Goal: Task Accomplishment & Management: Complete application form

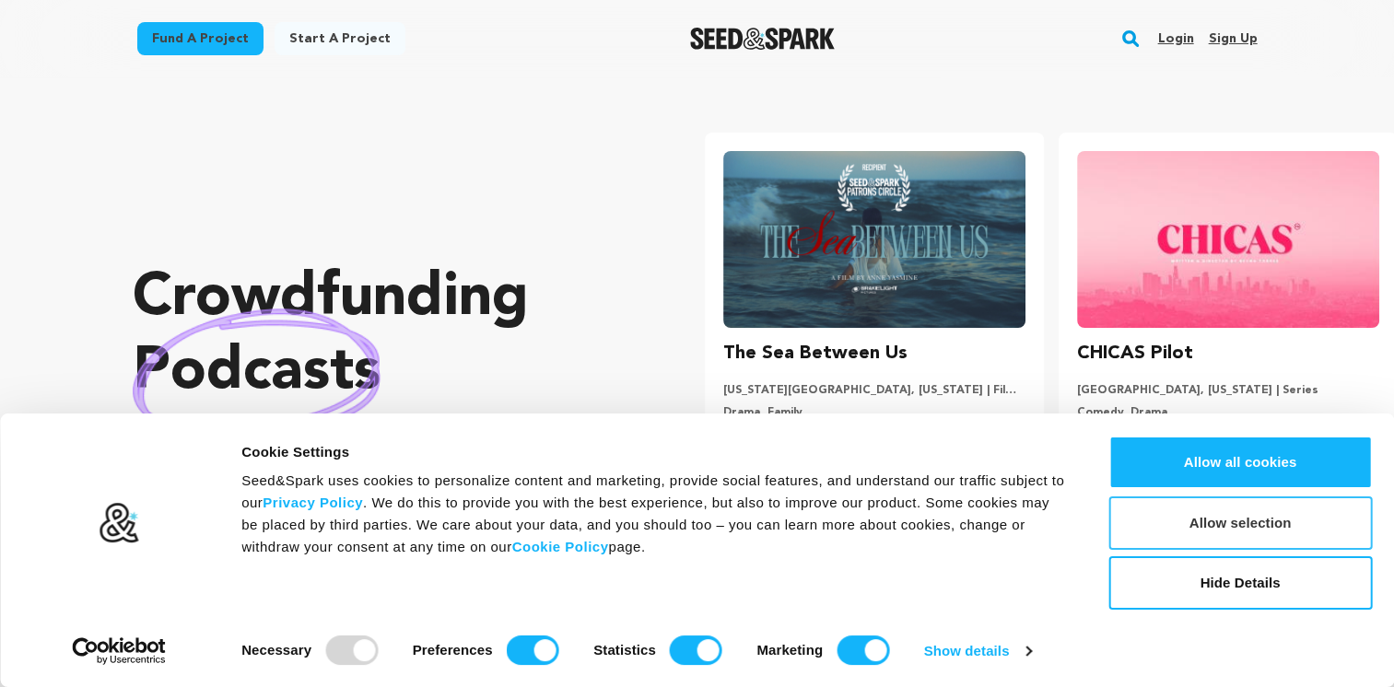
click at [1222, 523] on button "Allow selection" at bounding box center [1239, 523] width 263 height 53
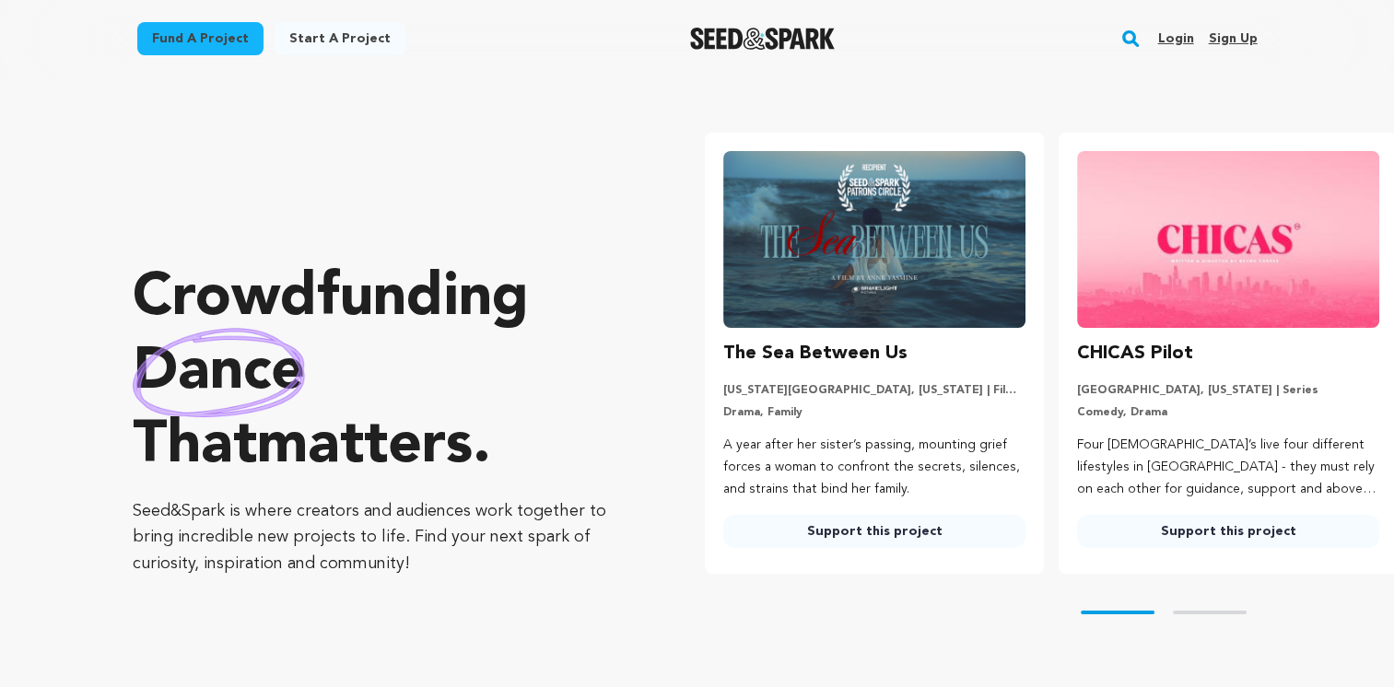
click at [1246, 39] on link "Sign up" at bounding box center [1232, 38] width 49 height 29
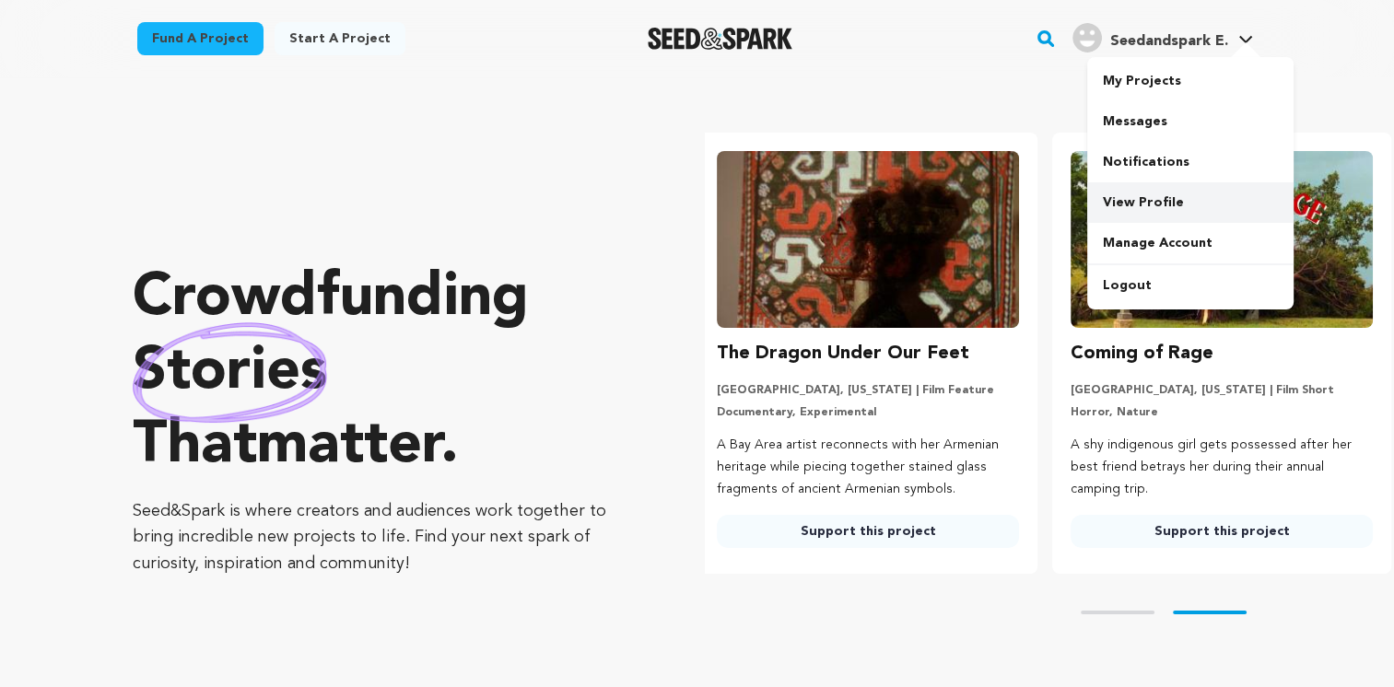
scroll to position [0, 369]
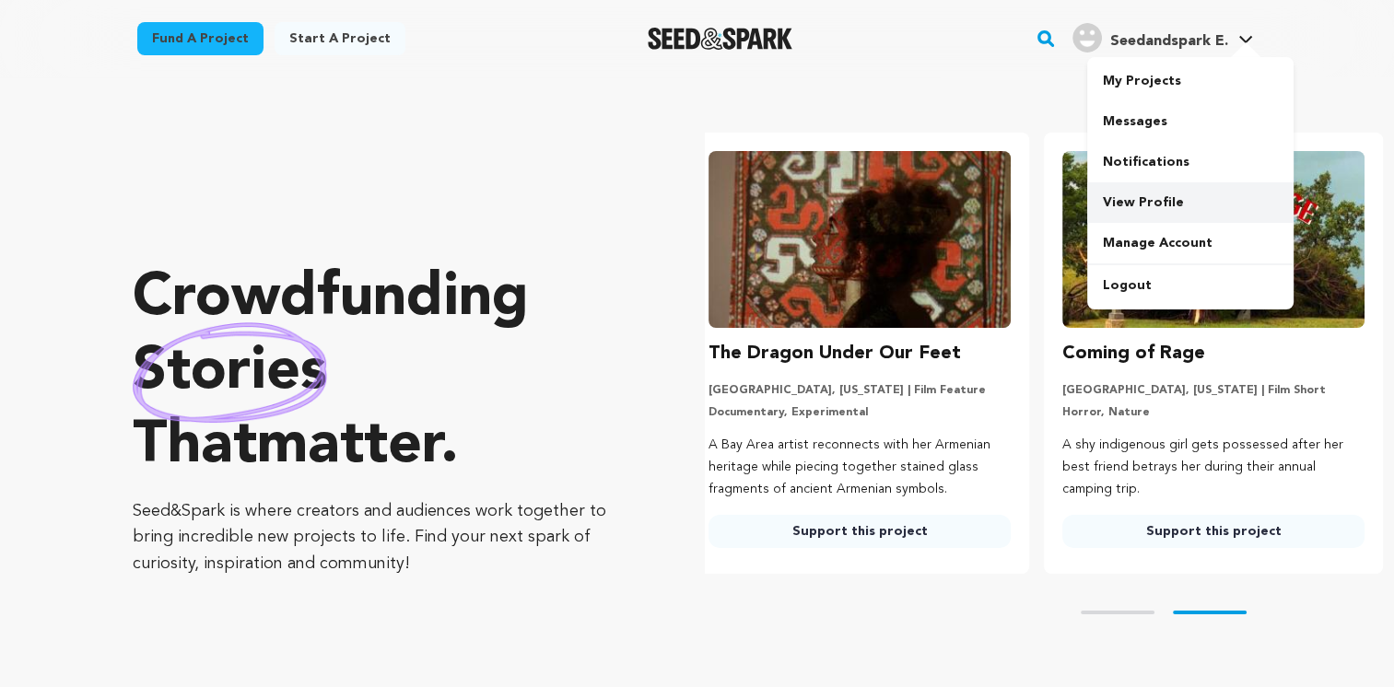
click at [1129, 206] on link "View Profile" at bounding box center [1190, 202] width 206 height 41
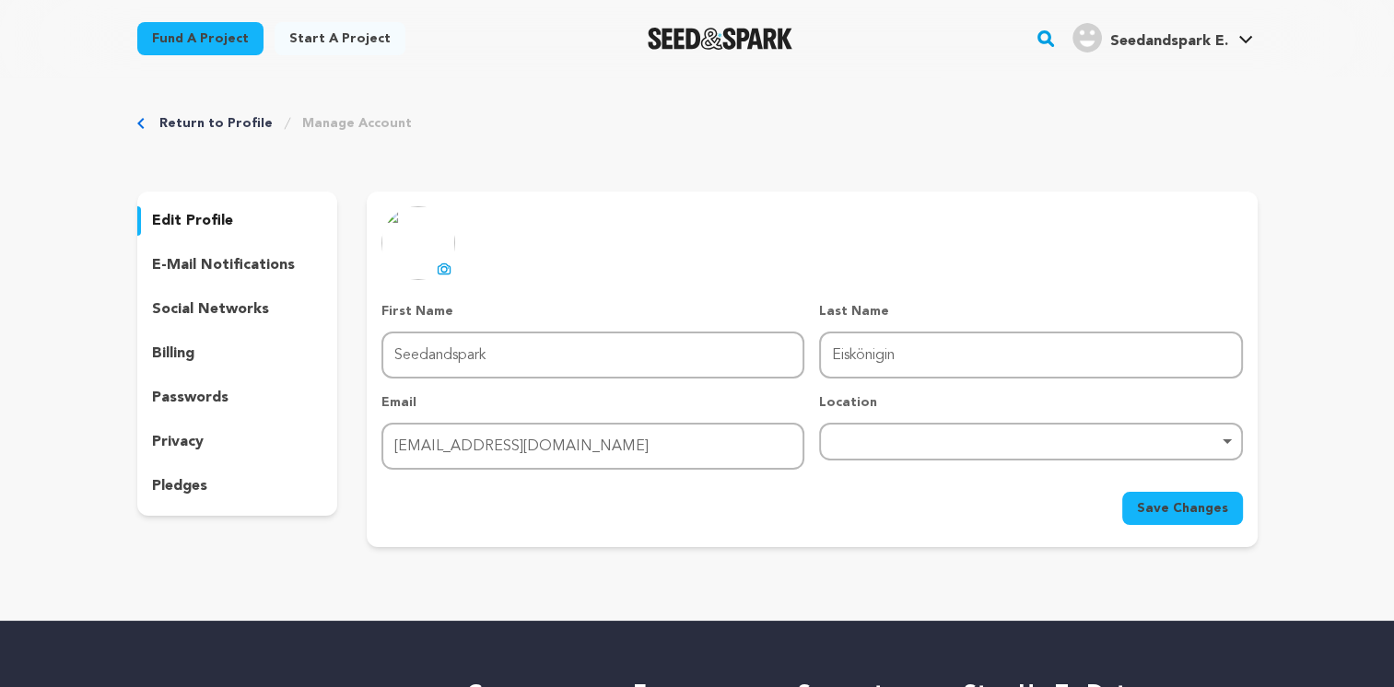
drag, startPoint x: 608, startPoint y: 363, endPoint x: 441, endPoint y: 381, distance: 167.8
click at [240, 370] on div "edit profile e-mail notifications social networks billing passwords privacy ple…" at bounding box center [697, 370] width 1120 height 356
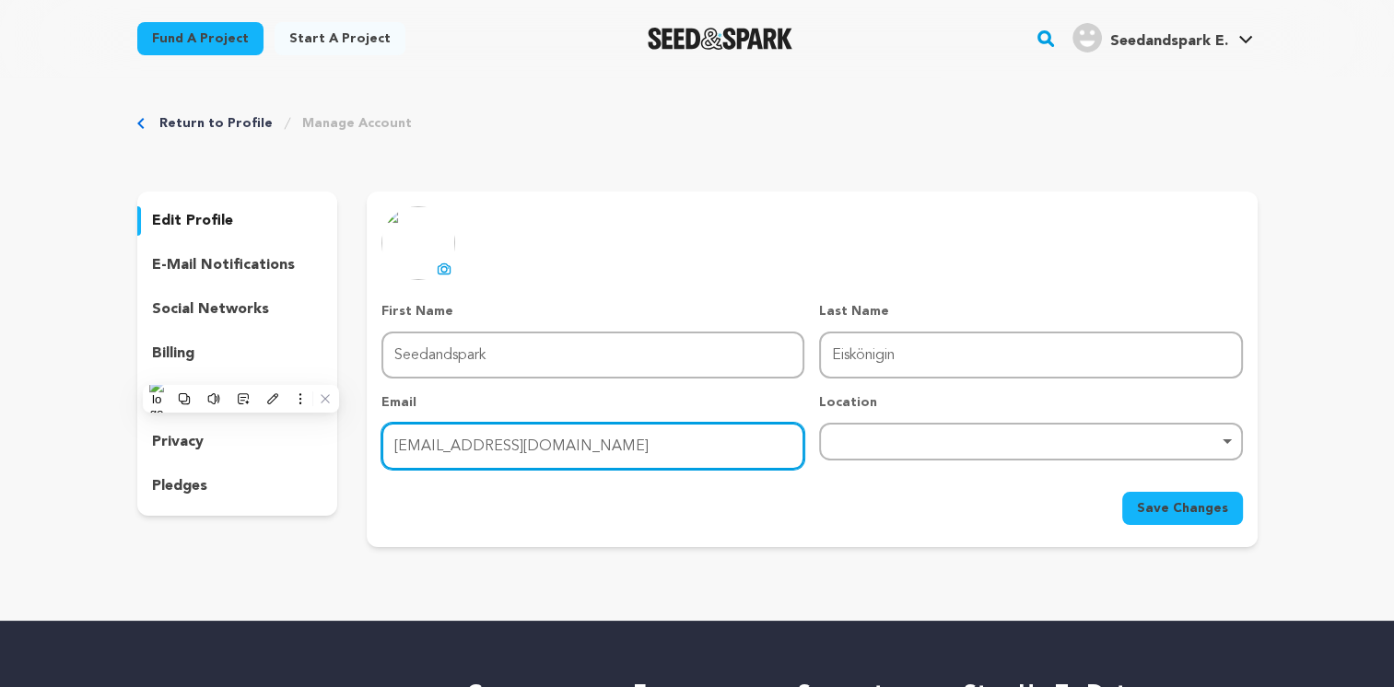
click at [554, 441] on input "eiskonigin100@gmail.com" at bounding box center [592, 446] width 423 height 47
click at [940, 433] on div "Remove item" at bounding box center [1030, 442] width 423 height 38
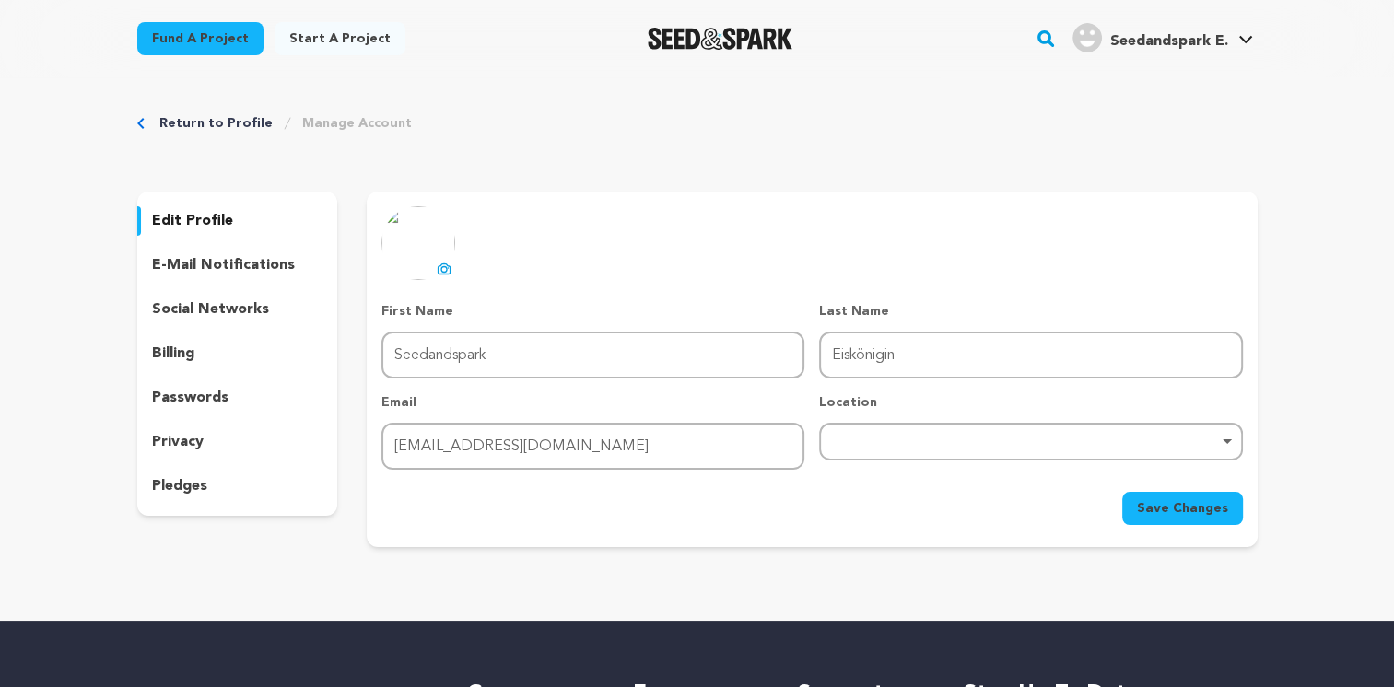
click at [860, 440] on div "Remove item" at bounding box center [1030, 441] width 404 height 7
click at [815, 509] on div "Save Changes" at bounding box center [811, 508] width 860 height 33
click at [381, 550] on div "Return to Profile Manage Account edit profile e-mail notifications social netwo…" at bounding box center [697, 334] width 1179 height 514
click at [910, 442] on div "Remove item" at bounding box center [1030, 442] width 423 height 38
click at [913, 438] on div "Remove item" at bounding box center [1030, 441] width 404 height 7
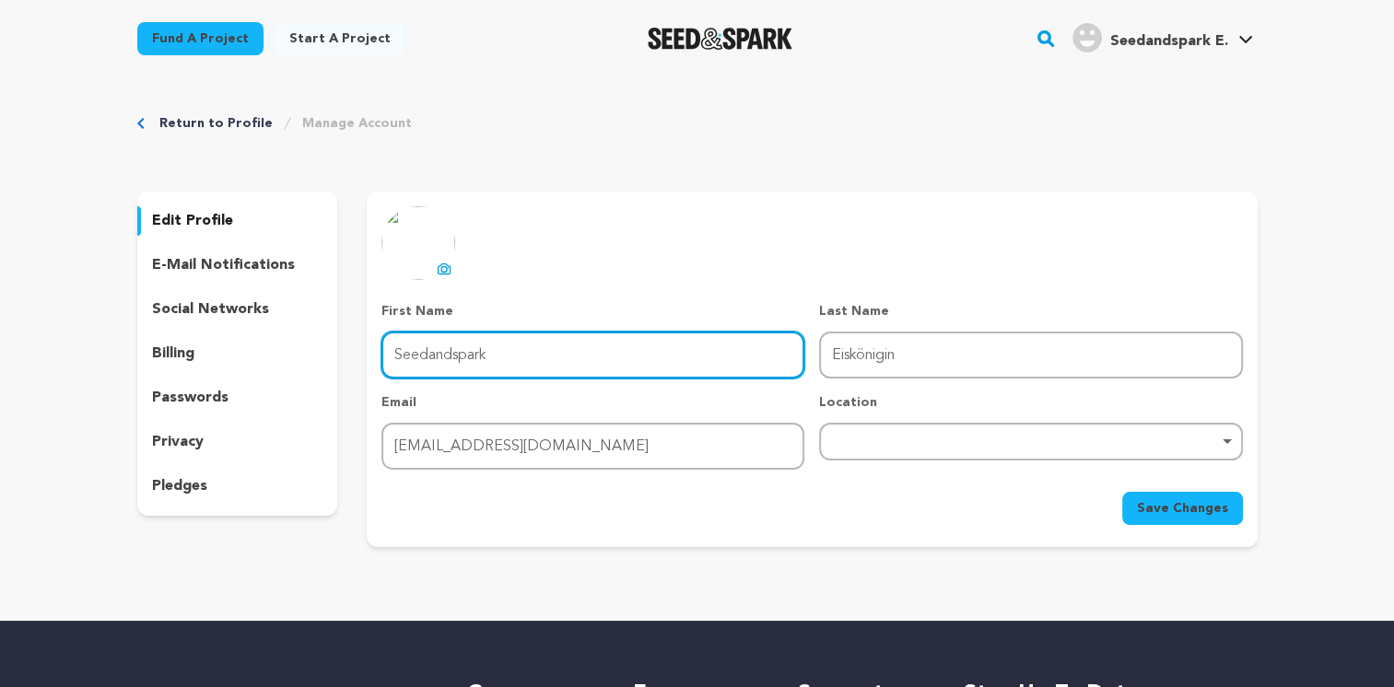
click at [647, 347] on input "Seedandspark" at bounding box center [592, 355] width 423 height 47
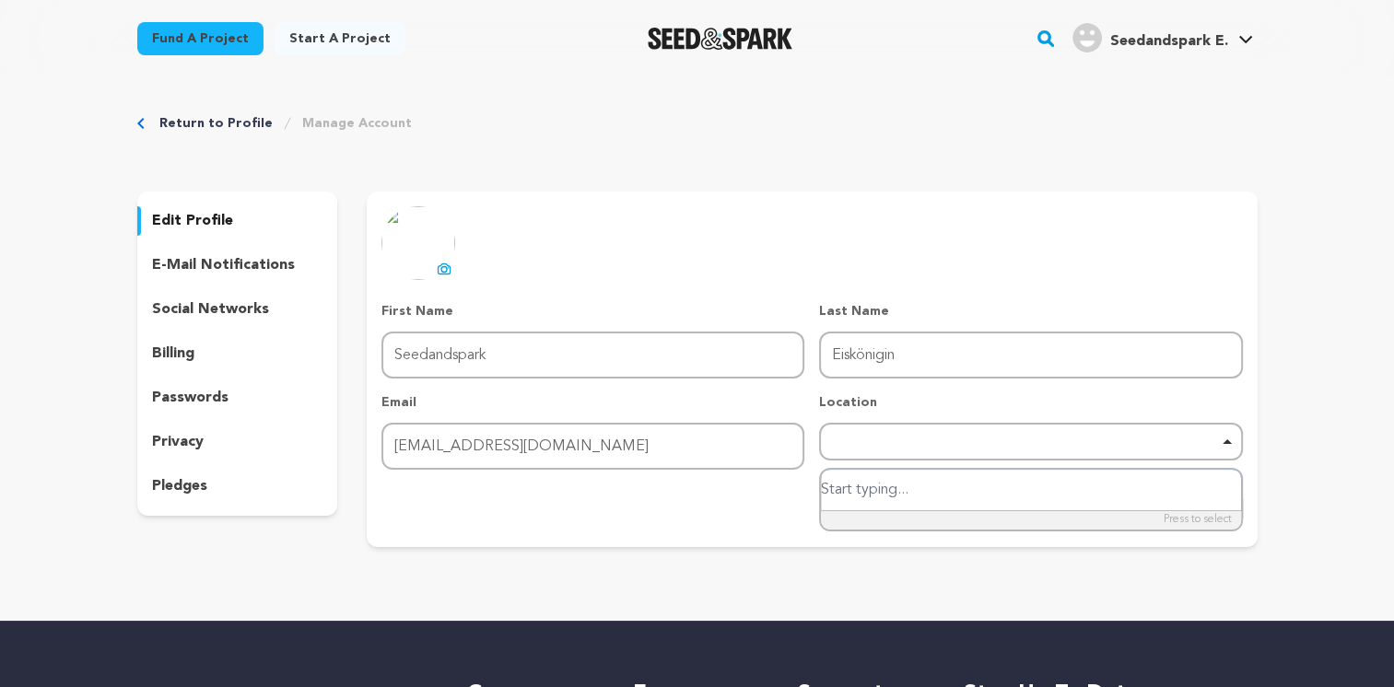
click at [906, 433] on div "Remove item" at bounding box center [1030, 442] width 423 height 38
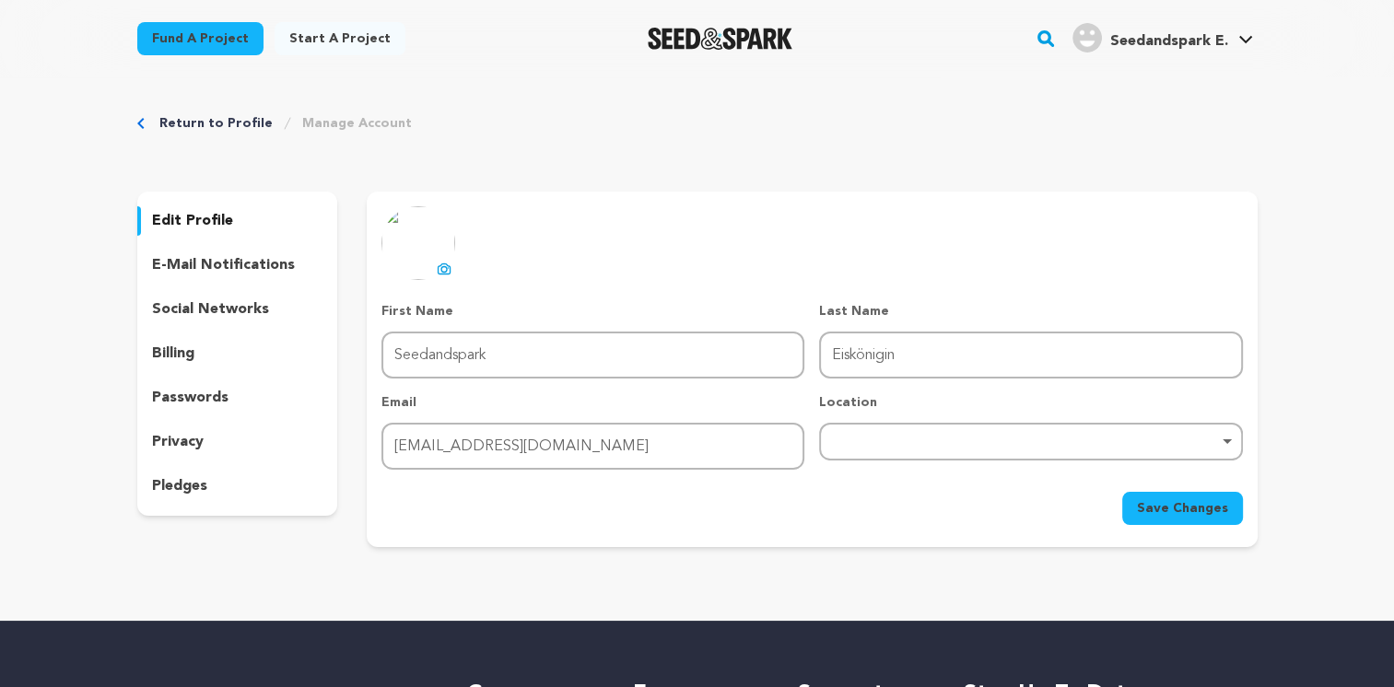
click at [907, 437] on div "Remove item" at bounding box center [1030, 442] width 423 height 38
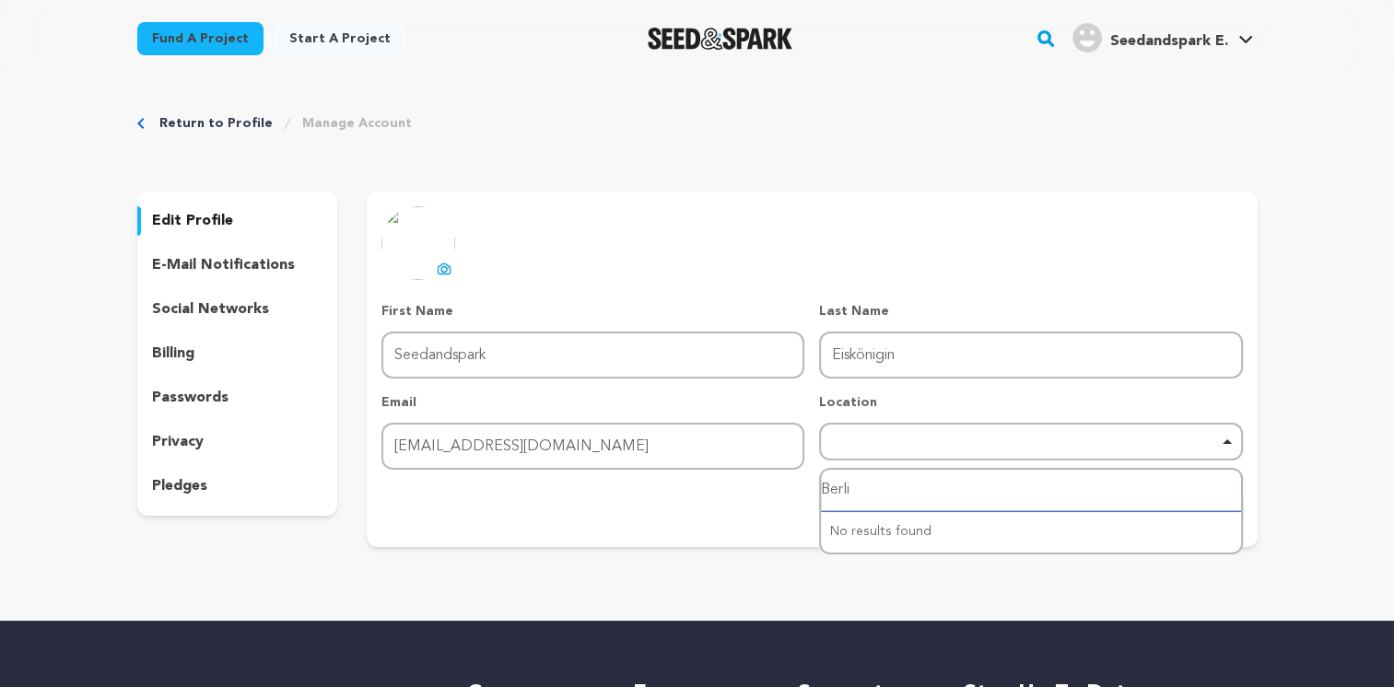
type input "Berlin"
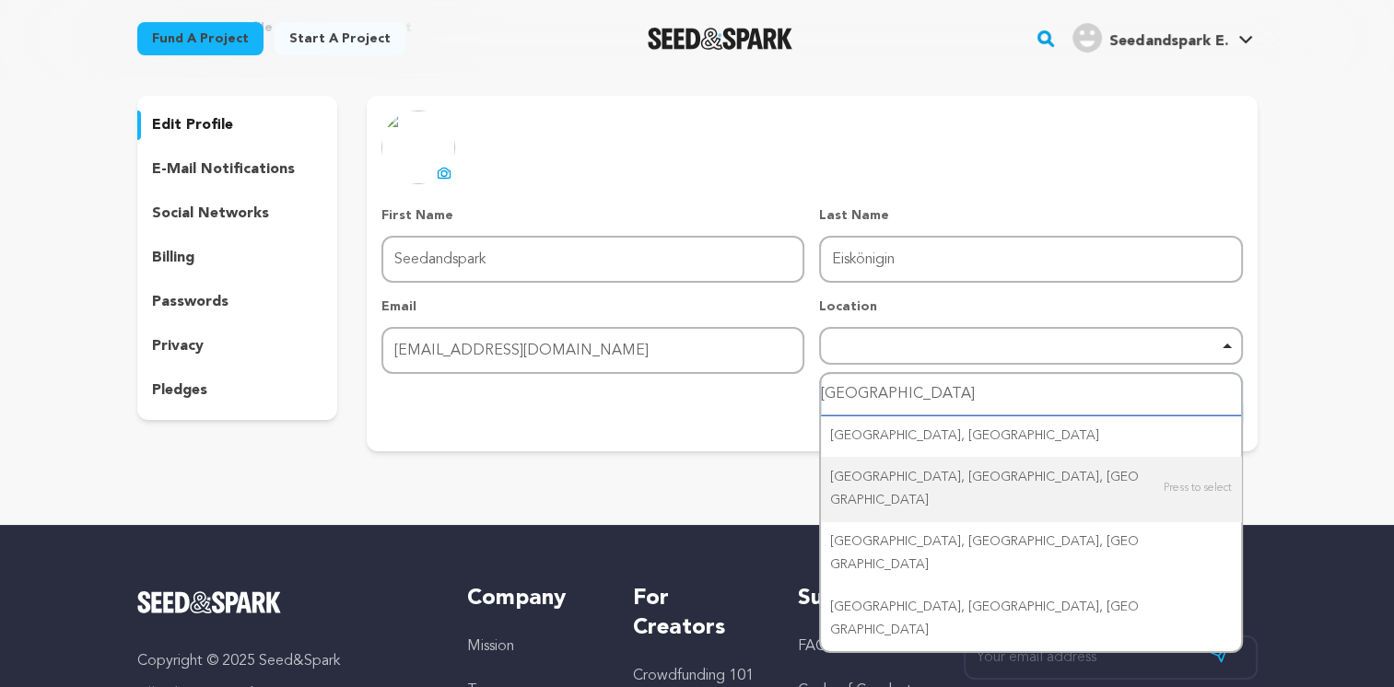
scroll to position [92, 0]
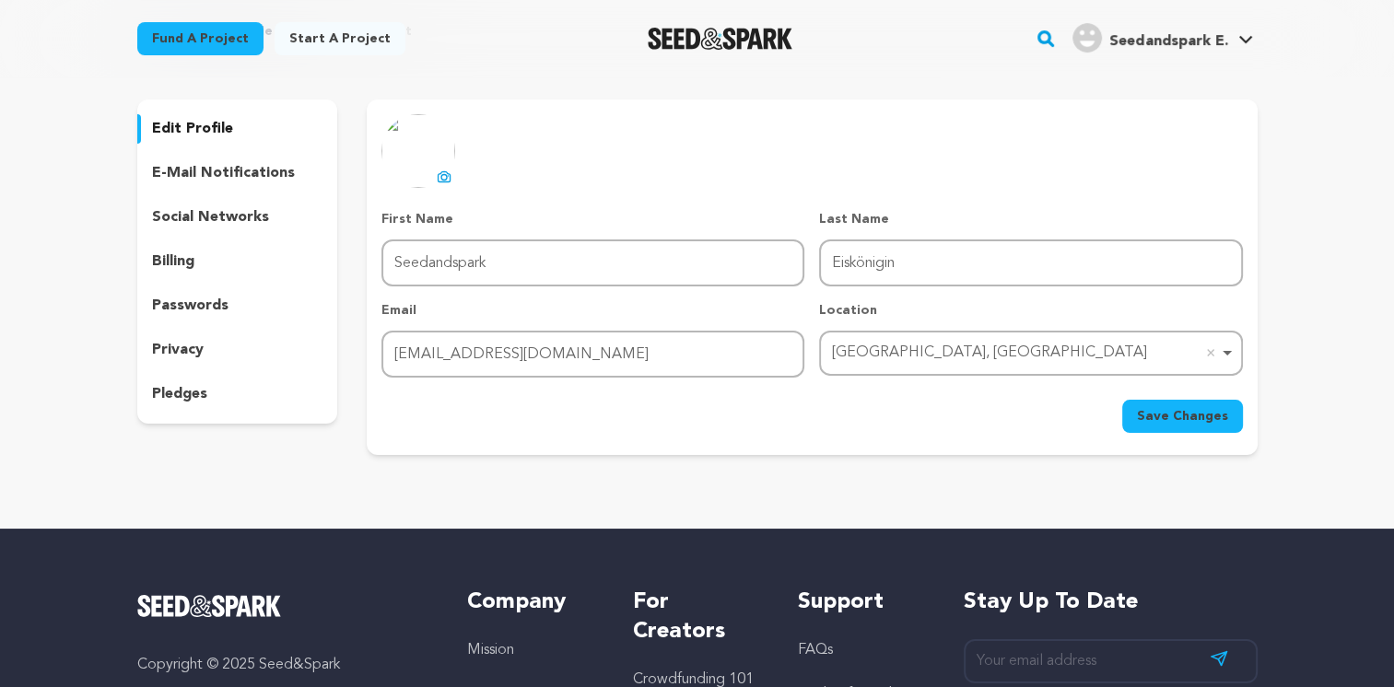
click at [181, 260] on p "billing" at bounding box center [173, 262] width 42 height 22
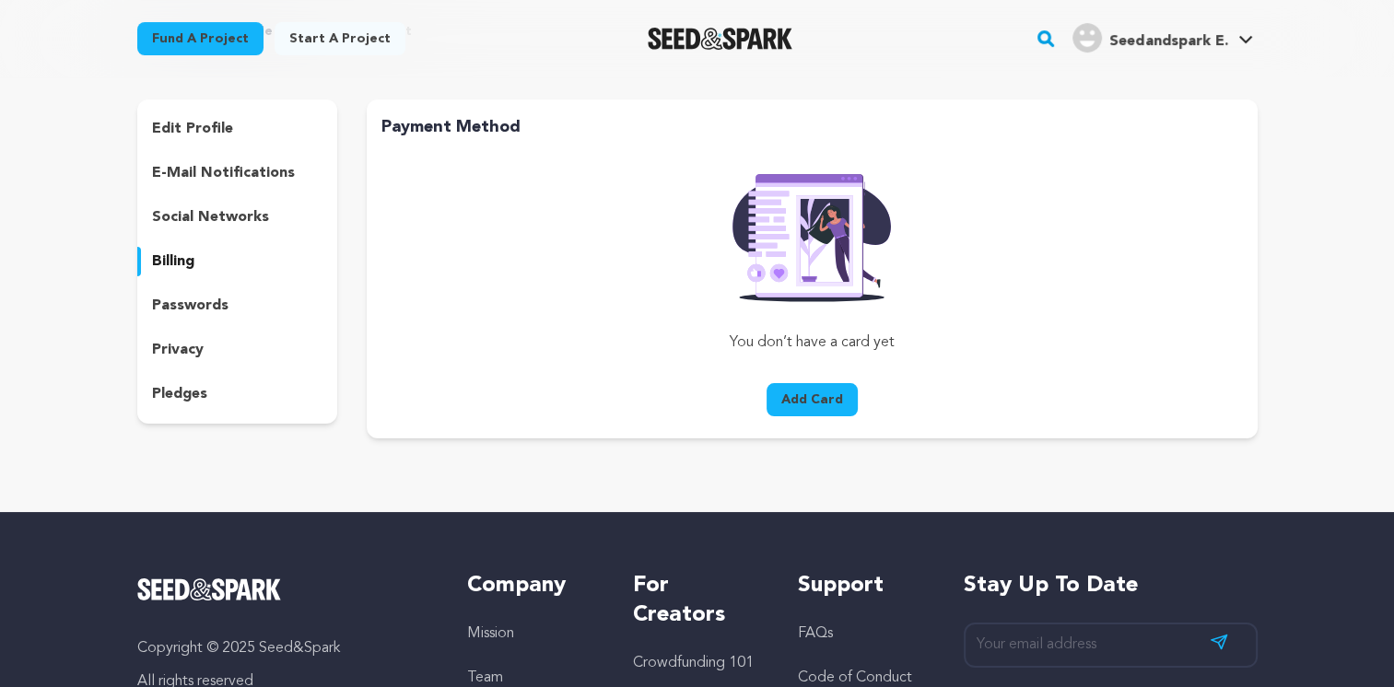
click at [203, 211] on p "social networks" at bounding box center [210, 217] width 117 height 22
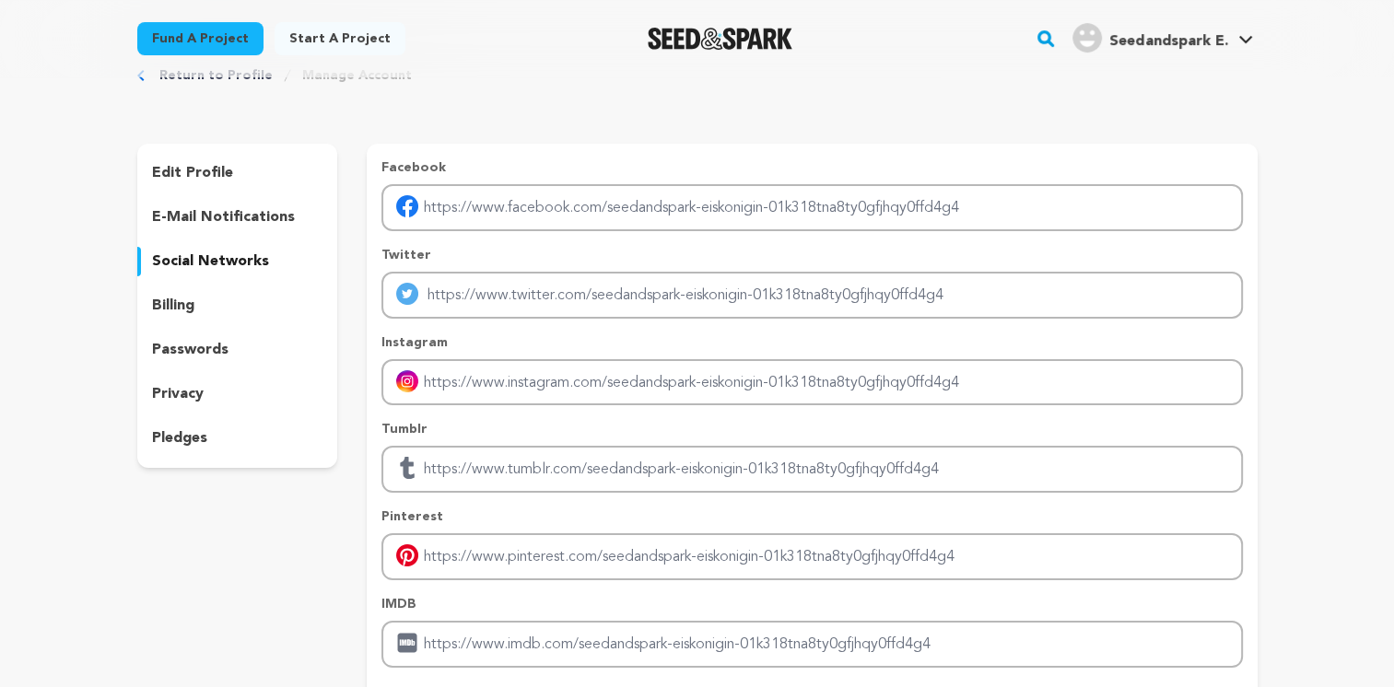
scroll to position [92, 0]
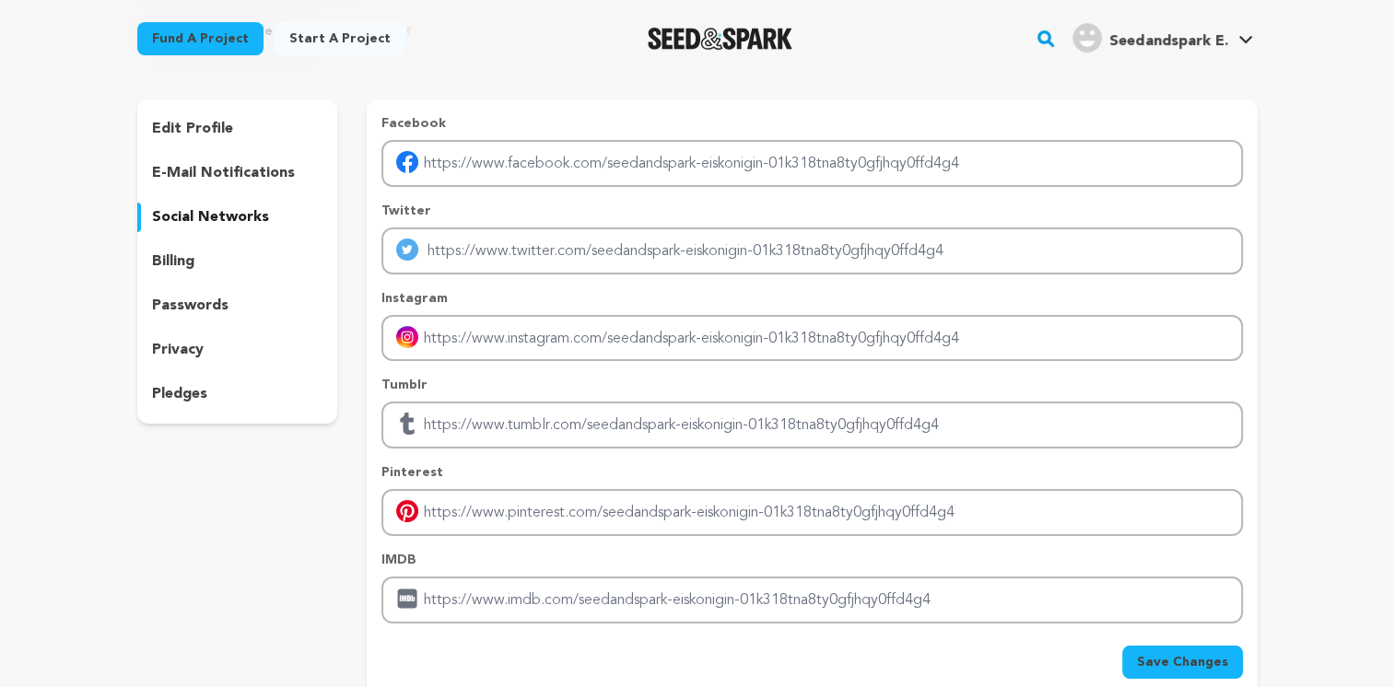
click at [211, 168] on p "e-mail notifications" at bounding box center [223, 173] width 143 height 22
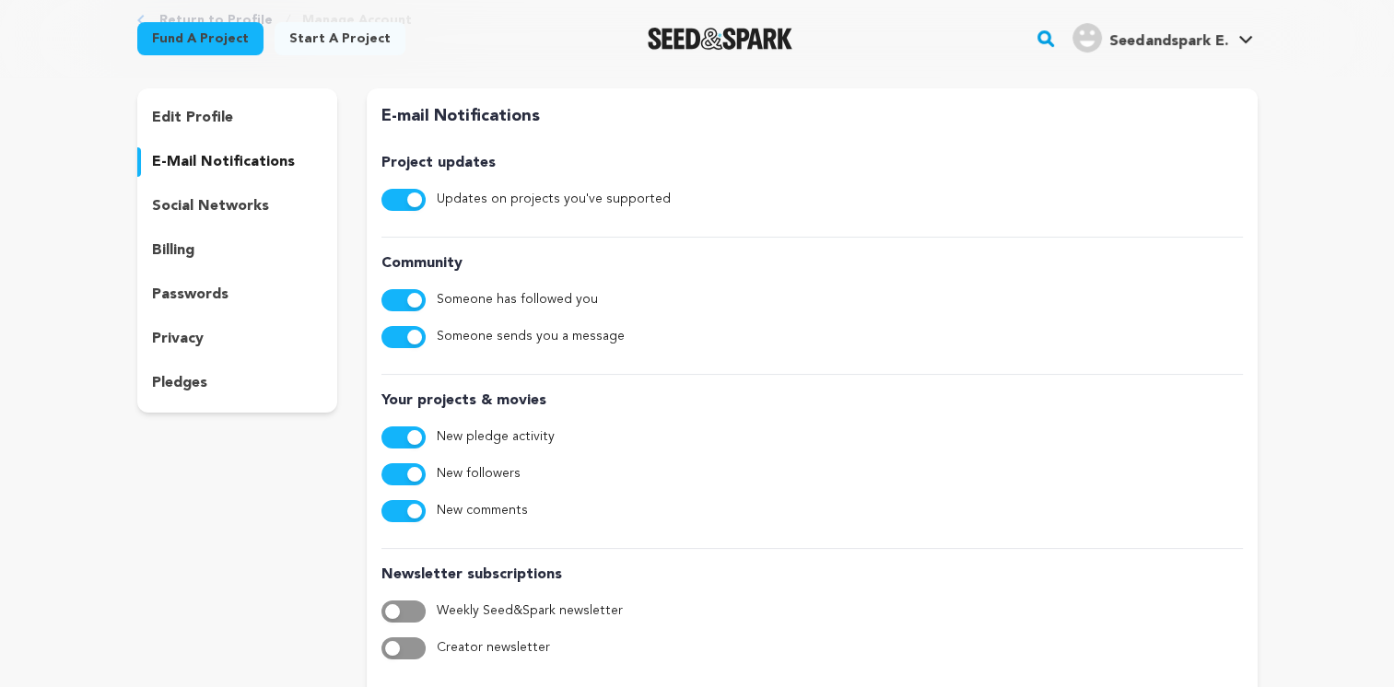
scroll to position [92, 0]
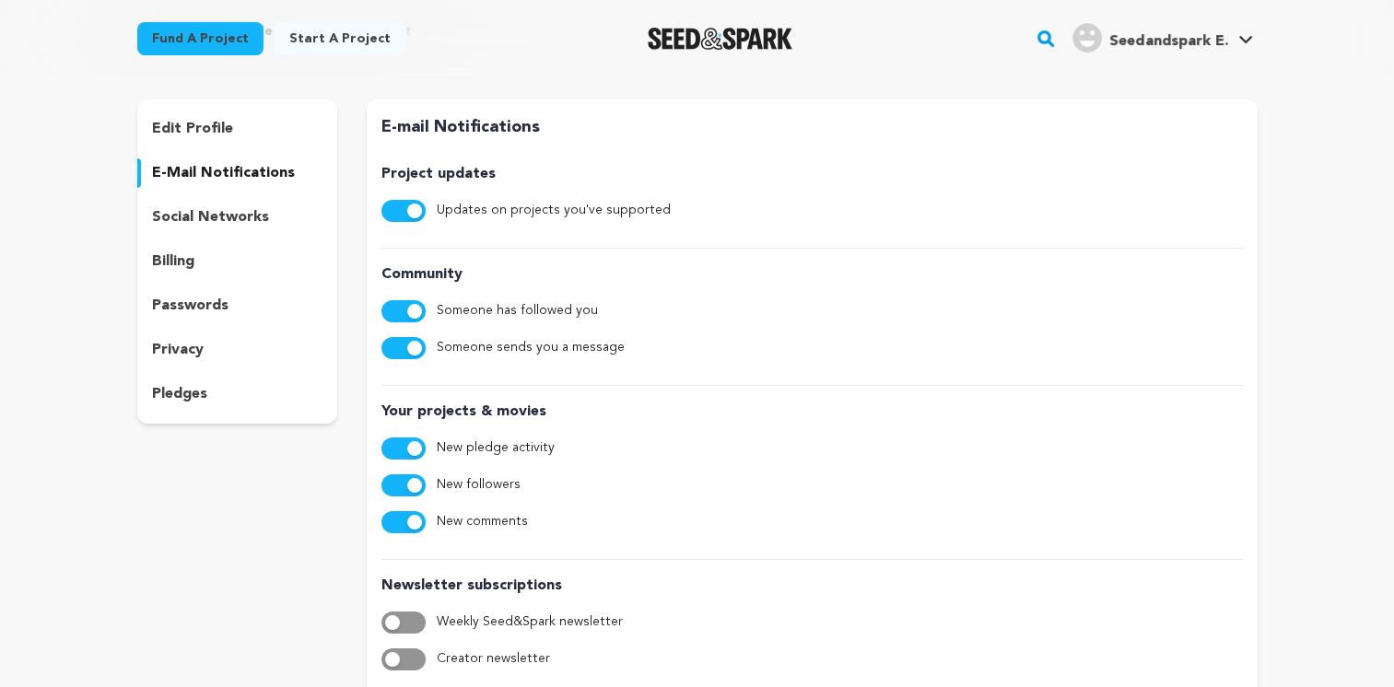
click at [199, 404] on p "pledges" at bounding box center [179, 394] width 55 height 22
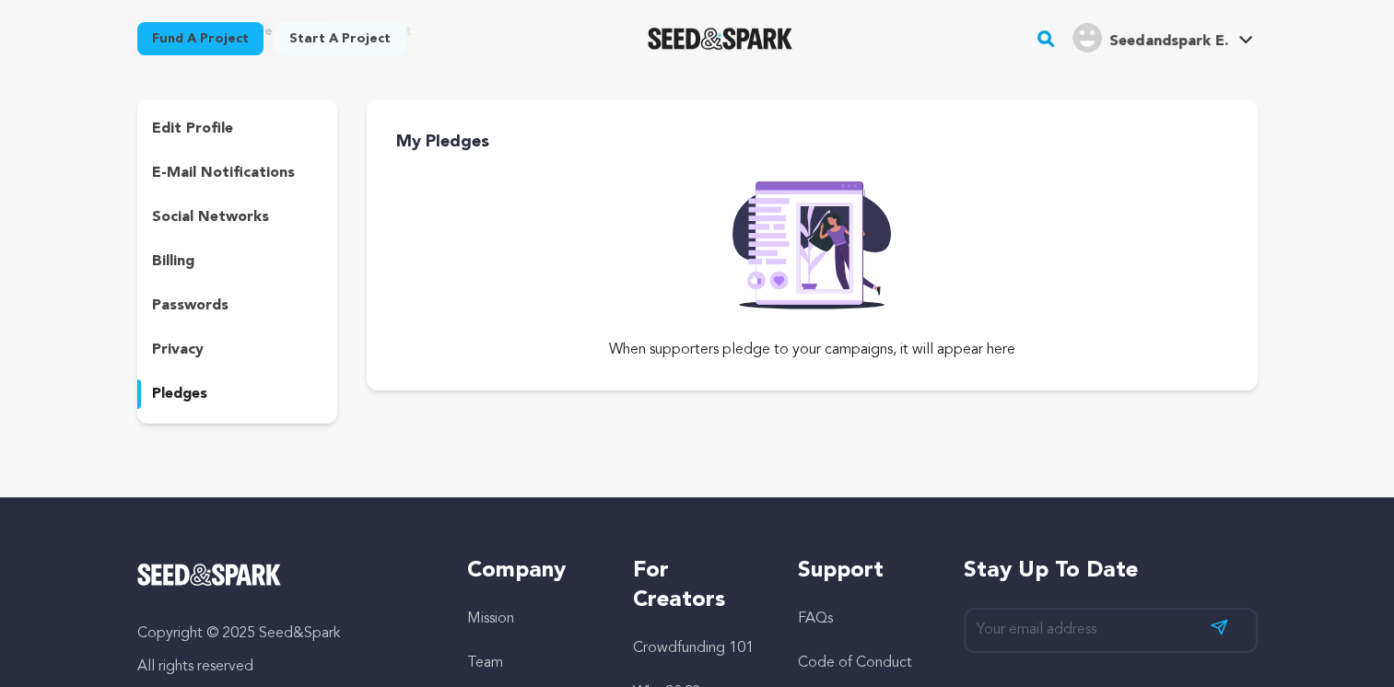
click at [179, 350] on p "privacy" at bounding box center [178, 350] width 52 height 22
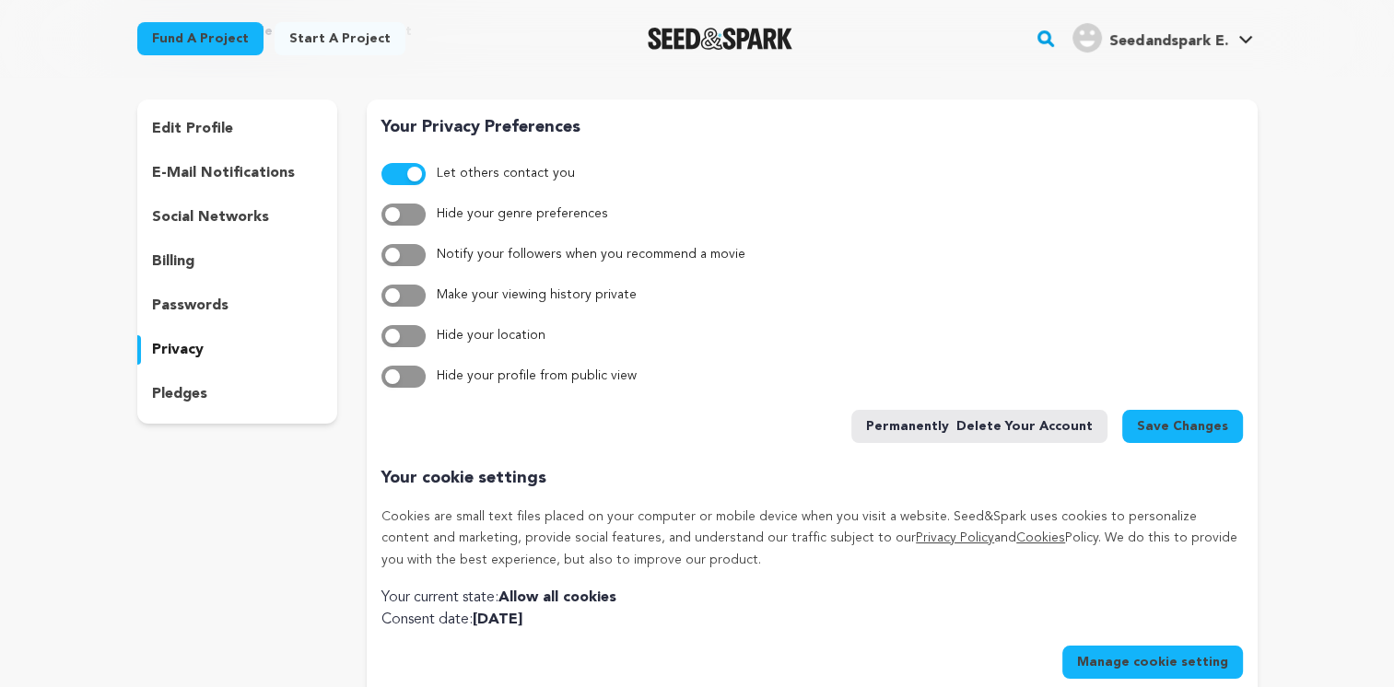
click at [207, 310] on p "passwords" at bounding box center [190, 306] width 76 height 22
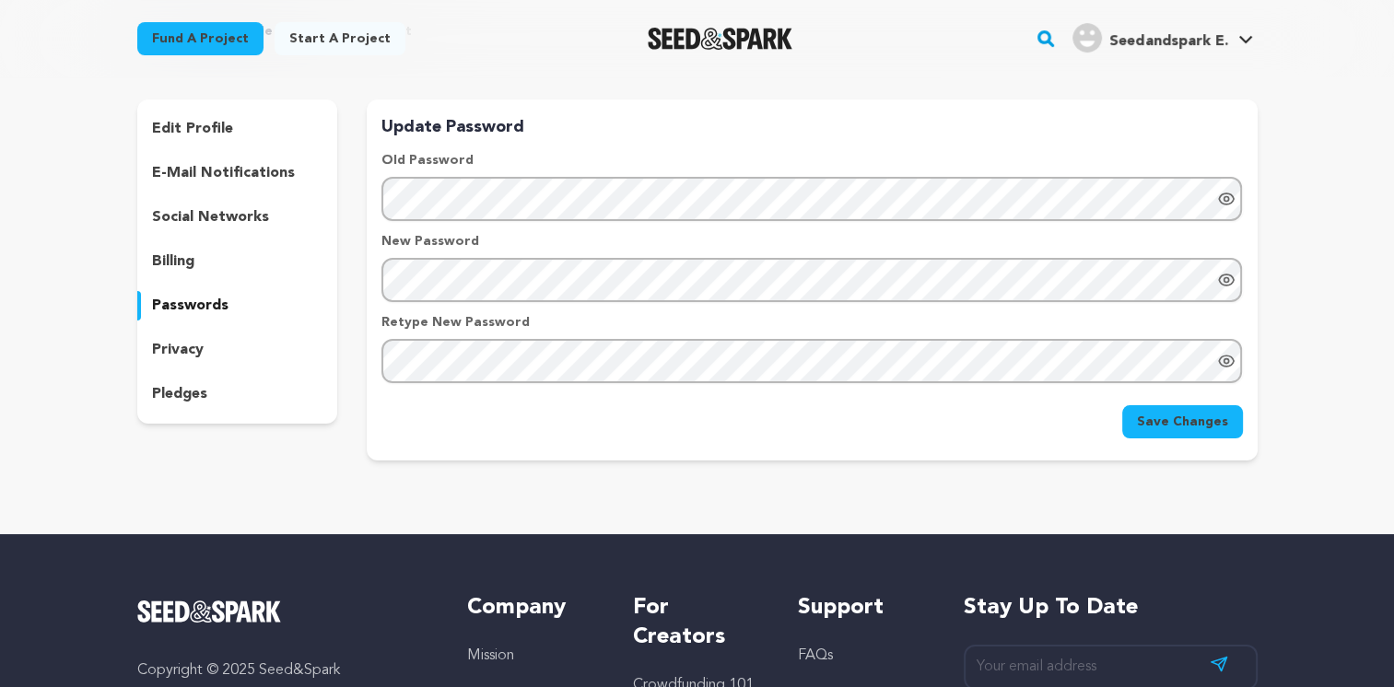
click at [181, 262] on p "billing" at bounding box center [173, 262] width 42 height 22
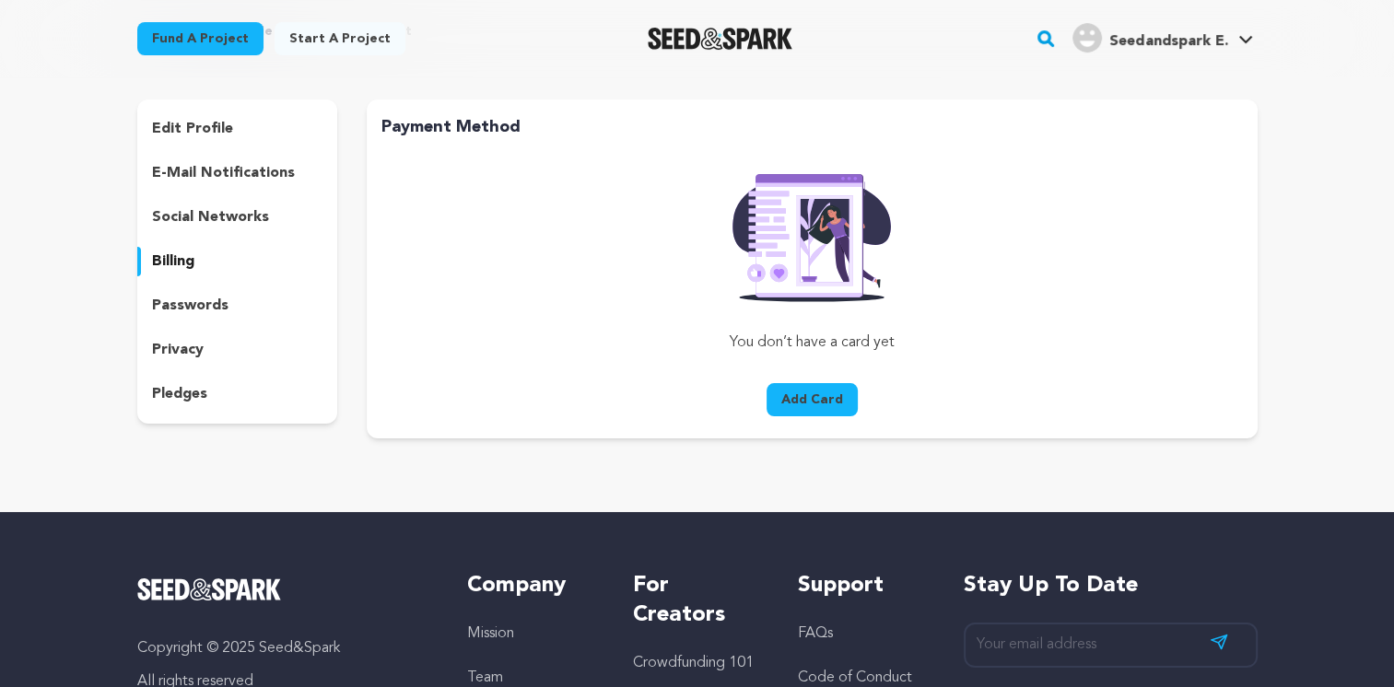
click at [203, 225] on p "social networks" at bounding box center [210, 217] width 117 height 22
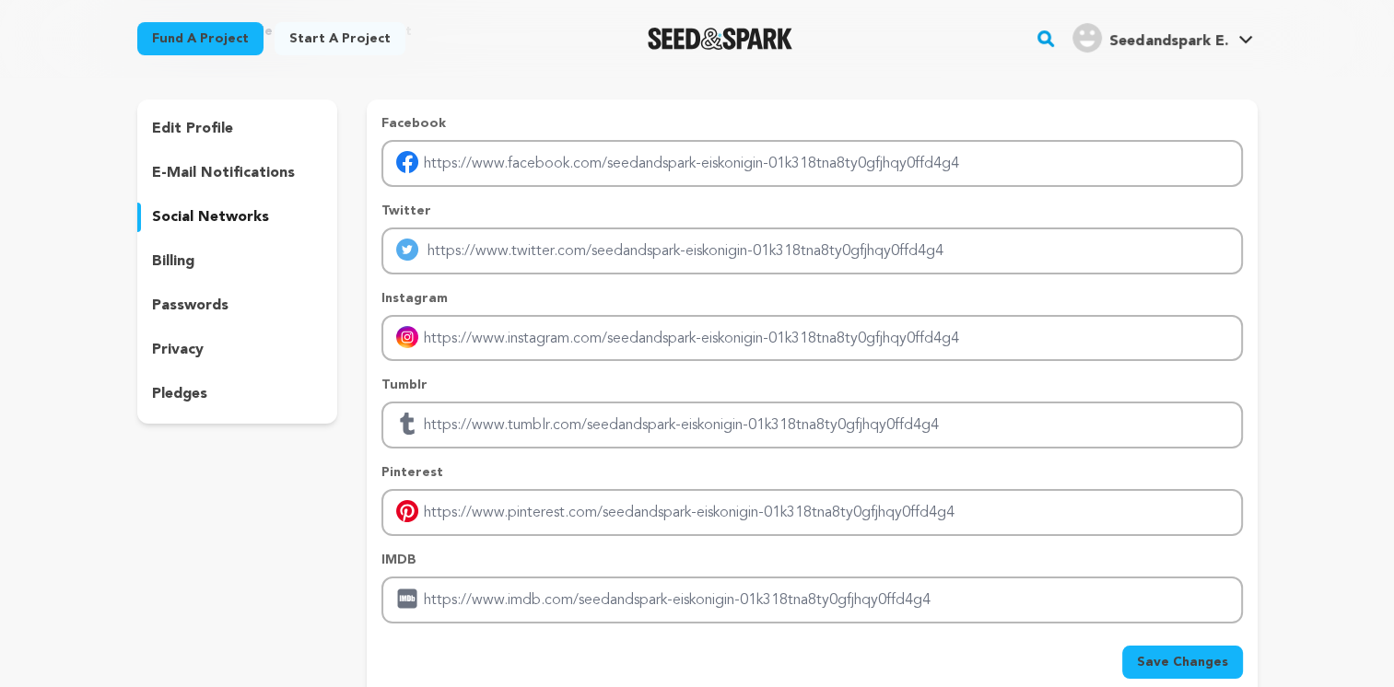
click at [214, 173] on p "e-mail notifications" at bounding box center [223, 173] width 143 height 22
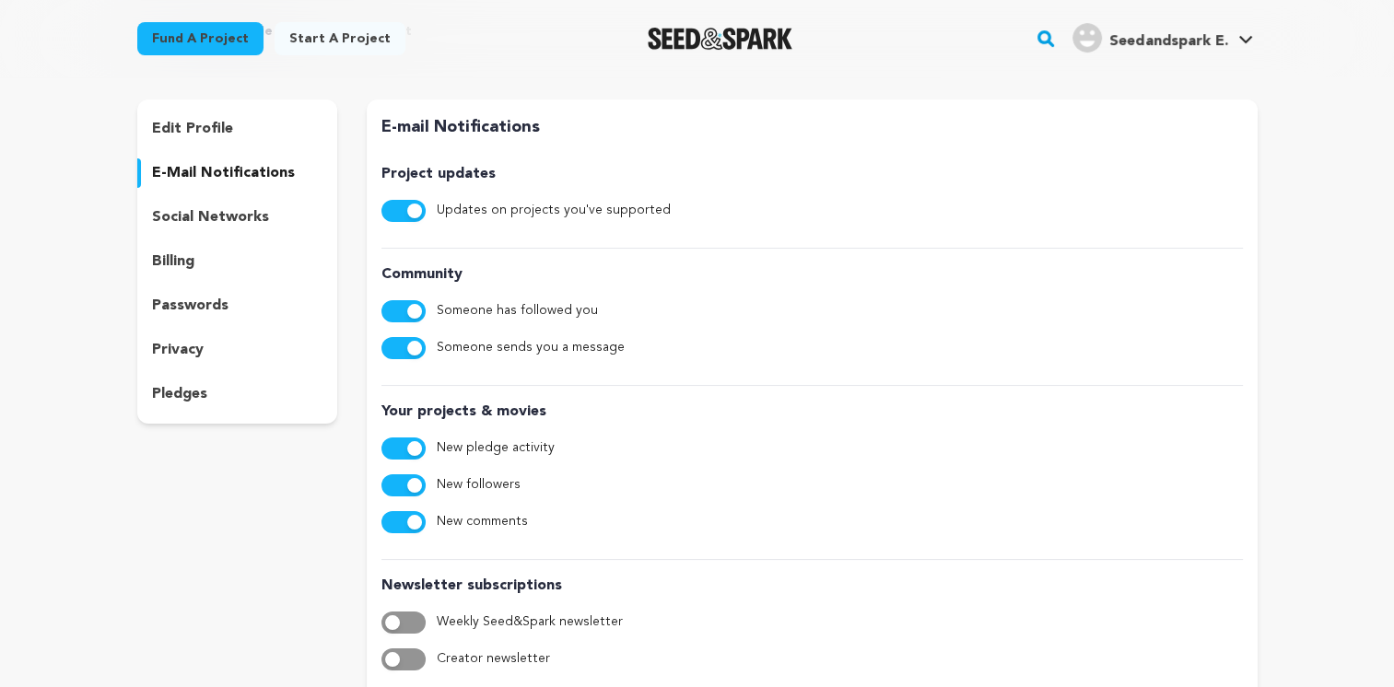
click at [218, 121] on p "edit profile" at bounding box center [192, 129] width 81 height 22
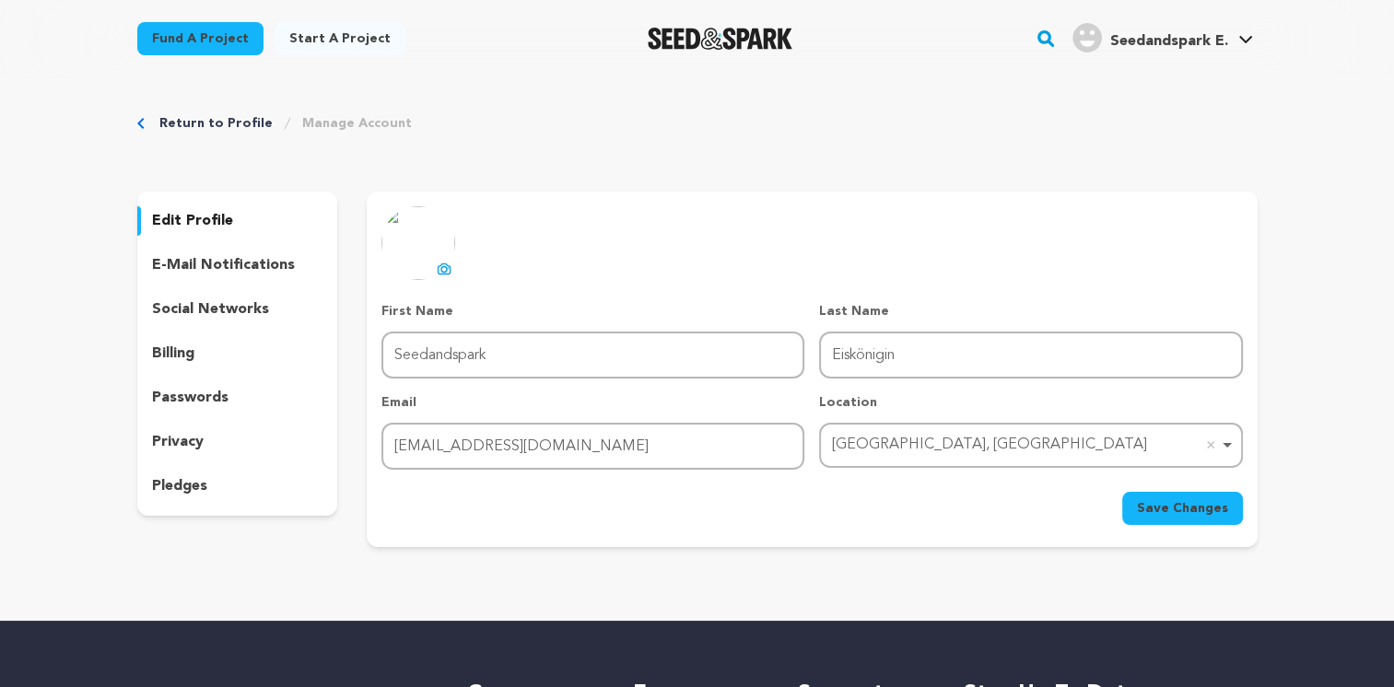
click at [1211, 503] on span "Save Changes" at bounding box center [1182, 508] width 91 height 18
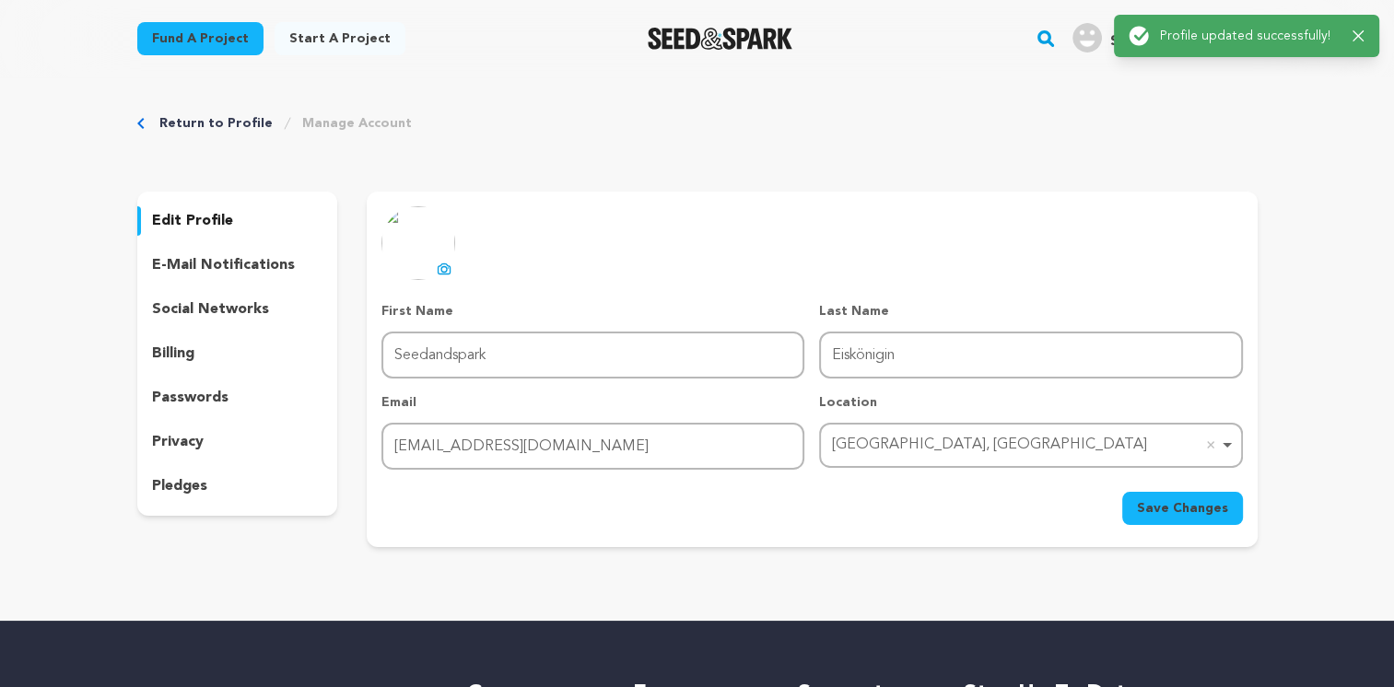
click at [1028, 153] on div "Return to Profile Manage Account edit profile e-mail notifications social netwo…" at bounding box center [697, 334] width 1179 height 514
click at [295, 37] on link "Start a project" at bounding box center [340, 38] width 131 height 33
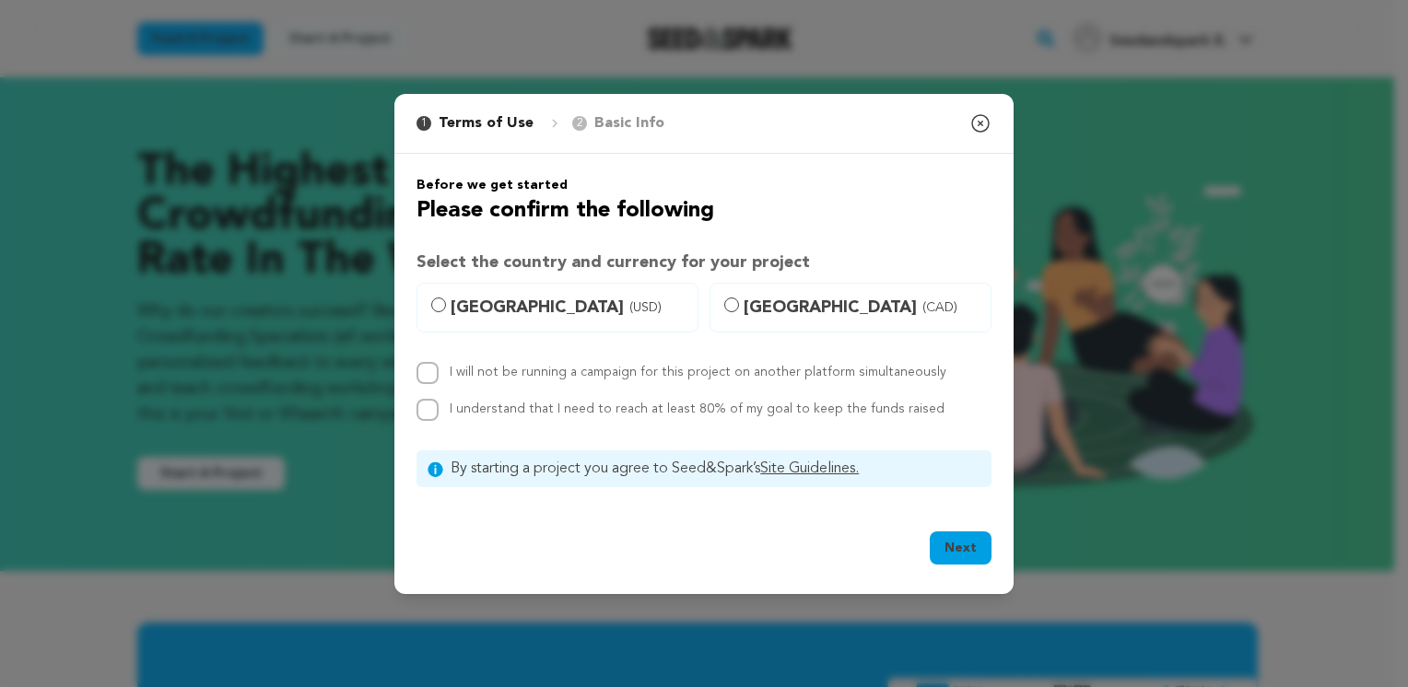
click at [479, 310] on span "[GEOGRAPHIC_DATA] (USD)" at bounding box center [569, 308] width 236 height 26
click at [446, 310] on input "[GEOGRAPHIC_DATA] (USD)" at bounding box center [438, 305] width 15 height 15
radio input "true"
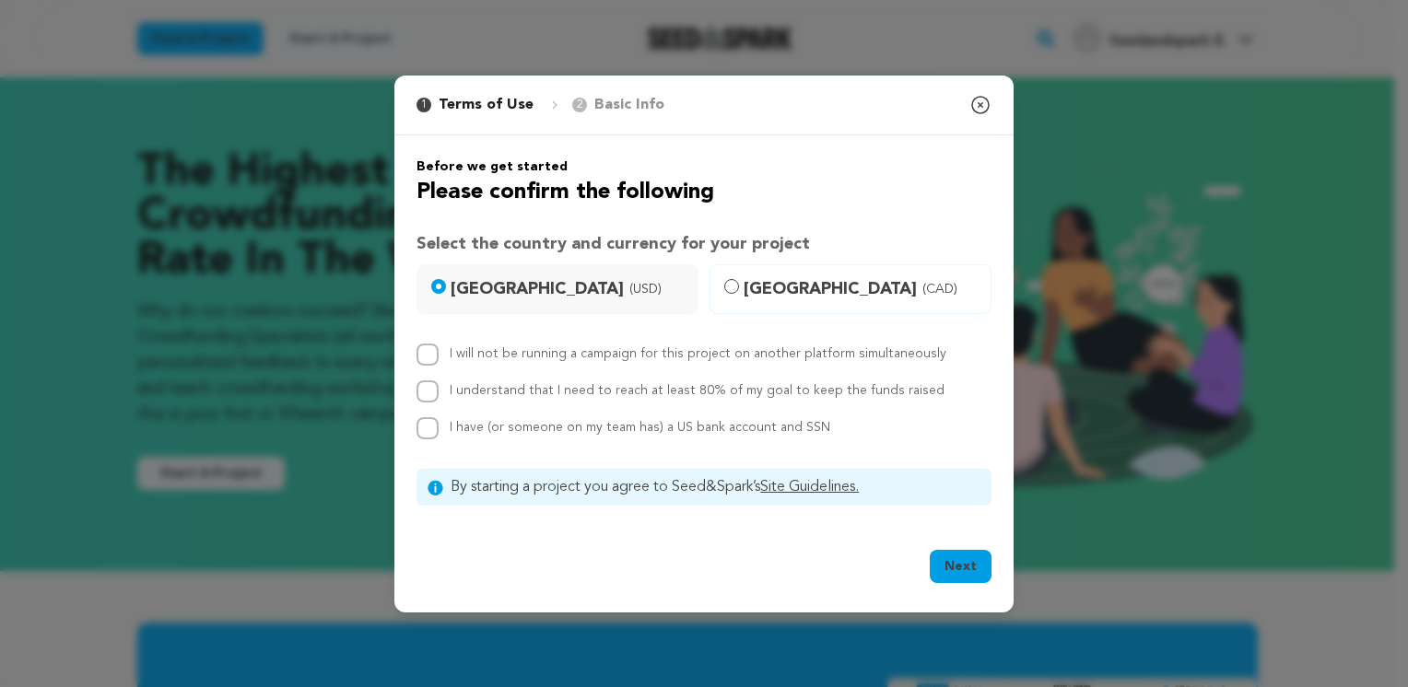
click at [468, 347] on label "I will not be running a campaign for this project on another platform simultane…" at bounding box center [698, 353] width 497 height 13
click at [439, 346] on input "I will not be running a campaign for this project on another platform simultane…" at bounding box center [427, 355] width 22 height 22
click at [481, 347] on label "I will not be running a campaign for this project on another platform simultane…" at bounding box center [698, 353] width 497 height 13
click at [439, 346] on input "I will not be running a campaign for this project on another platform simultane…" at bounding box center [427, 355] width 22 height 22
click at [969, 568] on button "Next" at bounding box center [961, 566] width 62 height 33
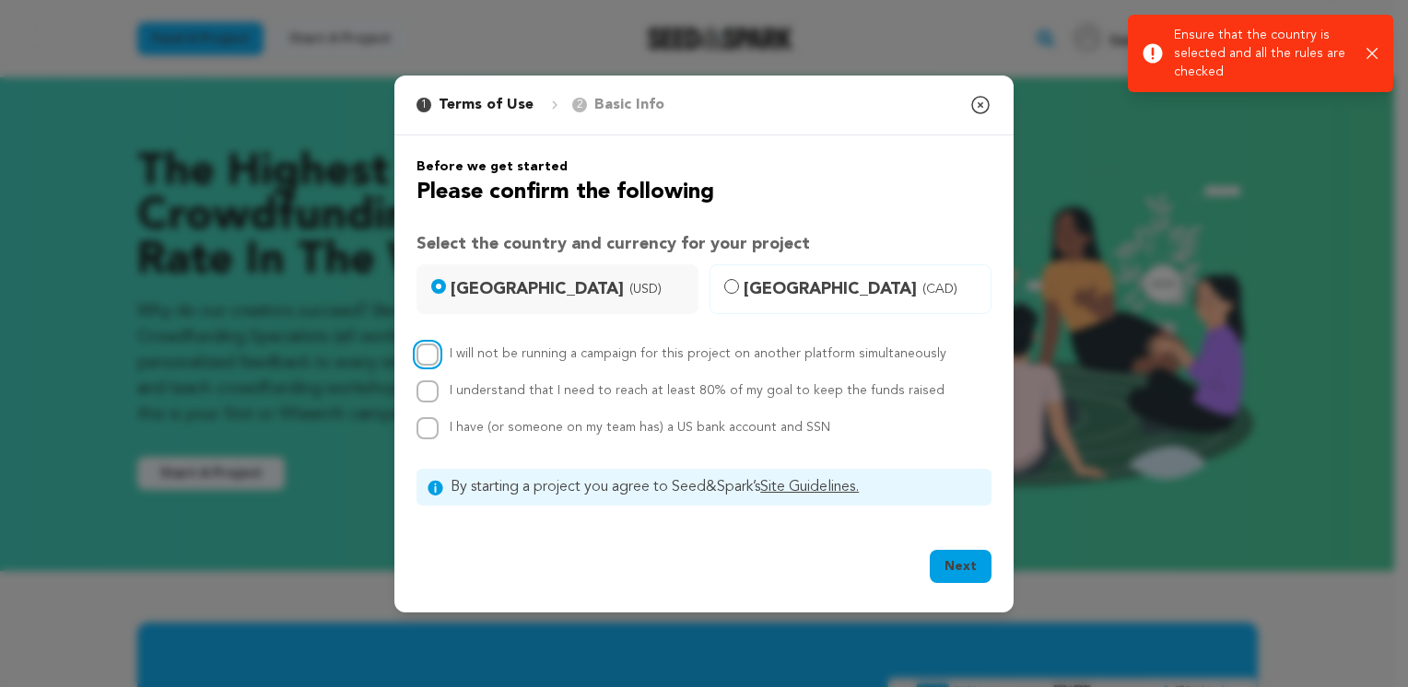
drag, startPoint x: 427, startPoint y: 349, endPoint x: 448, endPoint y: 439, distance: 91.6
click at [427, 350] on input "I will not be running a campaign for this project on another platform simultane…" at bounding box center [427, 355] width 22 height 22
checkbox input "true"
click at [975, 570] on button "Next" at bounding box center [961, 566] width 62 height 33
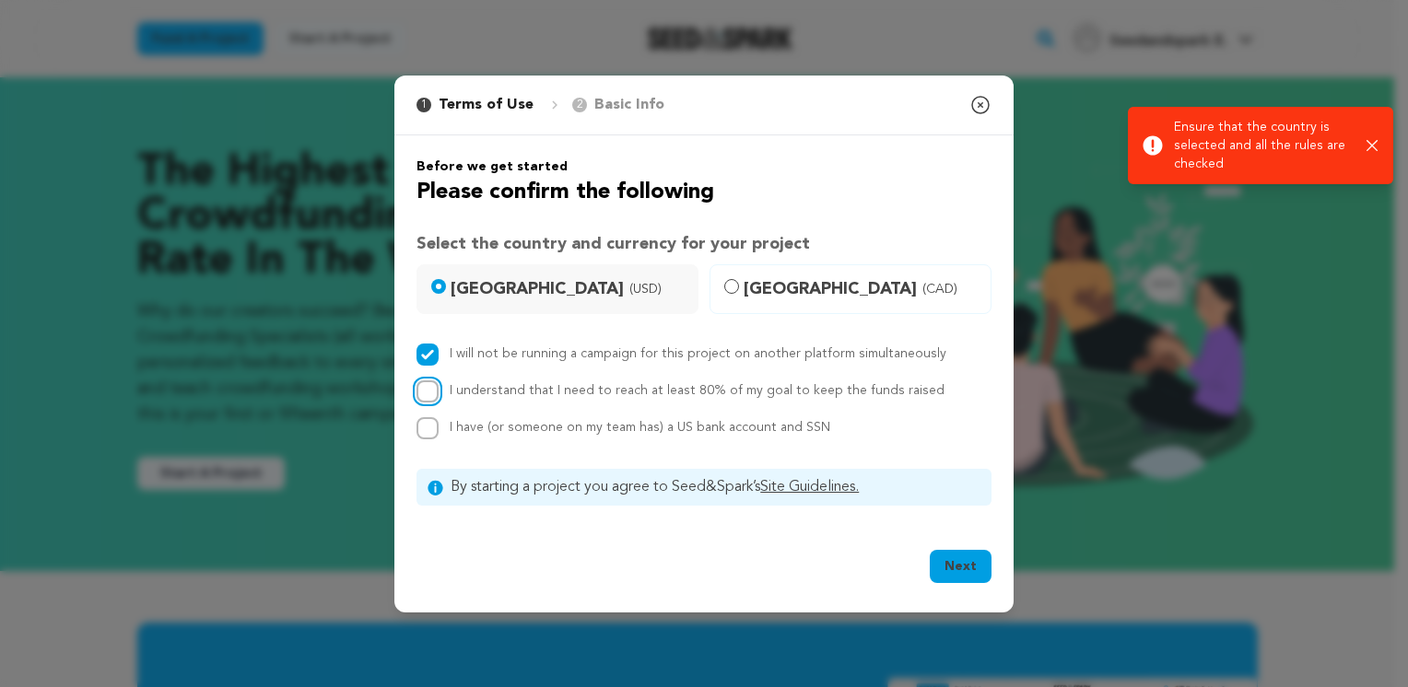
click at [429, 385] on input "I understand that I need to reach at least 80% of my goal to keep the funds rai…" at bounding box center [427, 391] width 22 height 22
checkbox input "true"
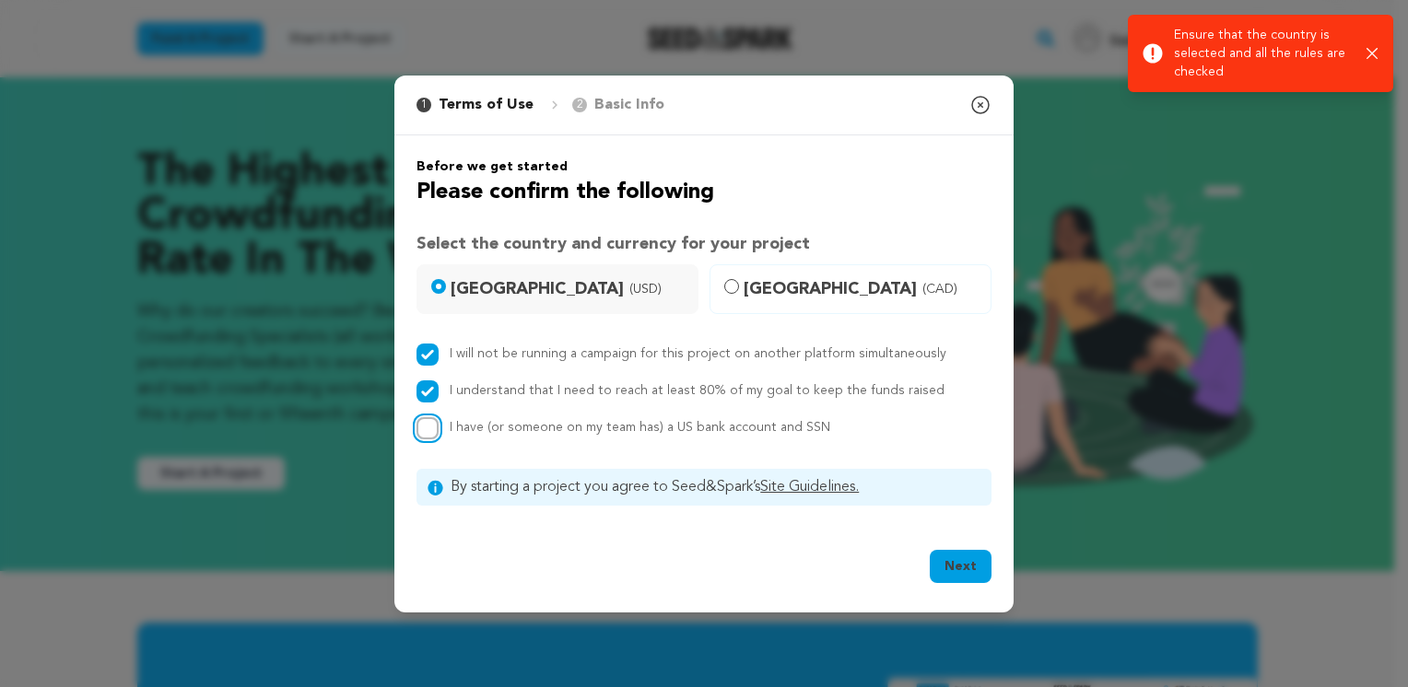
drag, startPoint x: 427, startPoint y: 421, endPoint x: 497, endPoint y: 459, distance: 79.6
click at [427, 422] on input "I have (or someone on my team has) a US bank account and SSN" at bounding box center [427, 428] width 22 height 22
checkbox input "true"
click at [963, 567] on button "Next" at bounding box center [961, 566] width 62 height 33
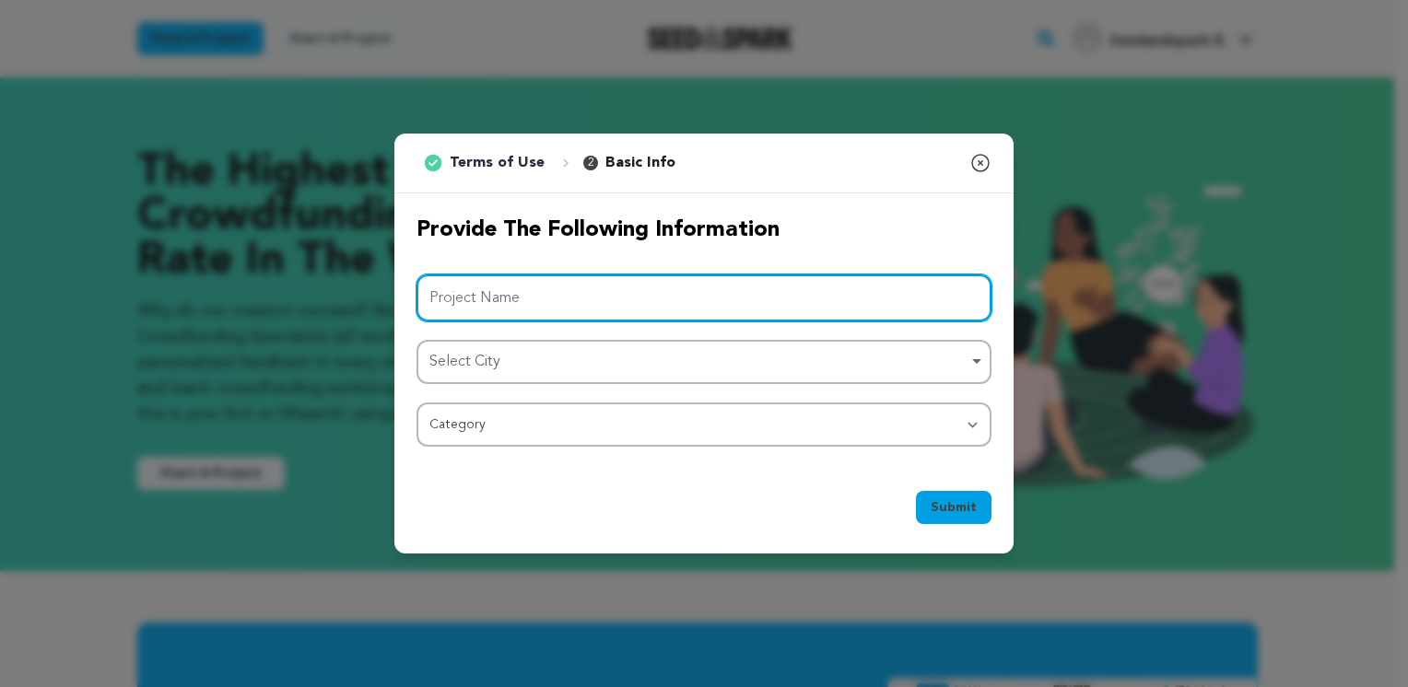
click at [571, 300] on input "Project Name" at bounding box center [703, 298] width 575 height 47
click at [535, 357] on div "Select City Remove item" at bounding box center [698, 362] width 538 height 27
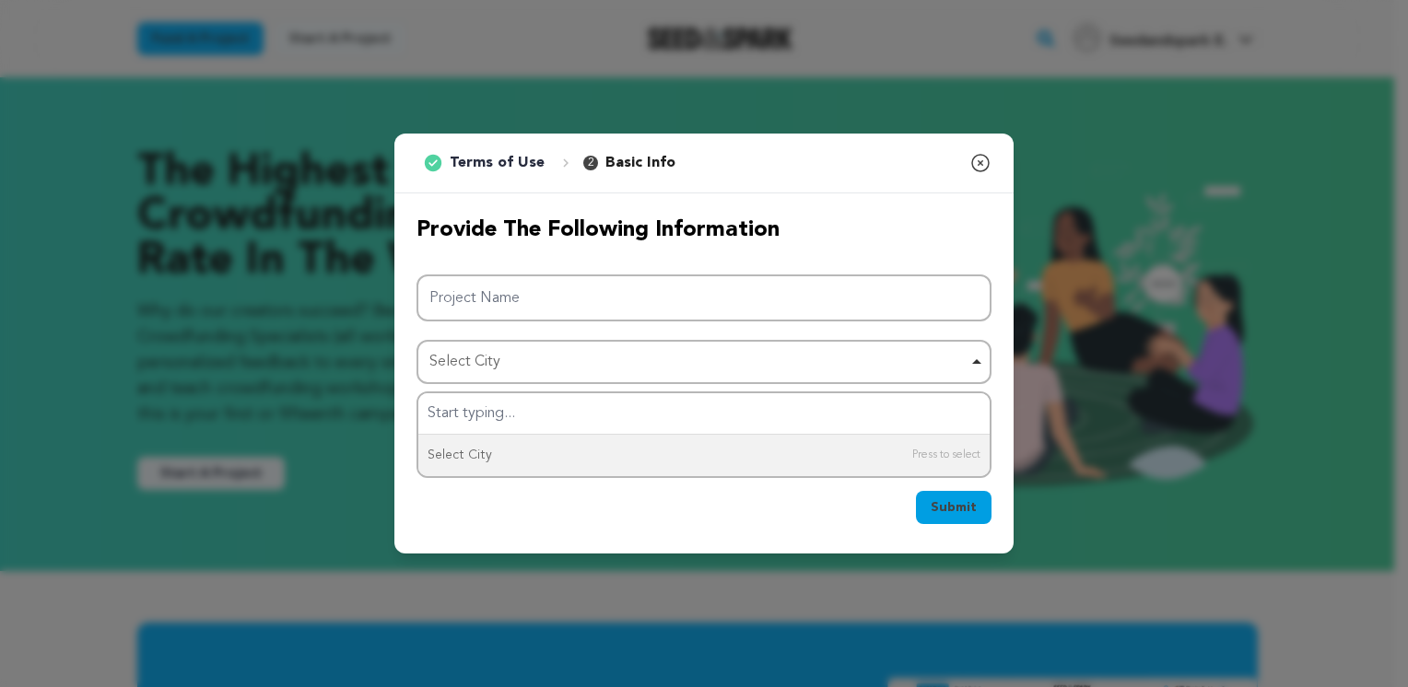
drag, startPoint x: 770, startPoint y: 524, endPoint x: 759, endPoint y: 515, distance: 14.4
click at [770, 523] on div "Submit Ok, Got it" at bounding box center [703, 511] width 575 height 41
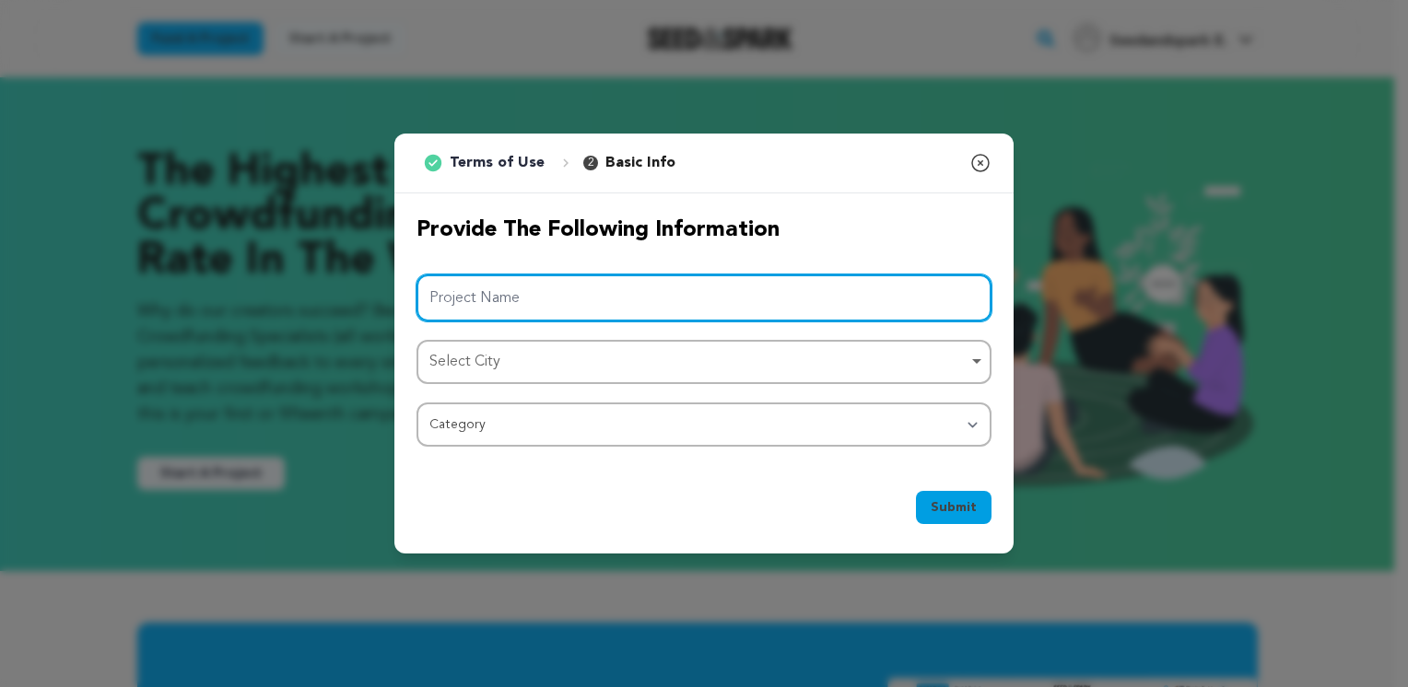
click at [540, 300] on input "Project Name" at bounding box center [703, 298] width 575 height 47
paste input "Eiskönigin"
click at [523, 365] on div "Select City Remove item" at bounding box center [698, 362] width 538 height 27
type input "Eiskönigin"
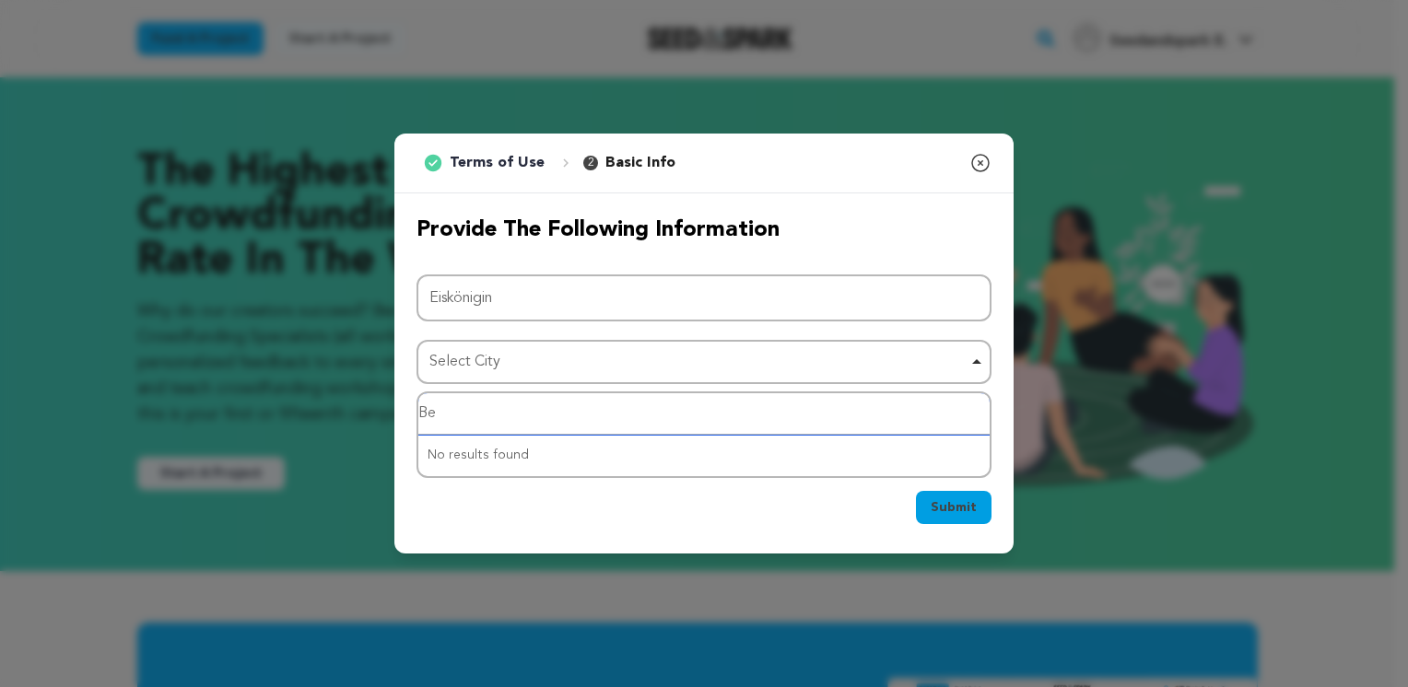
type input "Ber"
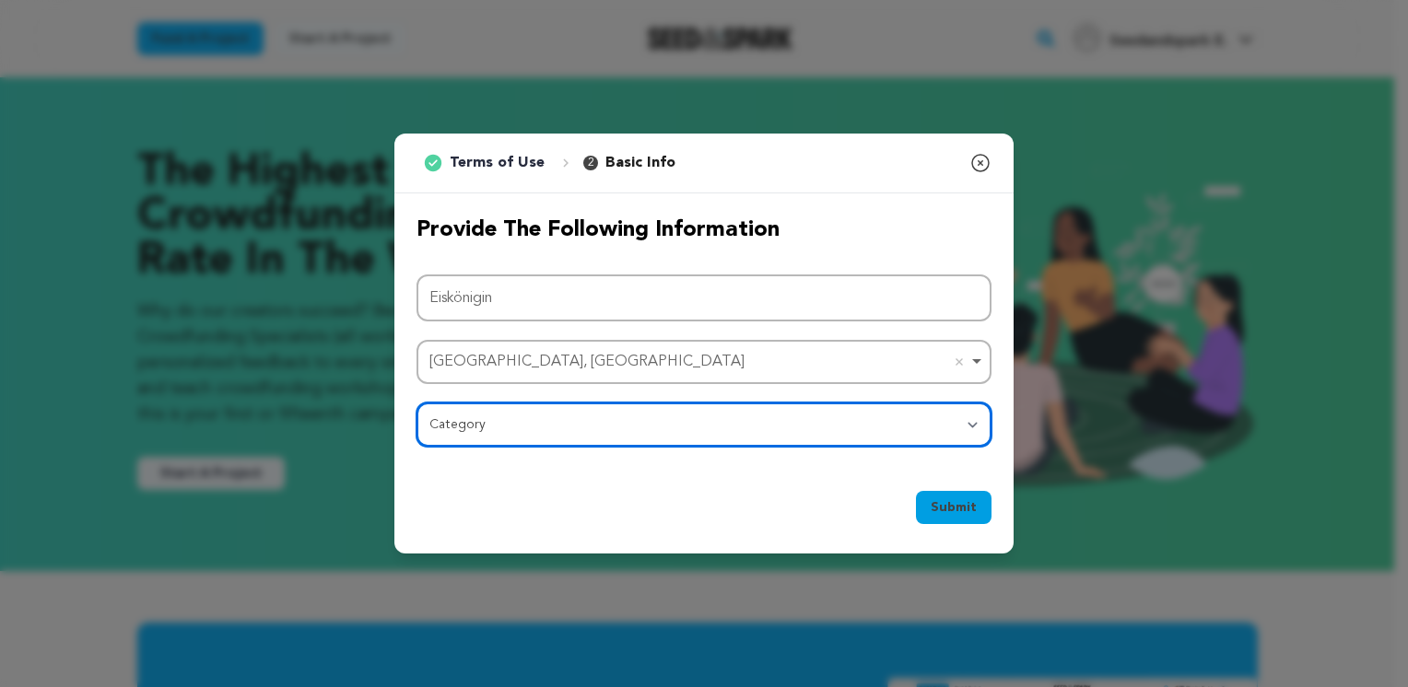
click at [527, 409] on select "Category Film Feature Film Short Series Film Festival Company Music Video VR Ex…" at bounding box center [703, 425] width 575 height 44
select select "10888"
click at [416, 403] on select "Category Film Feature Film Short Series Film Festival Company Music Video VR Ex…" at bounding box center [703, 425] width 575 height 44
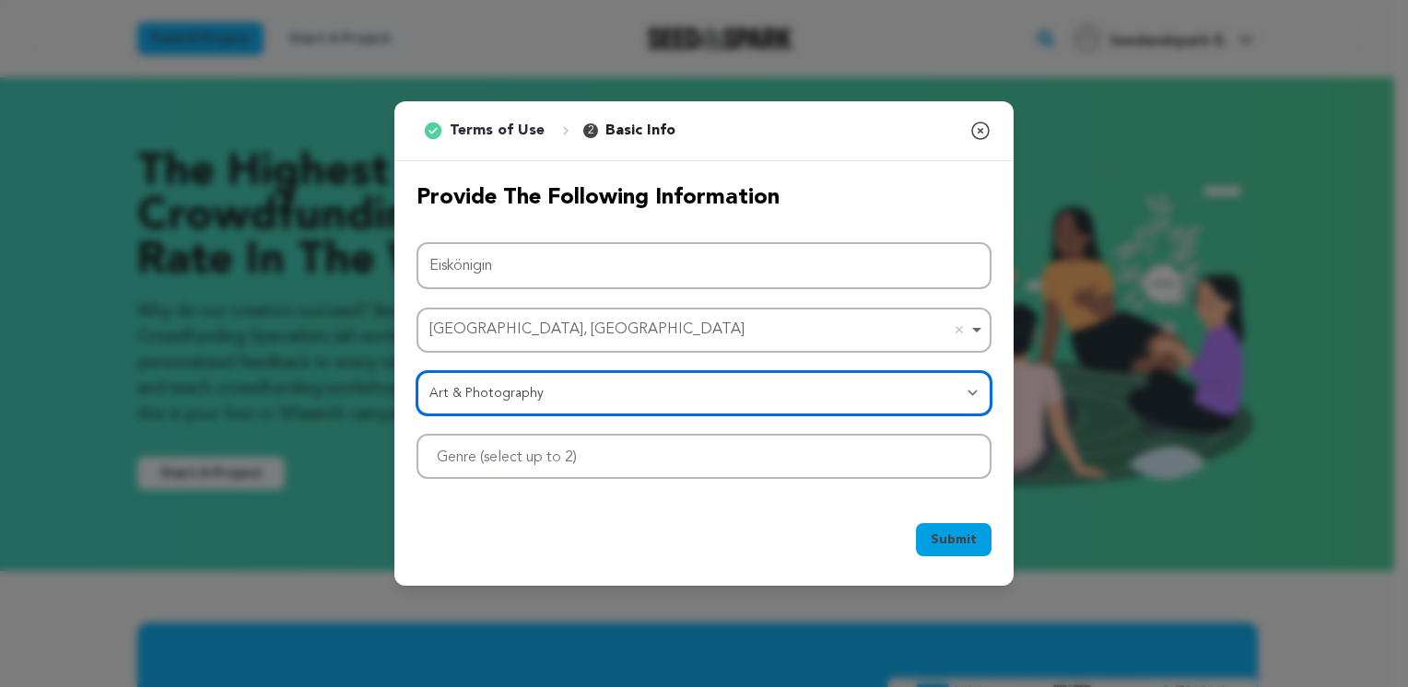
click at [630, 453] on div at bounding box center [703, 456] width 575 height 45
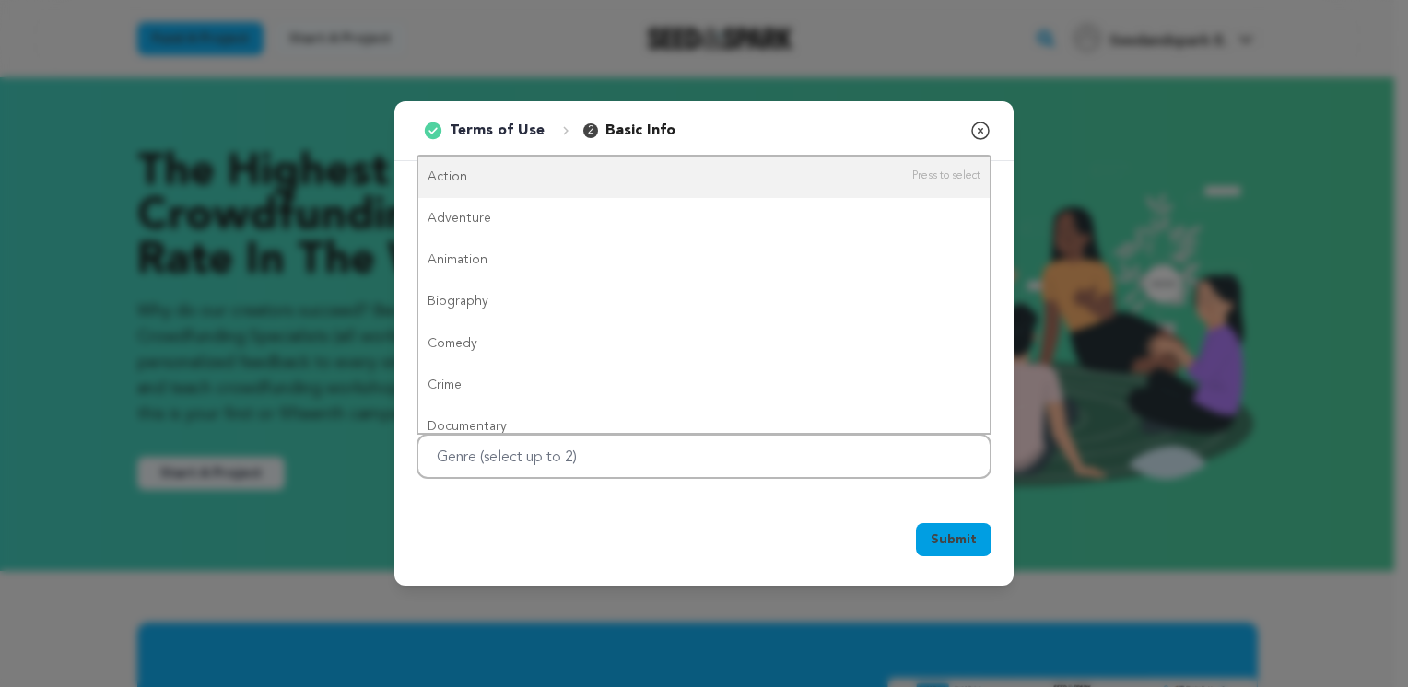
click at [793, 518] on div "Submit Ok, Got it" at bounding box center [703, 543] width 619 height 85
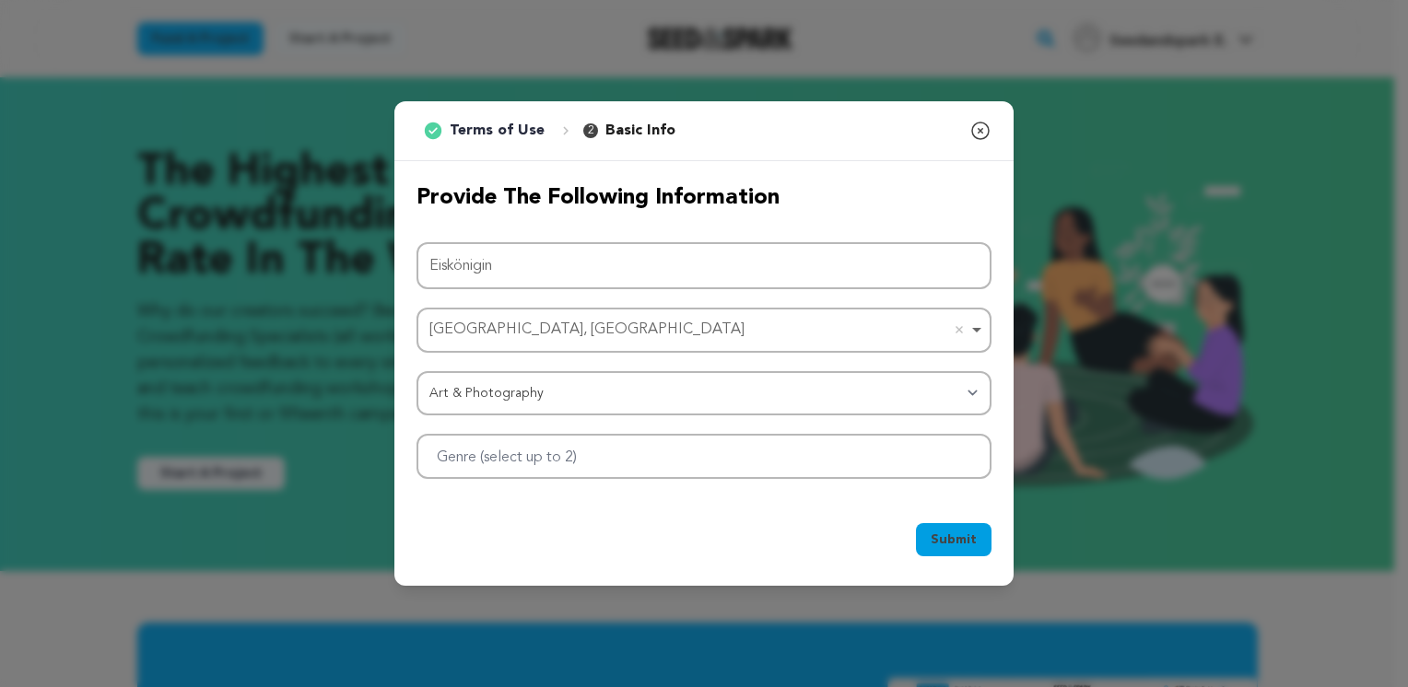
click at [944, 542] on span "Submit" at bounding box center [953, 540] width 46 height 18
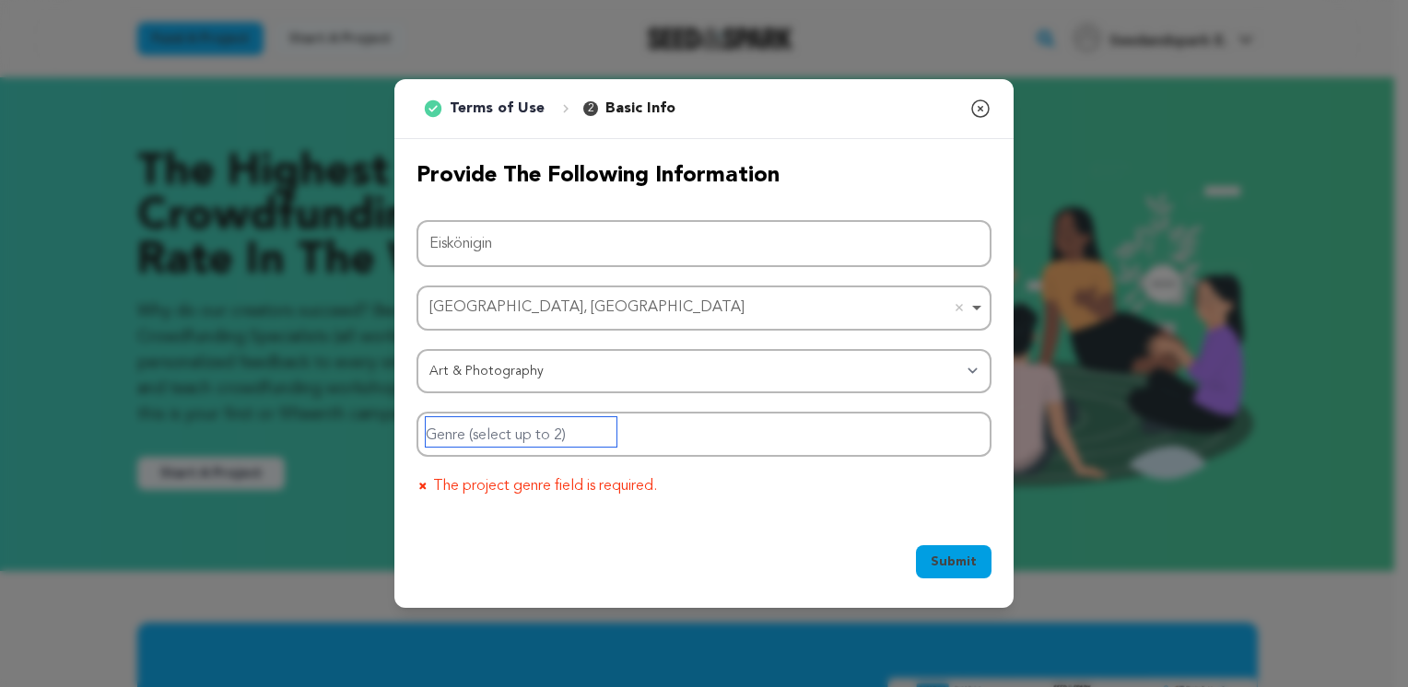
click at [591, 433] on input "Genre (select up to 2)" at bounding box center [521, 431] width 191 height 29
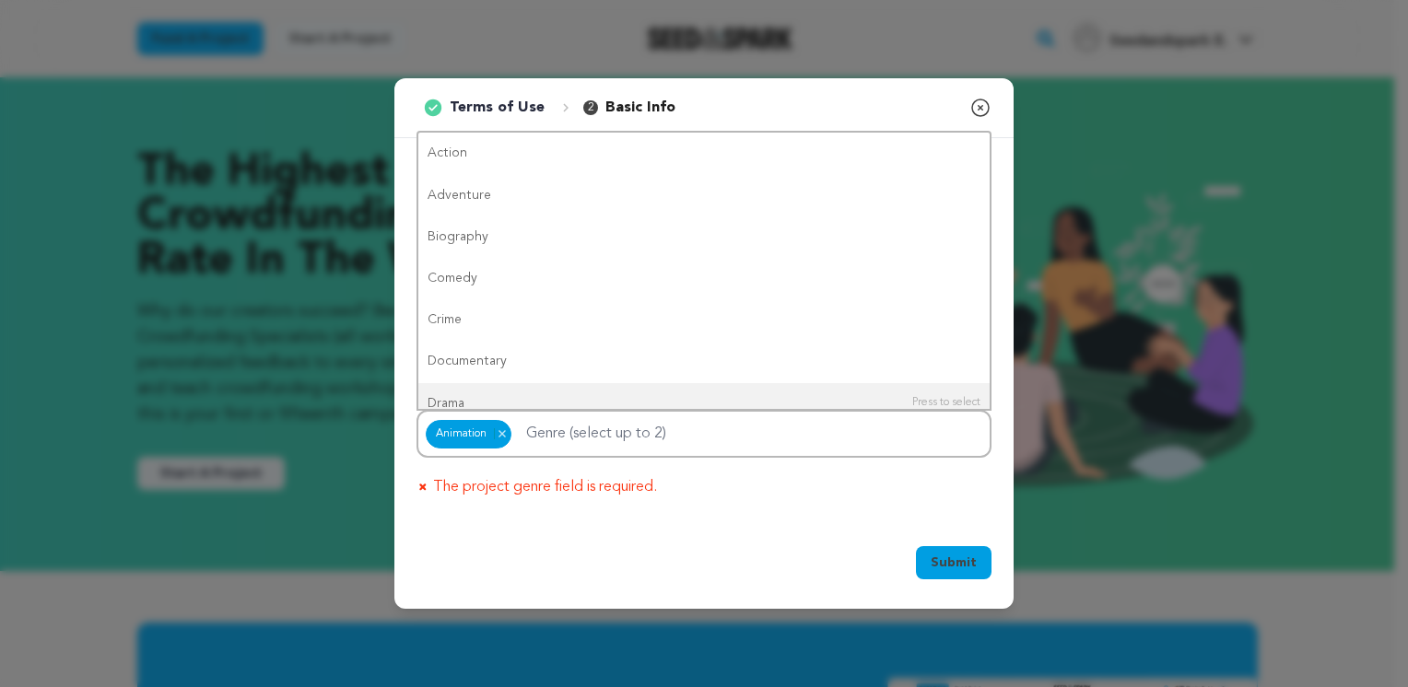
click at [941, 562] on span "Submit" at bounding box center [953, 563] width 46 height 18
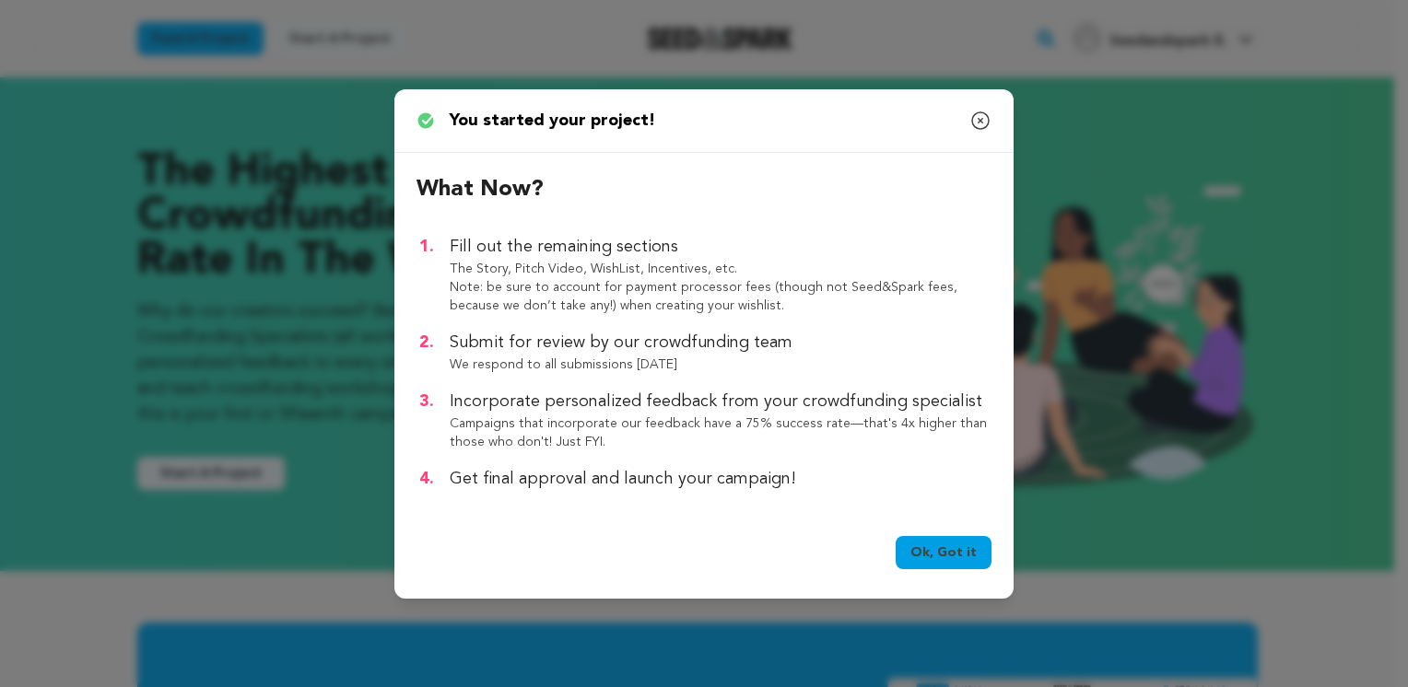
click at [947, 555] on link "Ok, Got it" at bounding box center [943, 552] width 96 height 33
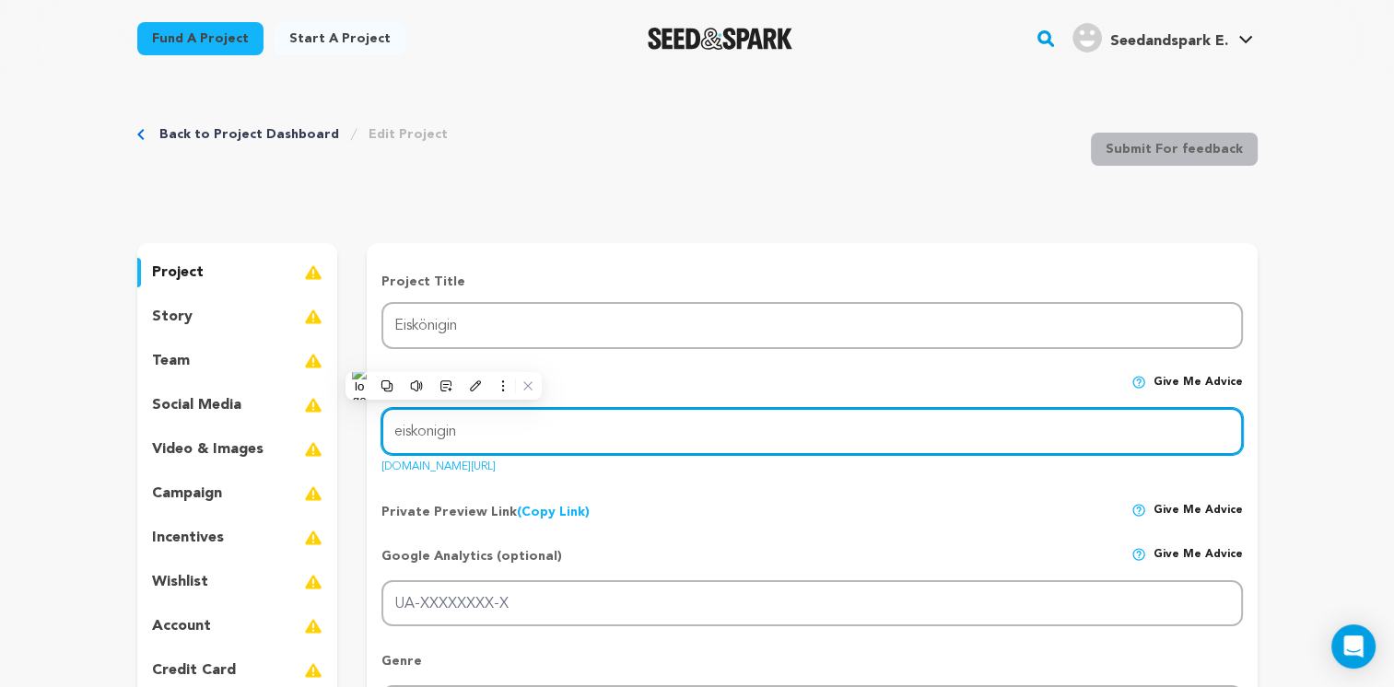
paste input "https://xn--eisknigin-37a.com/products/elsa-prinzessin-kleid"
type input "https://xn--eisknigin-37a.com/products/elsa-prinzessin-kleid"
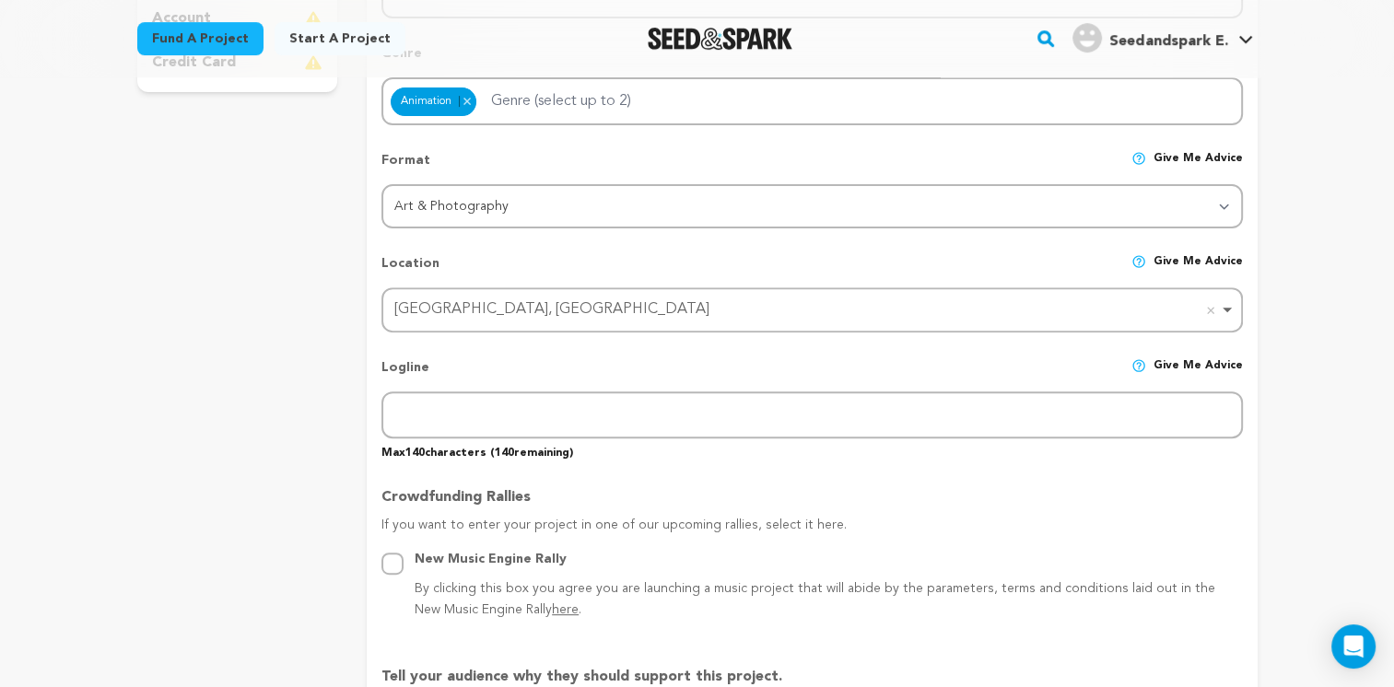
scroll to position [829, 0]
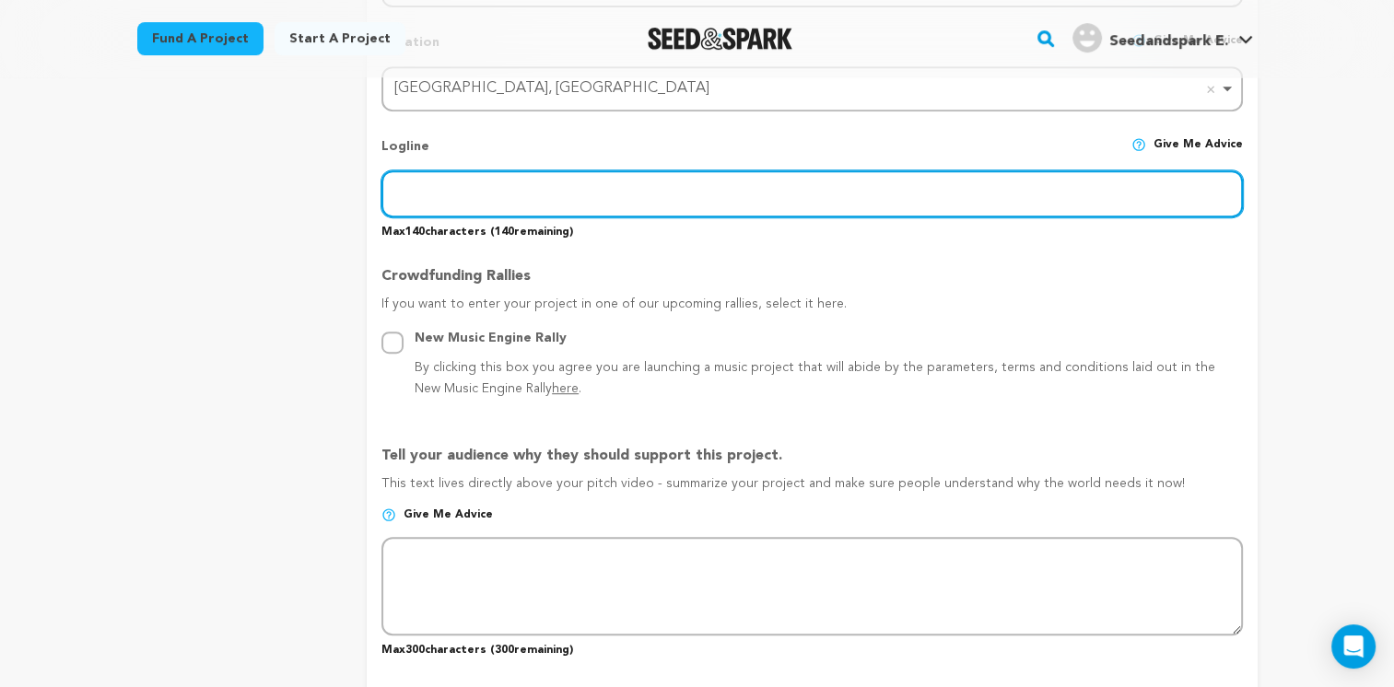
click at [472, 176] on input "text" at bounding box center [811, 193] width 860 height 47
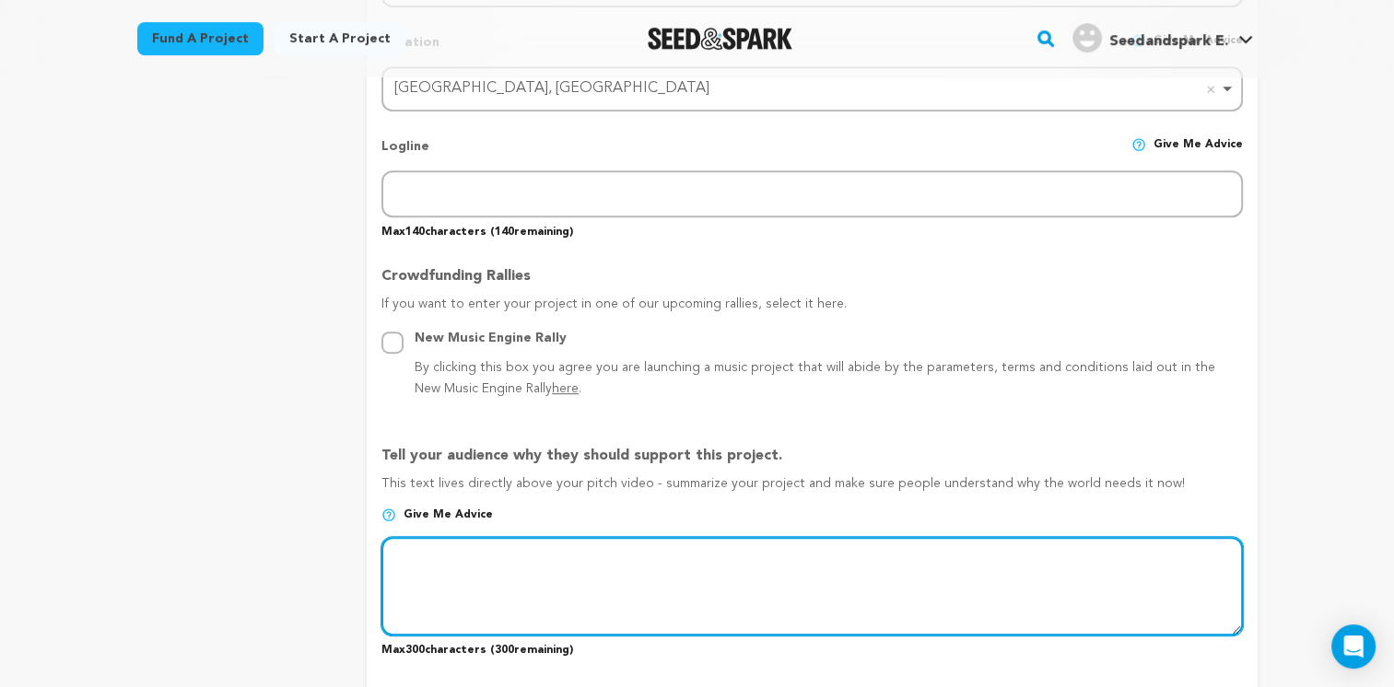
click at [440, 540] on textarea at bounding box center [811, 586] width 860 height 98
paste textarea "Plongez dans l’univers magique de Disney avec notre collection exclusive de rob…"
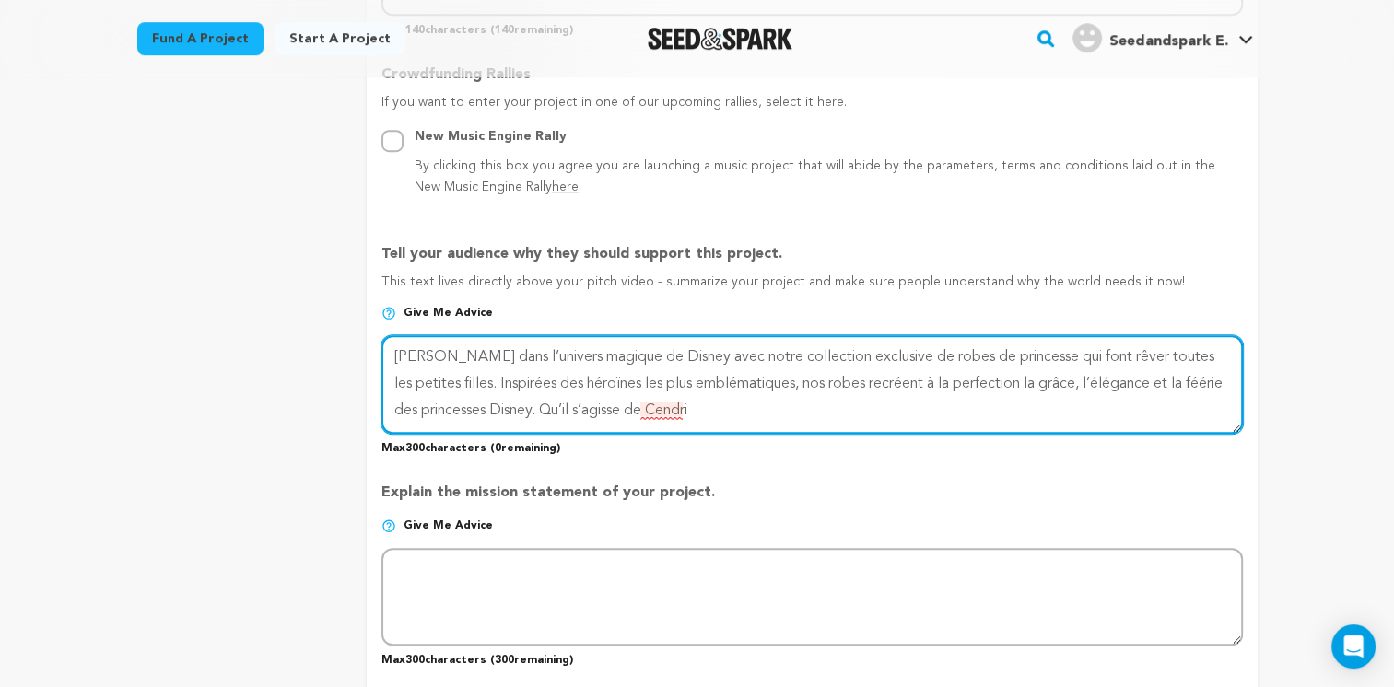
scroll to position [1106, 0]
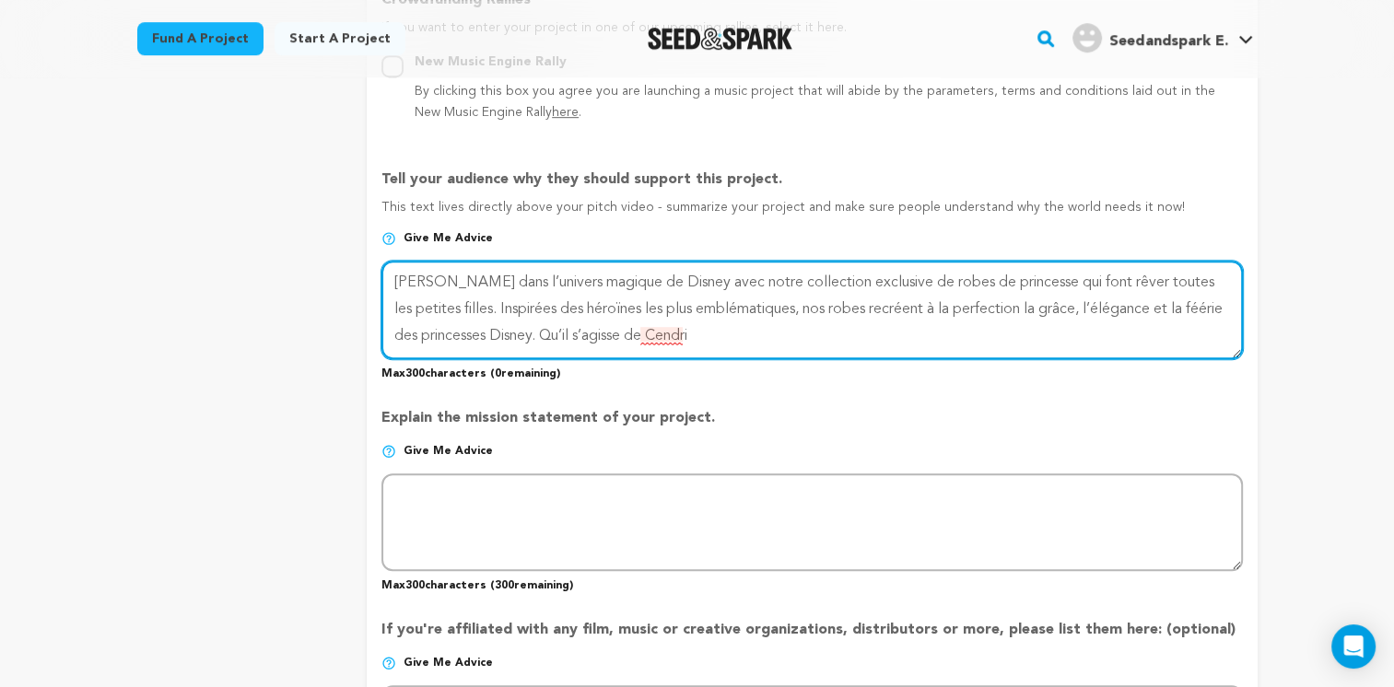
drag, startPoint x: 737, startPoint y: 331, endPoint x: 549, endPoint y: 334, distance: 188.0
click at [549, 334] on textarea at bounding box center [811, 310] width 860 height 98
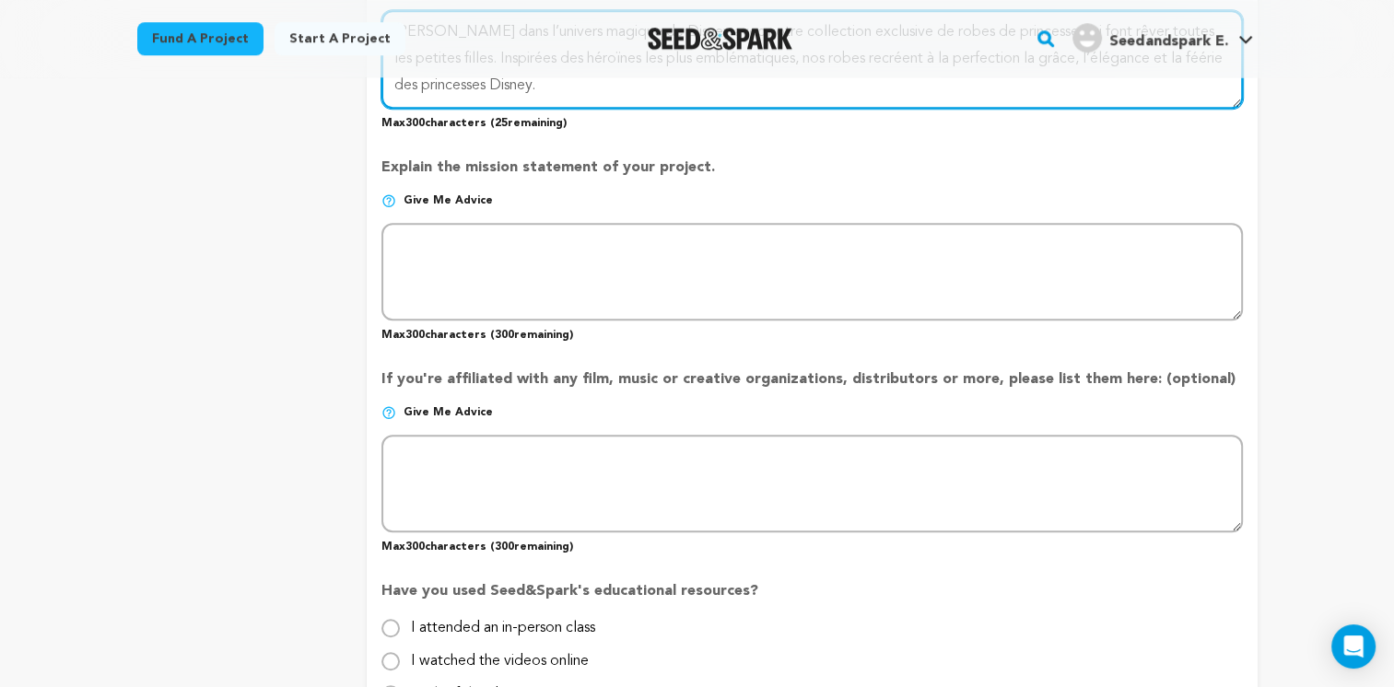
scroll to position [1658, 0]
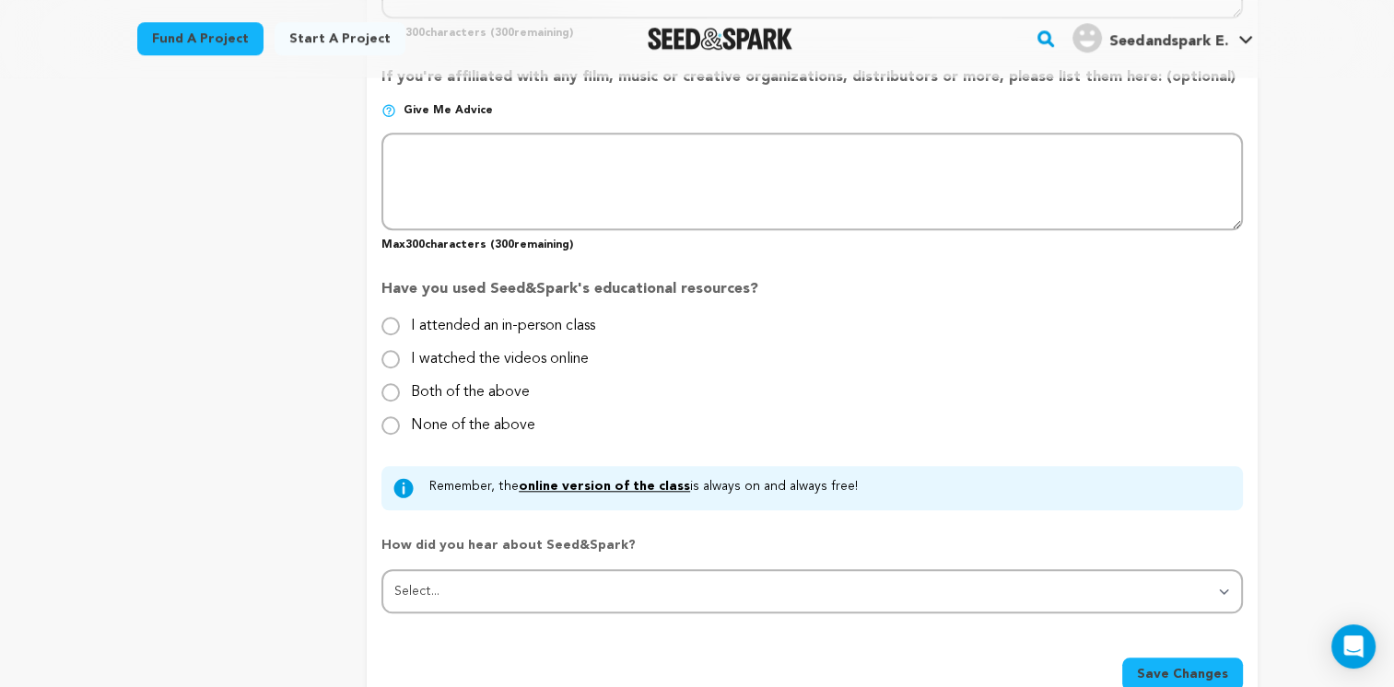
type textarea "Plongez dans l’univers magique de Disney avec notre collection exclusive de rob…"
click at [496, 318] on label "I attended an in-person class" at bounding box center [503, 318] width 184 height 29
click at [400, 318] on input "I attended an in-person class" at bounding box center [390, 326] width 18 height 18
radio input "true"
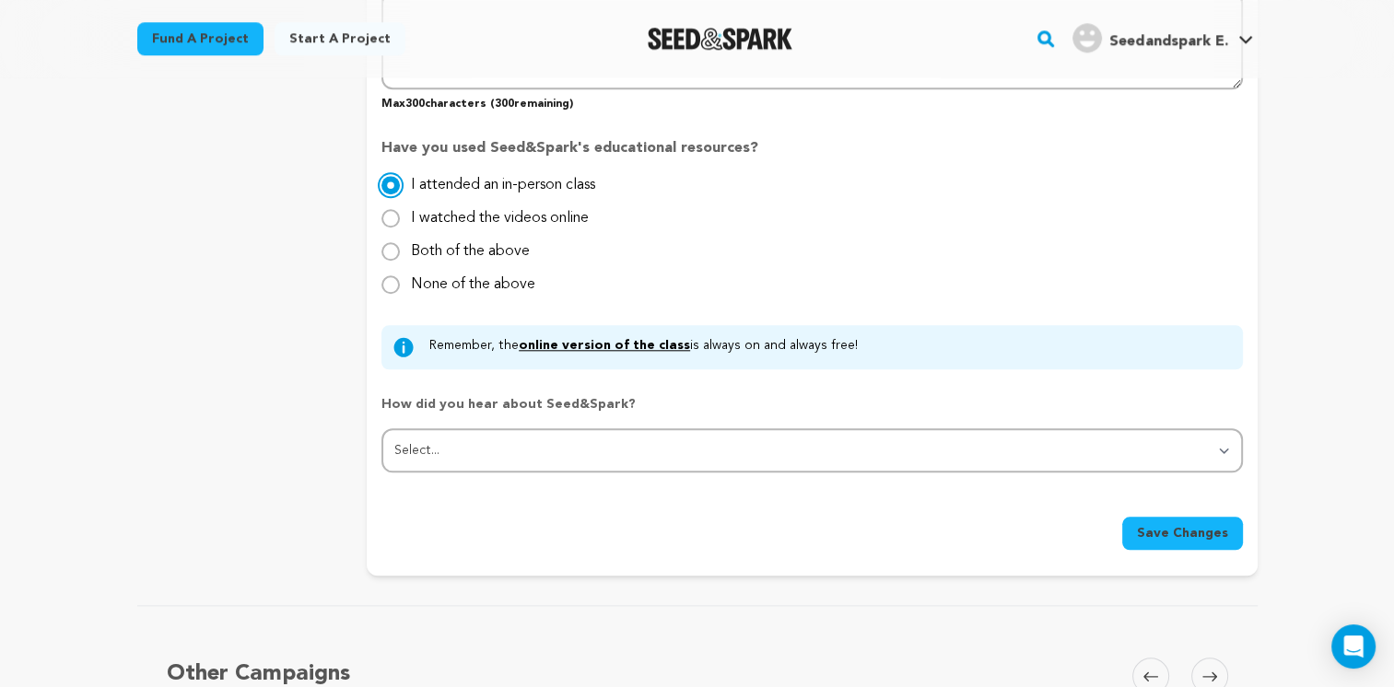
scroll to position [1843, 0]
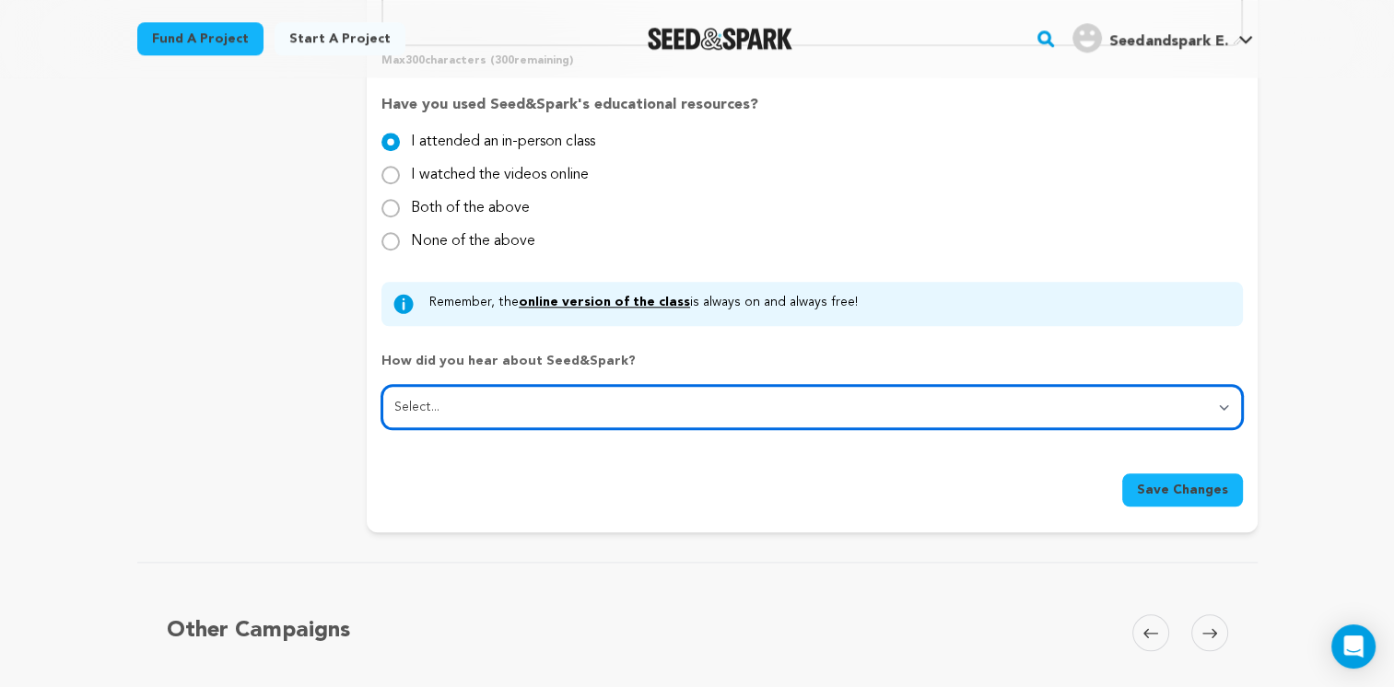
click at [494, 395] on select "Select... From a friend Social media Film festival or film organization Took an…" at bounding box center [811, 407] width 860 height 44
select select "1"
click at [381, 385] on select "Select... From a friend Social media Film festival or film organization Took an…" at bounding box center [811, 407] width 860 height 44
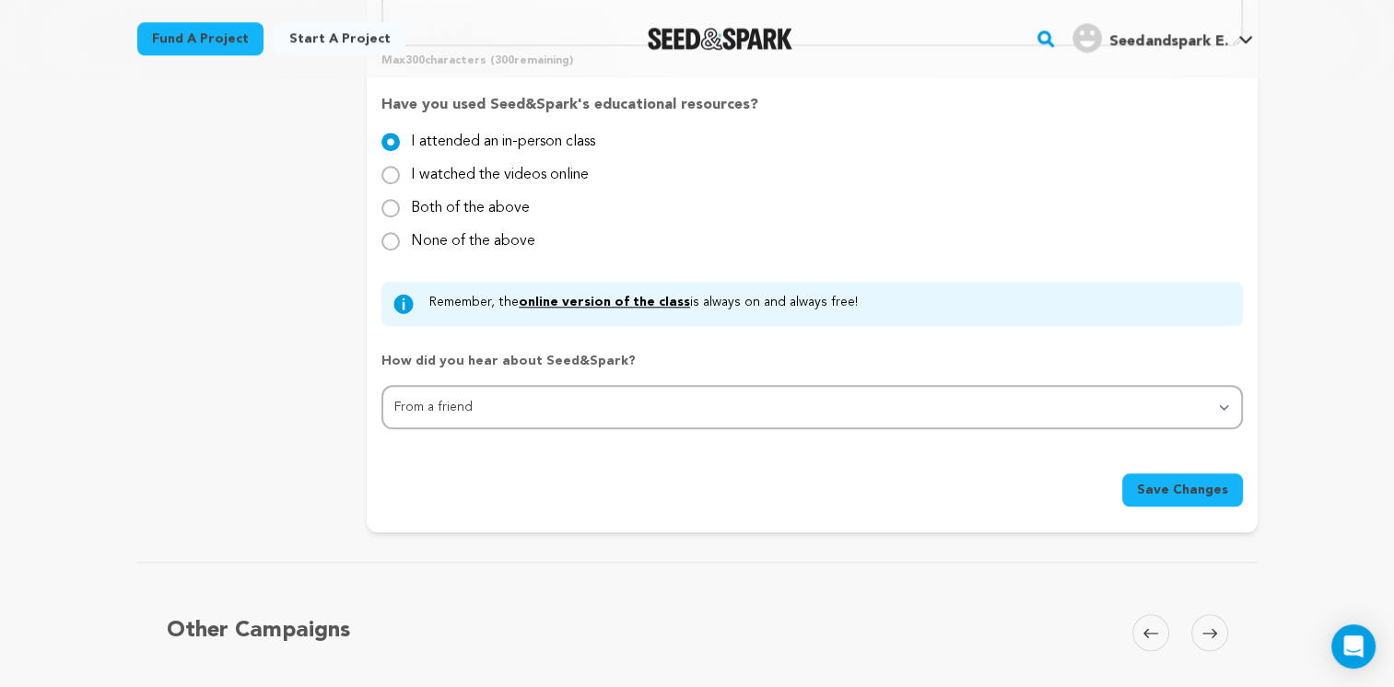
click at [1189, 488] on span "Save Changes" at bounding box center [1182, 490] width 91 height 18
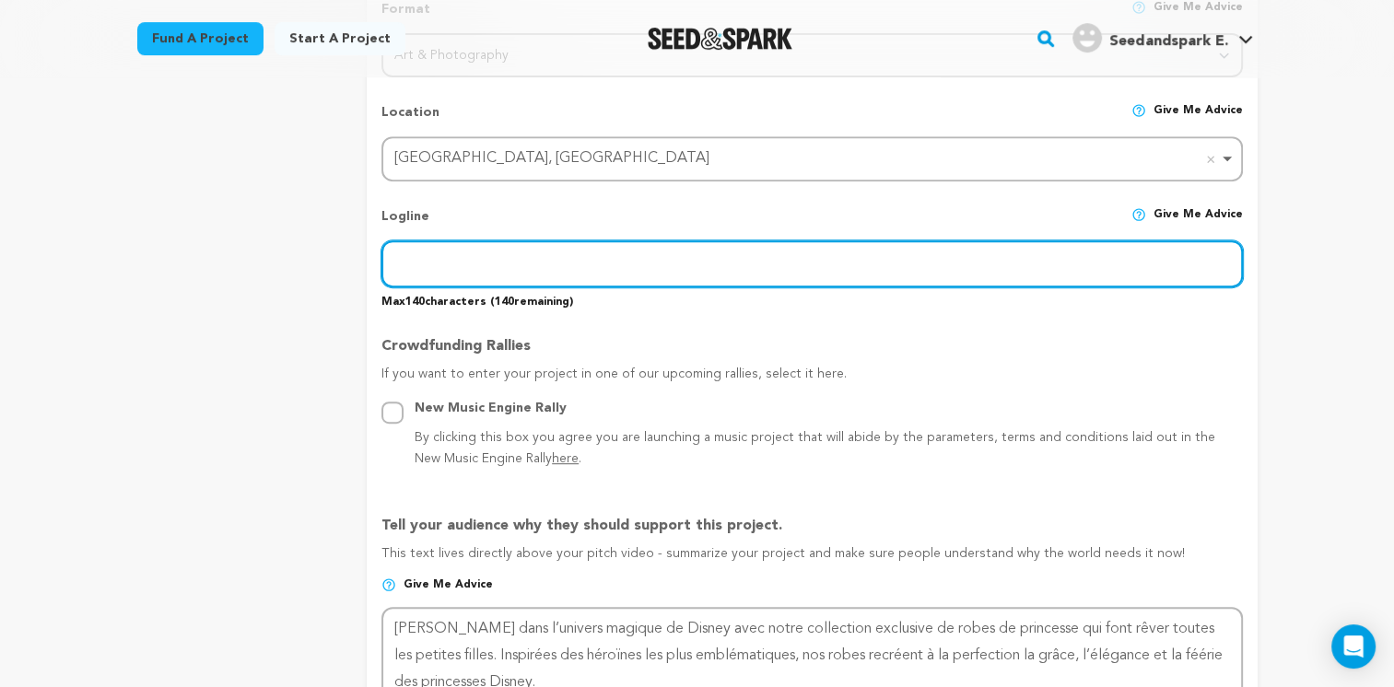
scroll to position [626, 0]
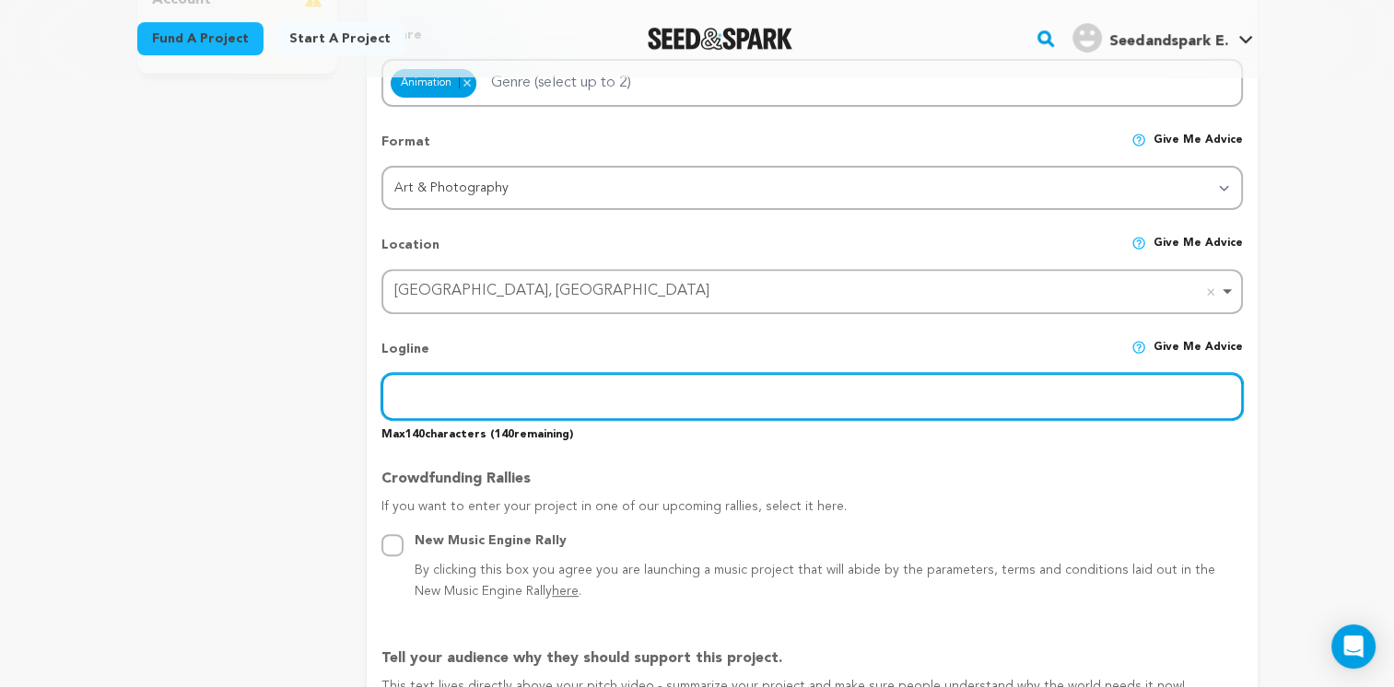
paste input "Offrir une robe de princesse Disney est bien plus qu’un simple cadeau : c’est d…"
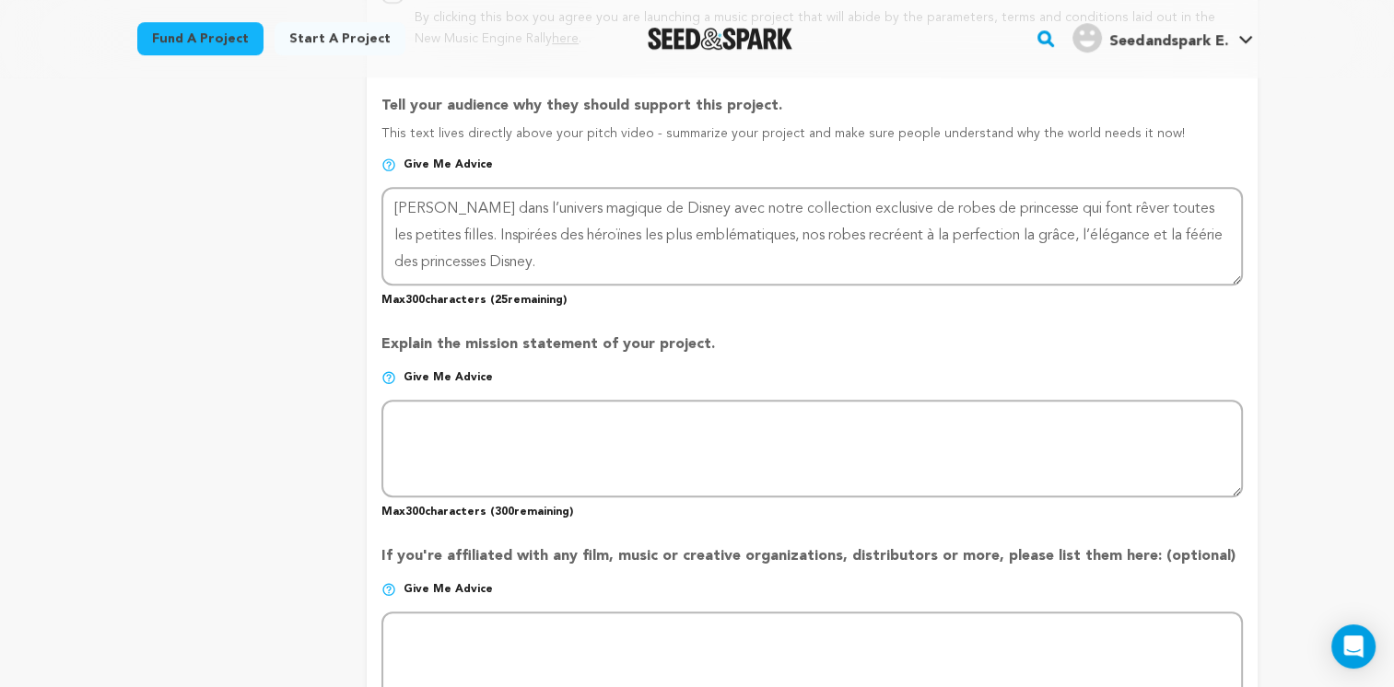
scroll to position [1640, 0]
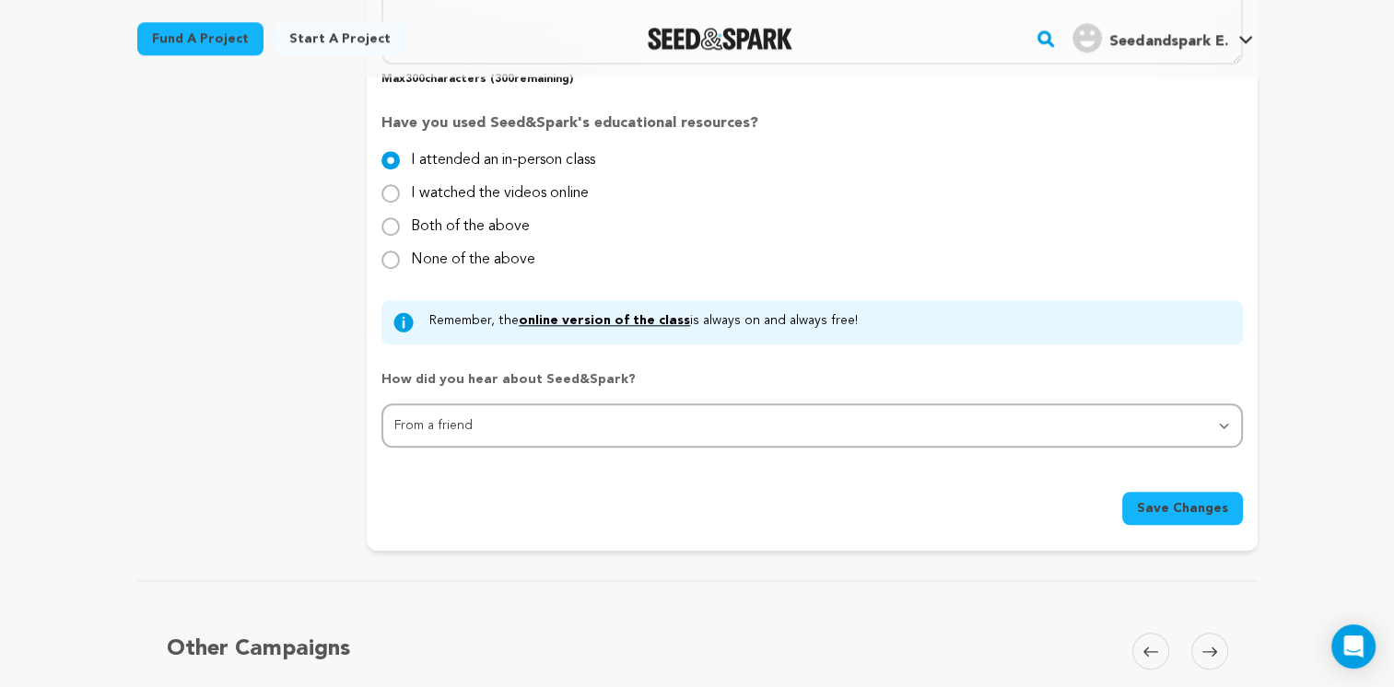
type input "Offrir une robe de princesse Disney est bien plus qu’un simple cadeau : c’est d…"
click at [1172, 503] on span "Save Changes" at bounding box center [1182, 508] width 91 height 18
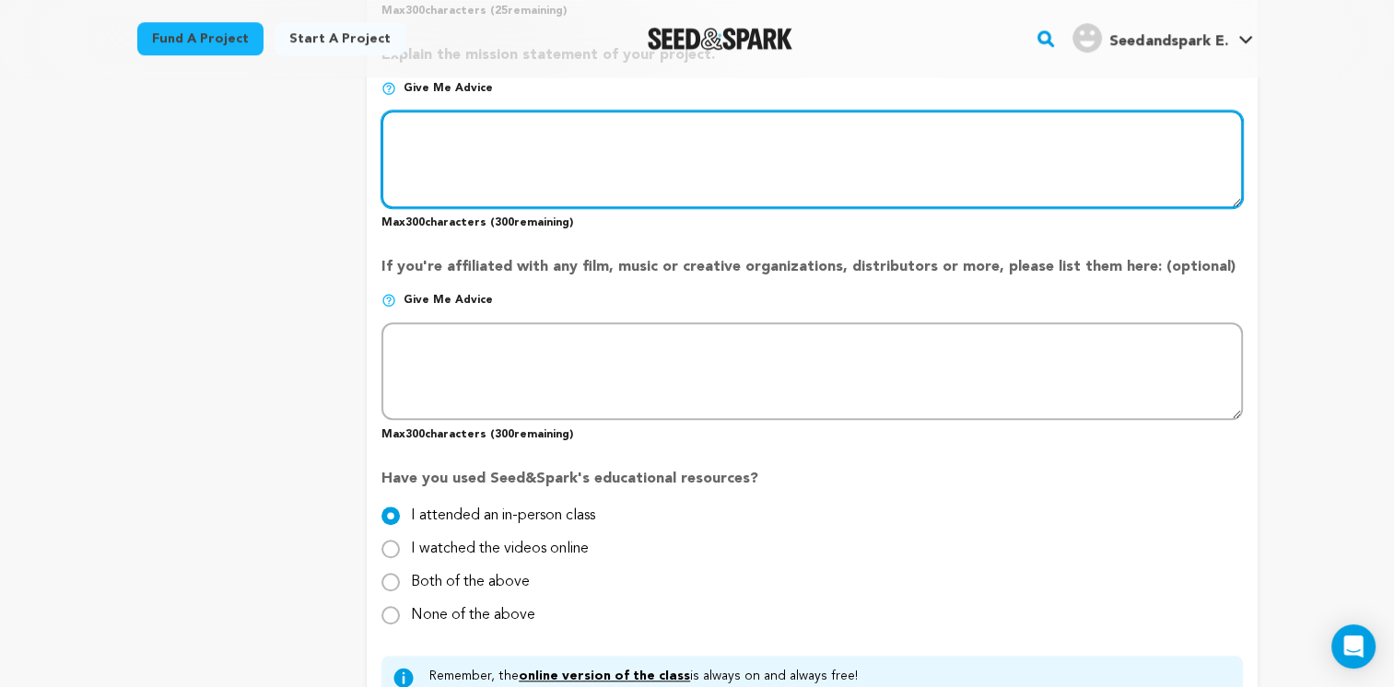
scroll to position [1390, 0]
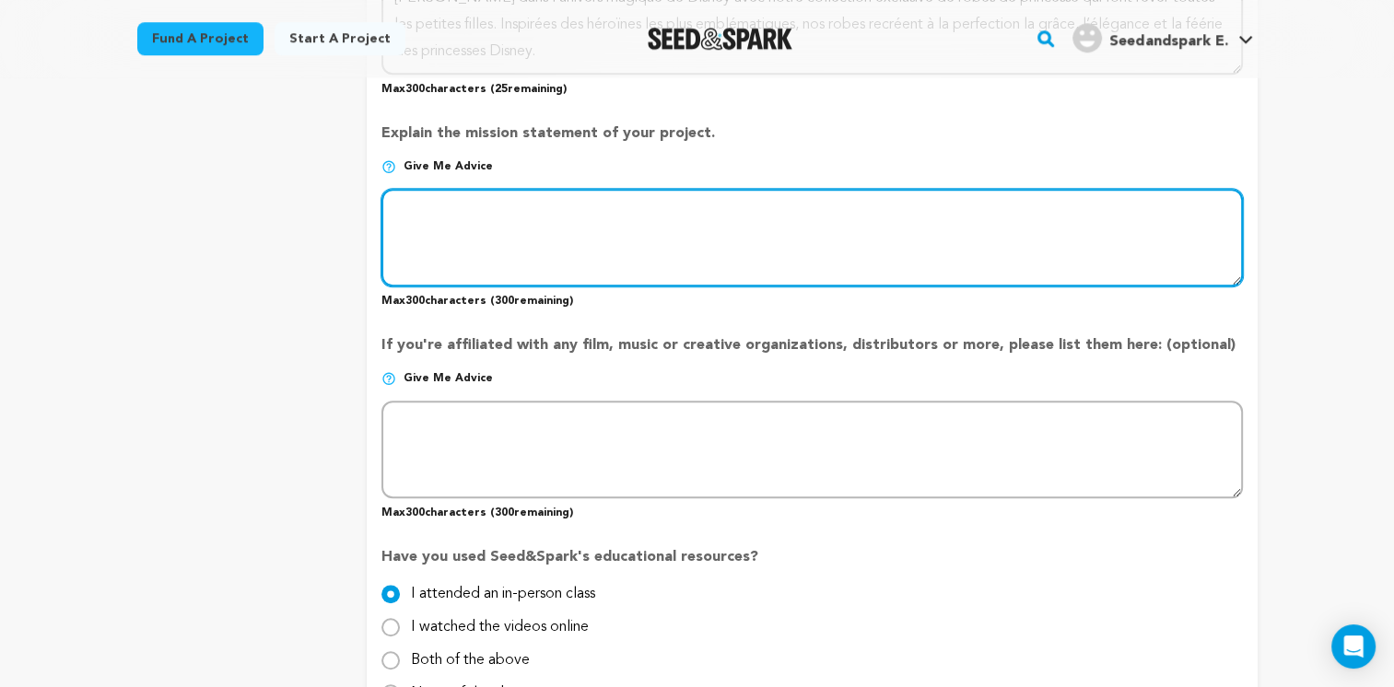
paste textarea "Notre boutique en ligne propose une large gamme de tailles et de modèles, afin …"
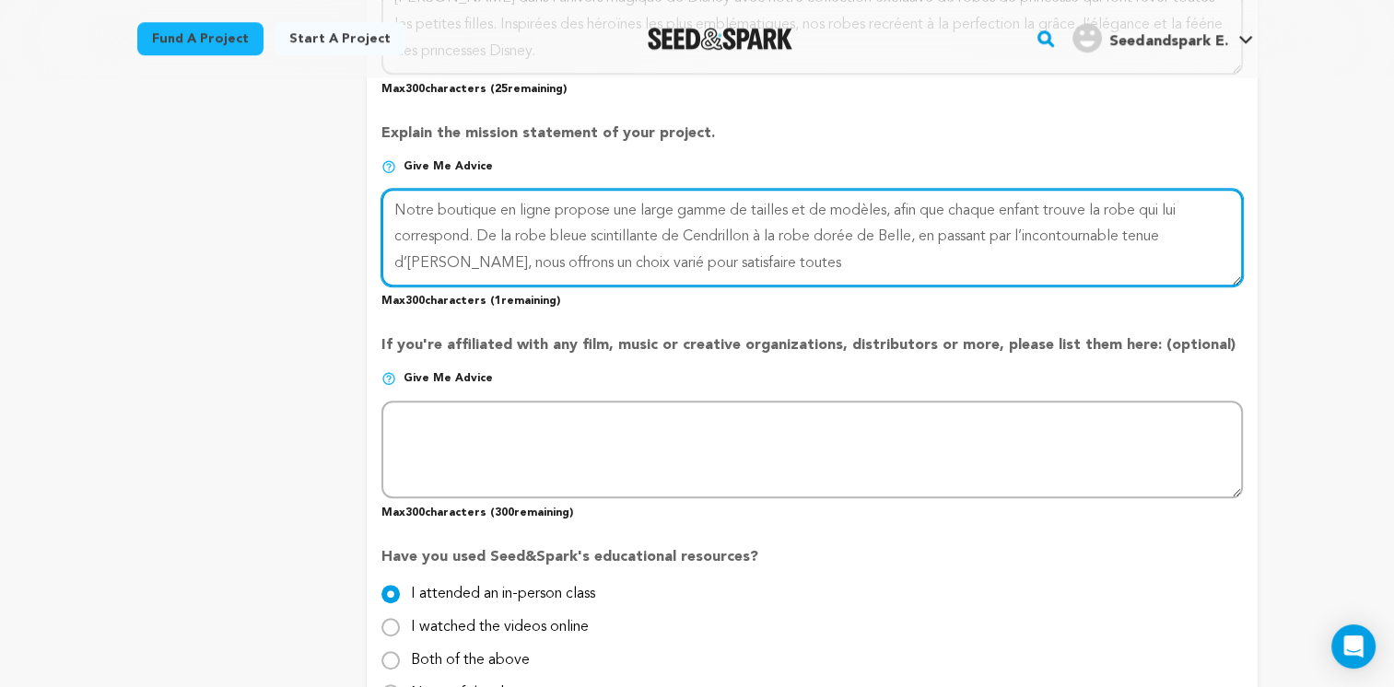
drag, startPoint x: 701, startPoint y: 256, endPoint x: 354, endPoint y: 245, distance: 347.5
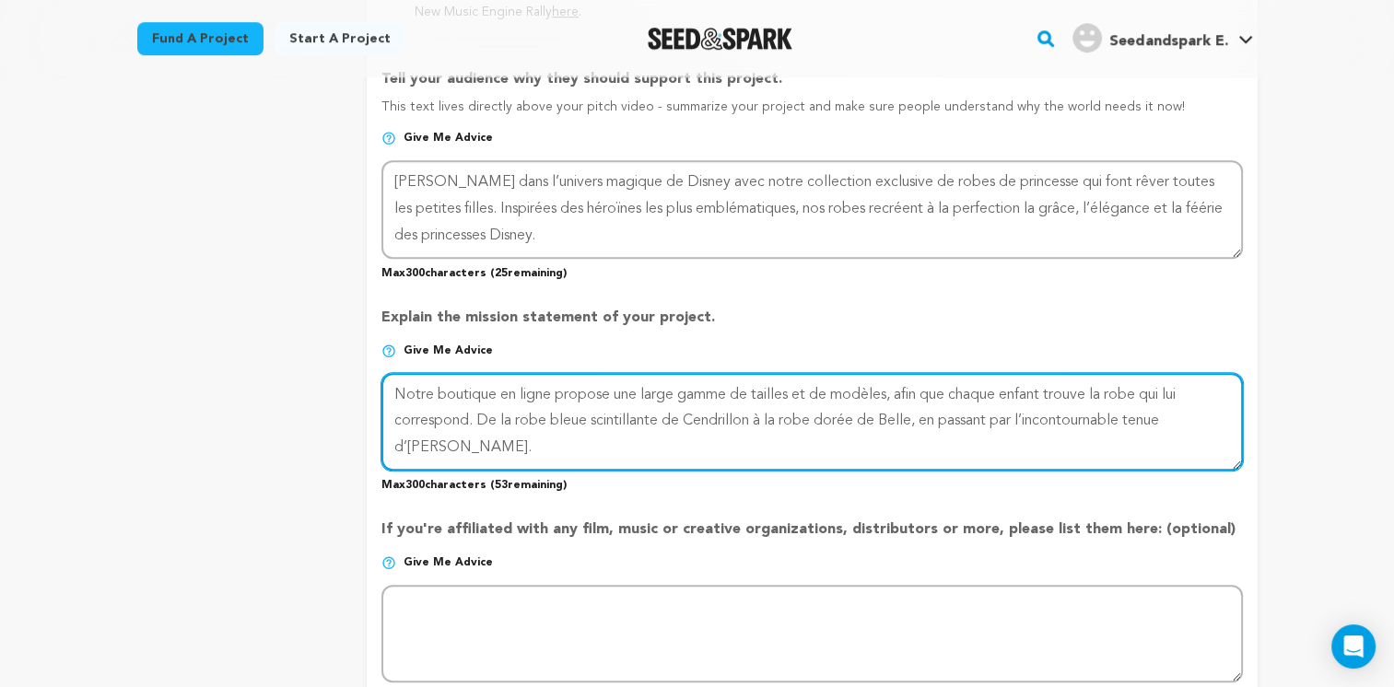
scroll to position [1851, 0]
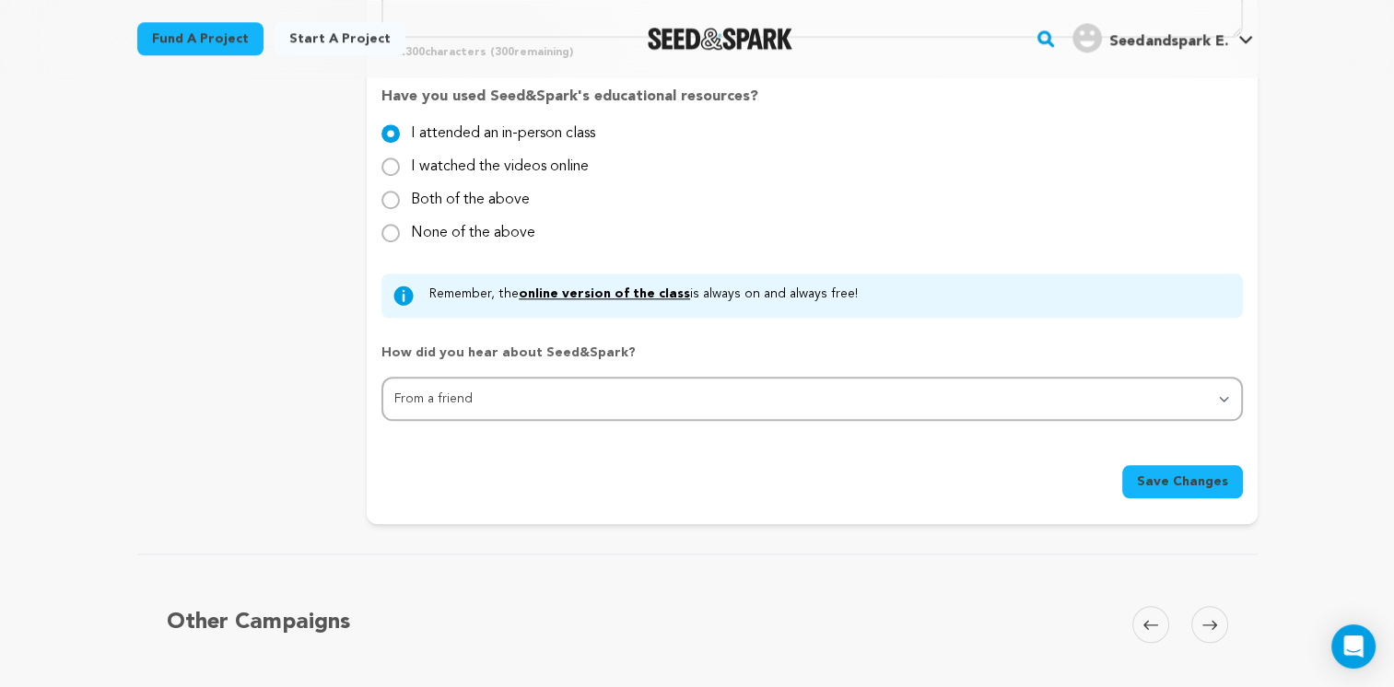
type textarea "Notre boutique en ligne propose une large gamme de tailles et de modèles, afin …"
click at [1164, 477] on span "Save Changes" at bounding box center [1182, 482] width 91 height 18
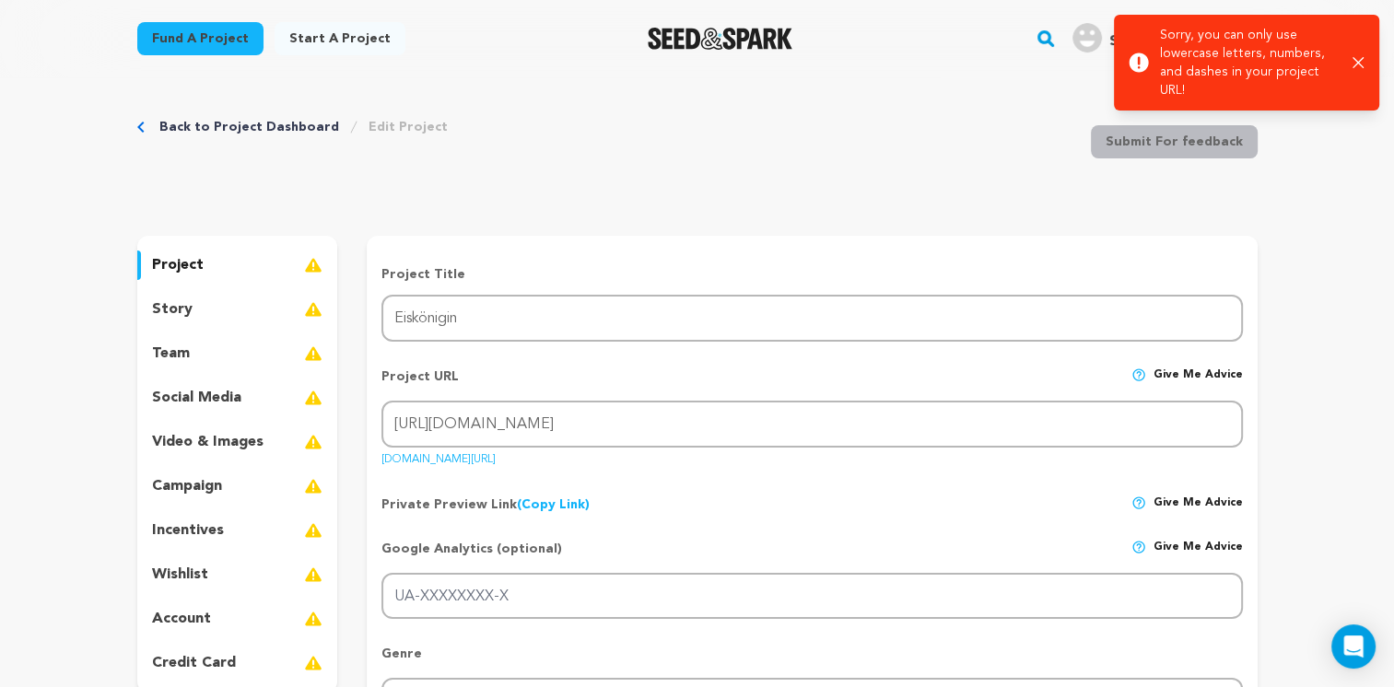
scroll to position [0, 0]
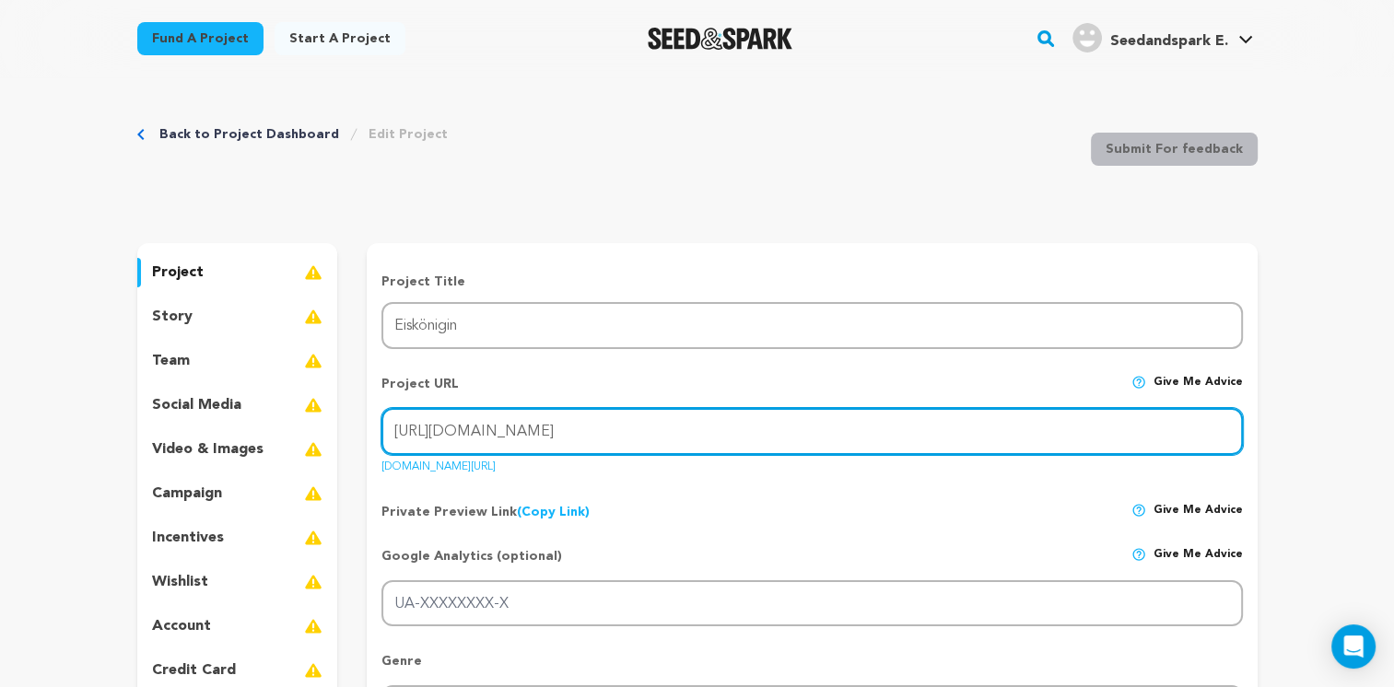
click at [541, 431] on input "https://xn--eisknigin-37a.com/products/elsa-prinzessin-kleid" at bounding box center [811, 431] width 860 height 47
drag, startPoint x: 440, startPoint y: 436, endPoint x: 586, endPoint y: 438, distance: 145.6
click at [586, 438] on input "https://xn--eisknigin-37a.com/products/elsa-prinzessin-kleid" at bounding box center [811, 431] width 860 height 47
paste input "eiskönigin"
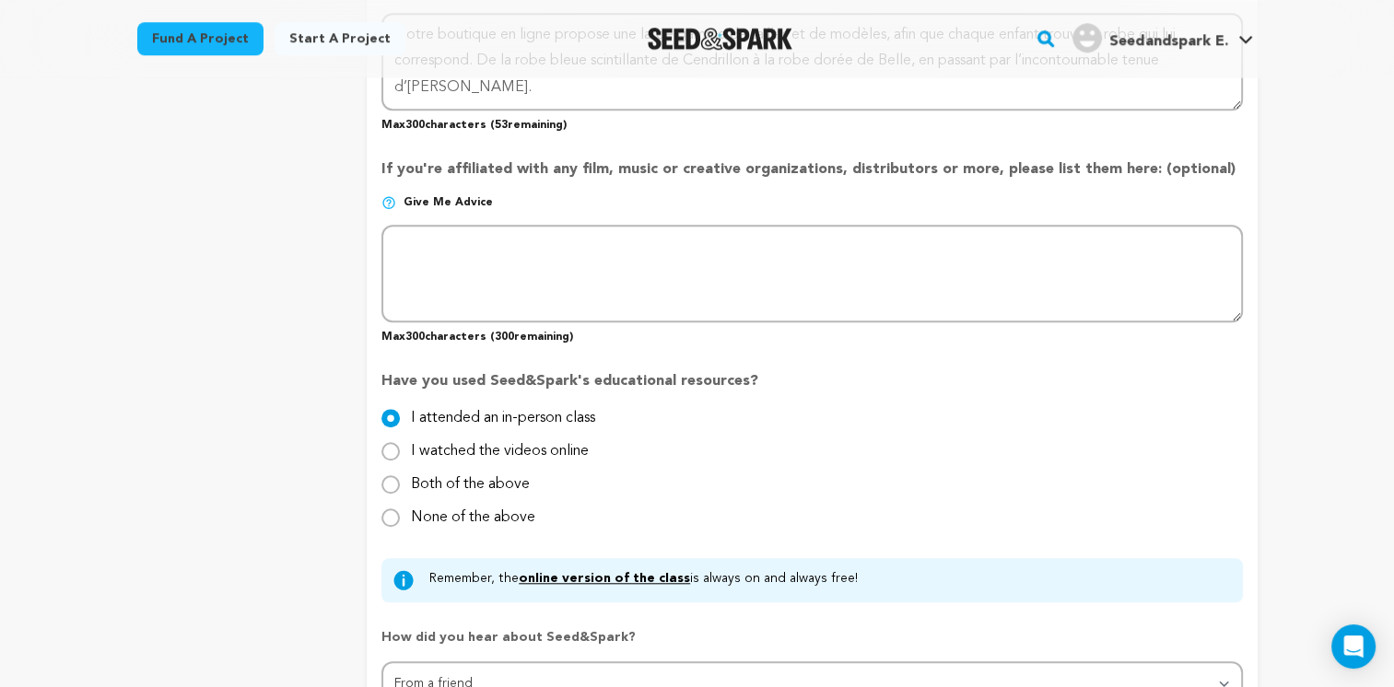
scroll to position [2119, 0]
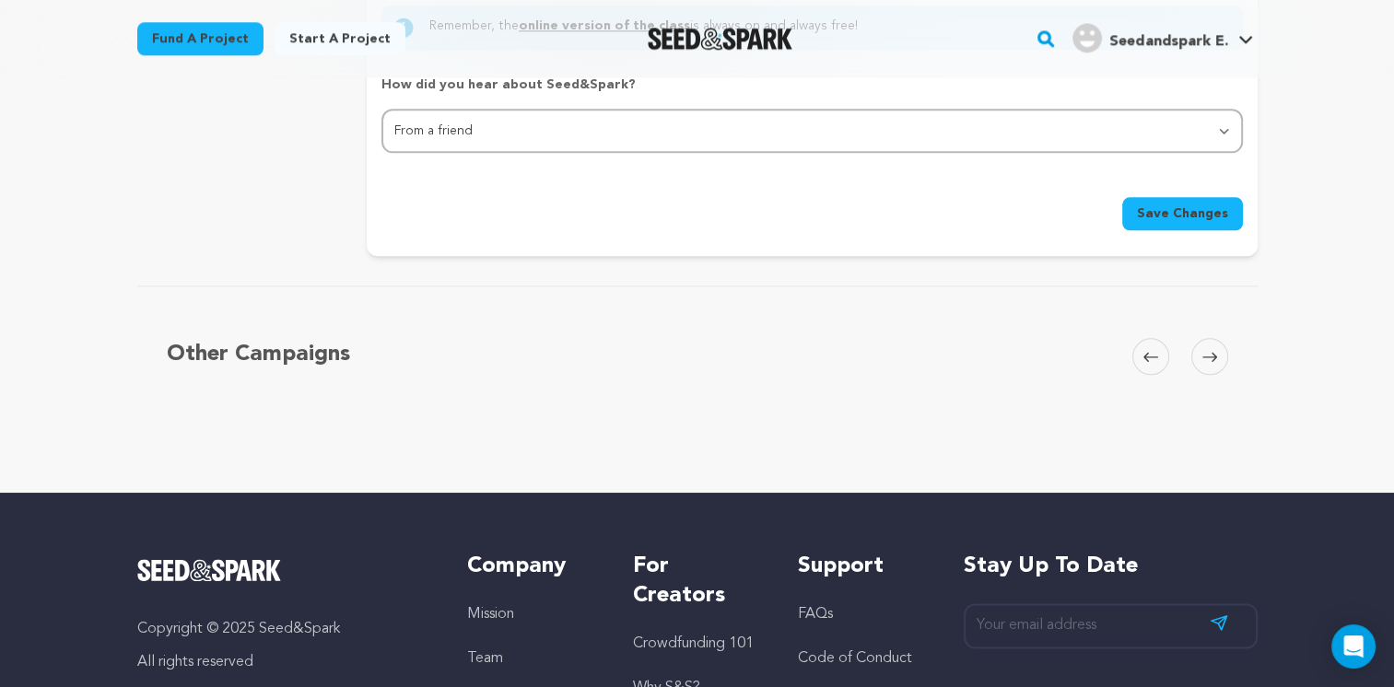
click at [1209, 207] on span "Save Changes" at bounding box center [1182, 214] width 91 height 18
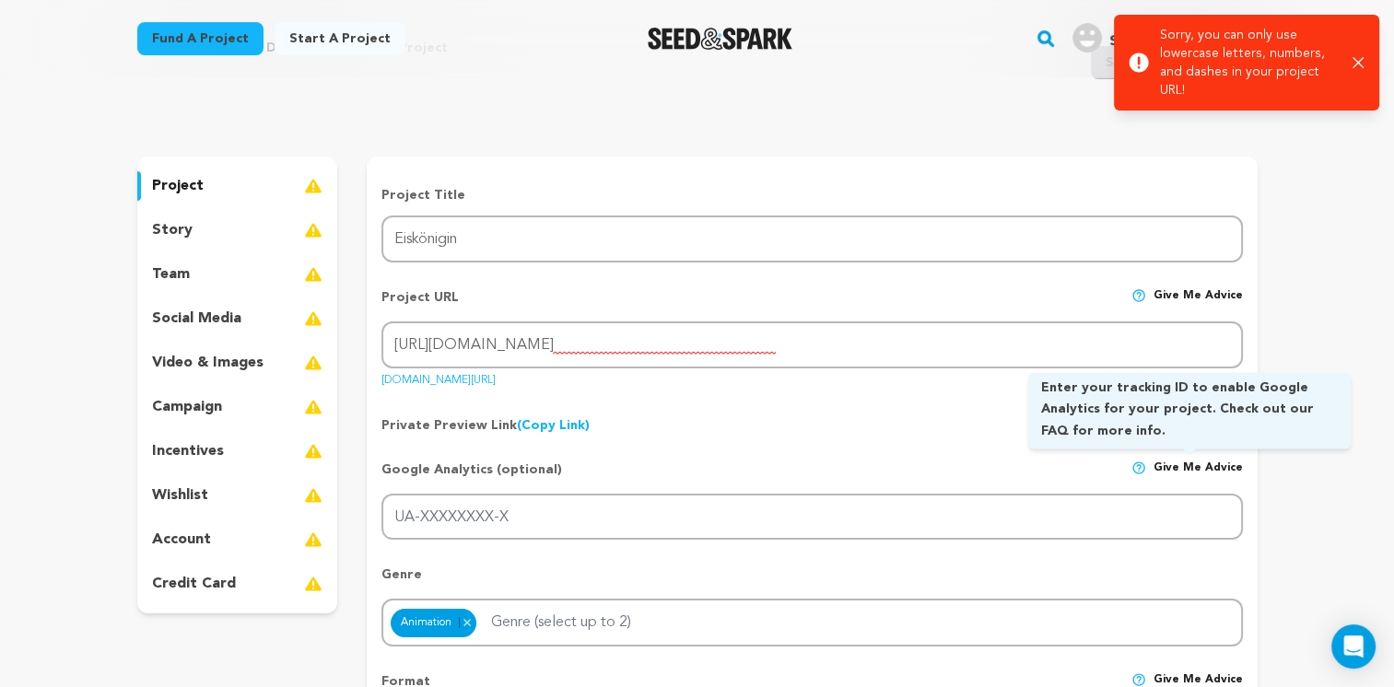
scroll to position [0, 0]
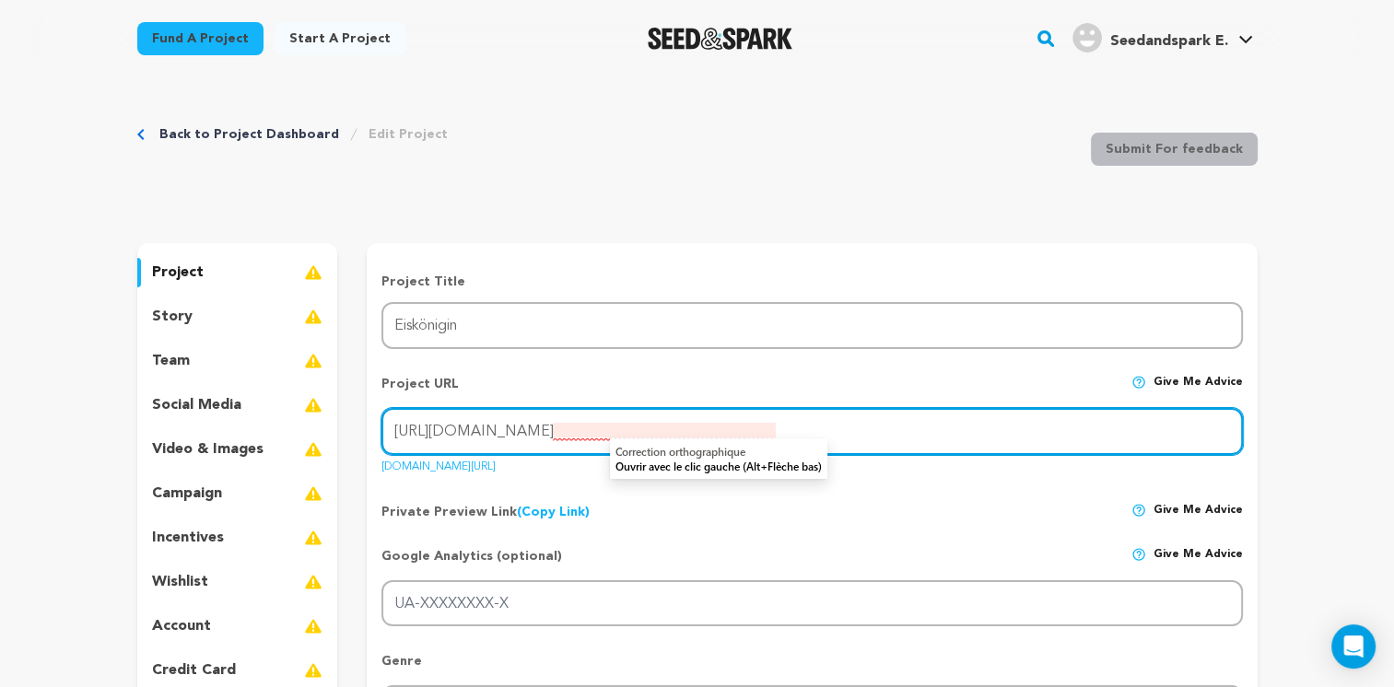
drag, startPoint x: 662, startPoint y: 433, endPoint x: 779, endPoint y: 453, distance: 118.7
click at [538, 440] on input "https://eiskönigin.com/products/elsa-prinzessin-kleid" at bounding box center [811, 431] width 860 height 47
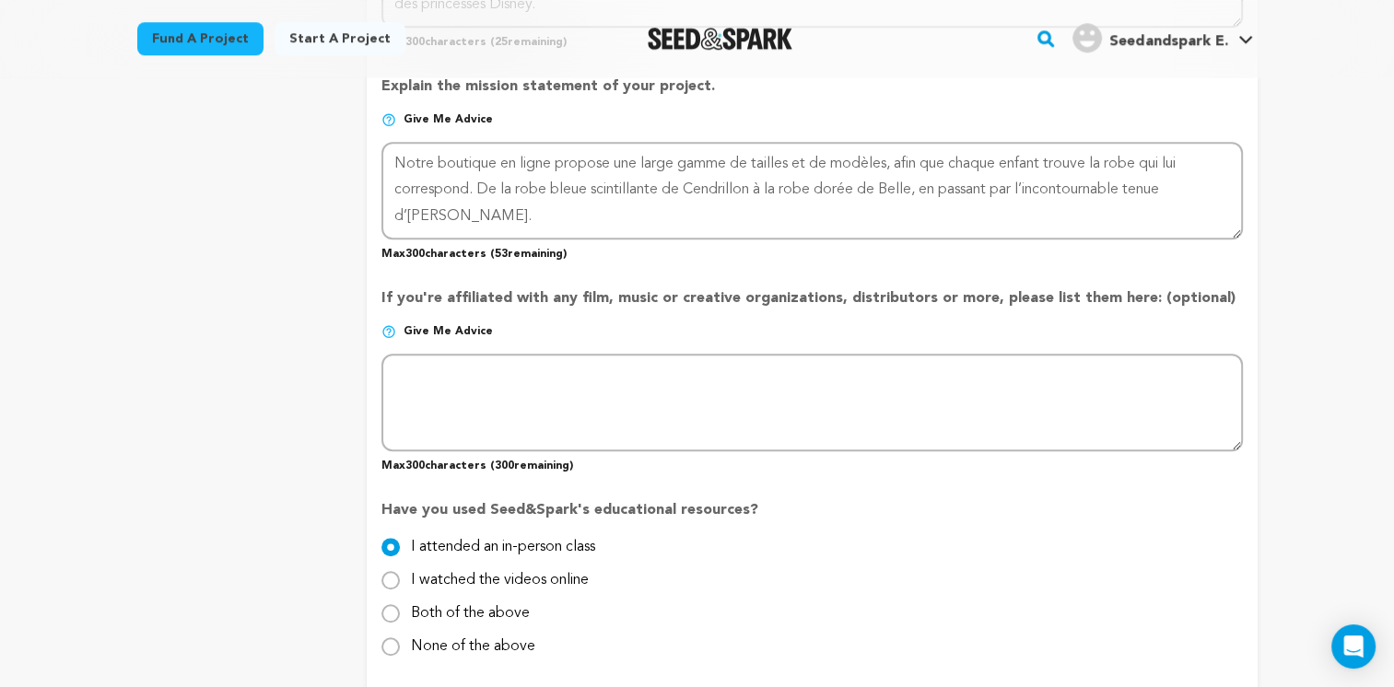
scroll to position [1935, 0]
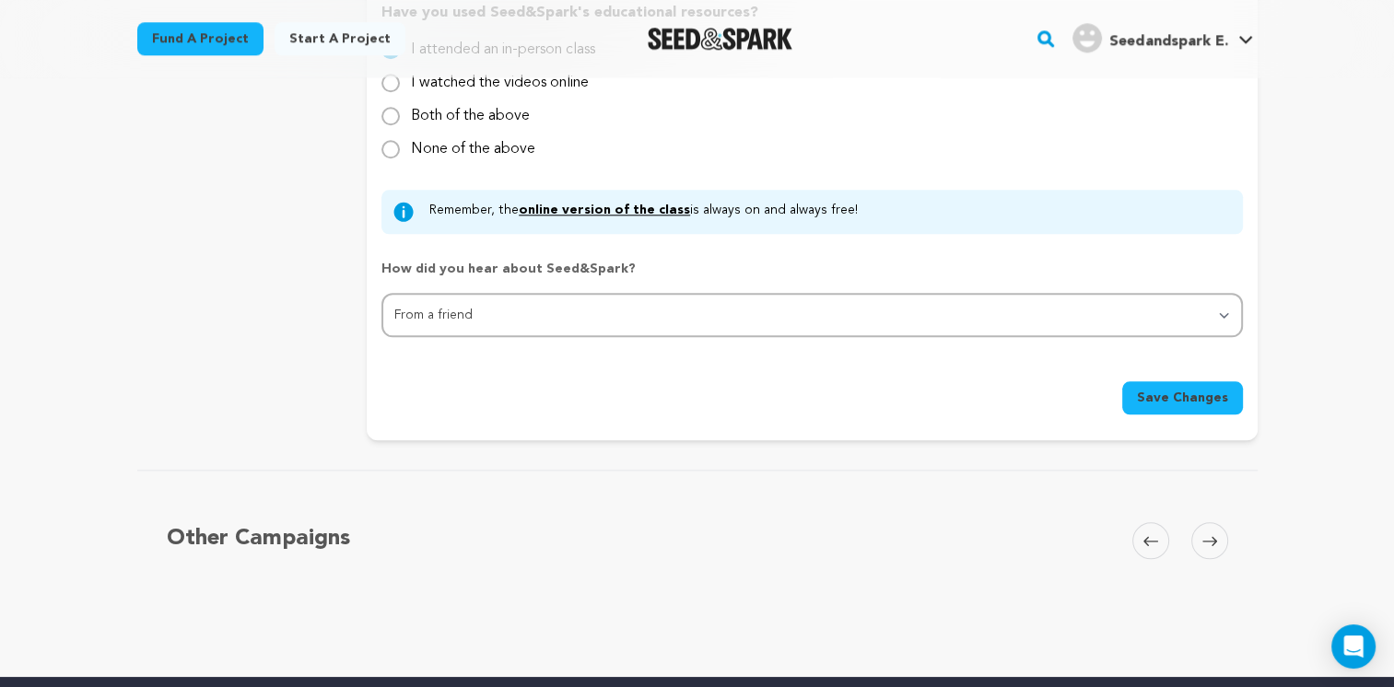
click at [1190, 389] on span "Save Changes" at bounding box center [1182, 398] width 91 height 18
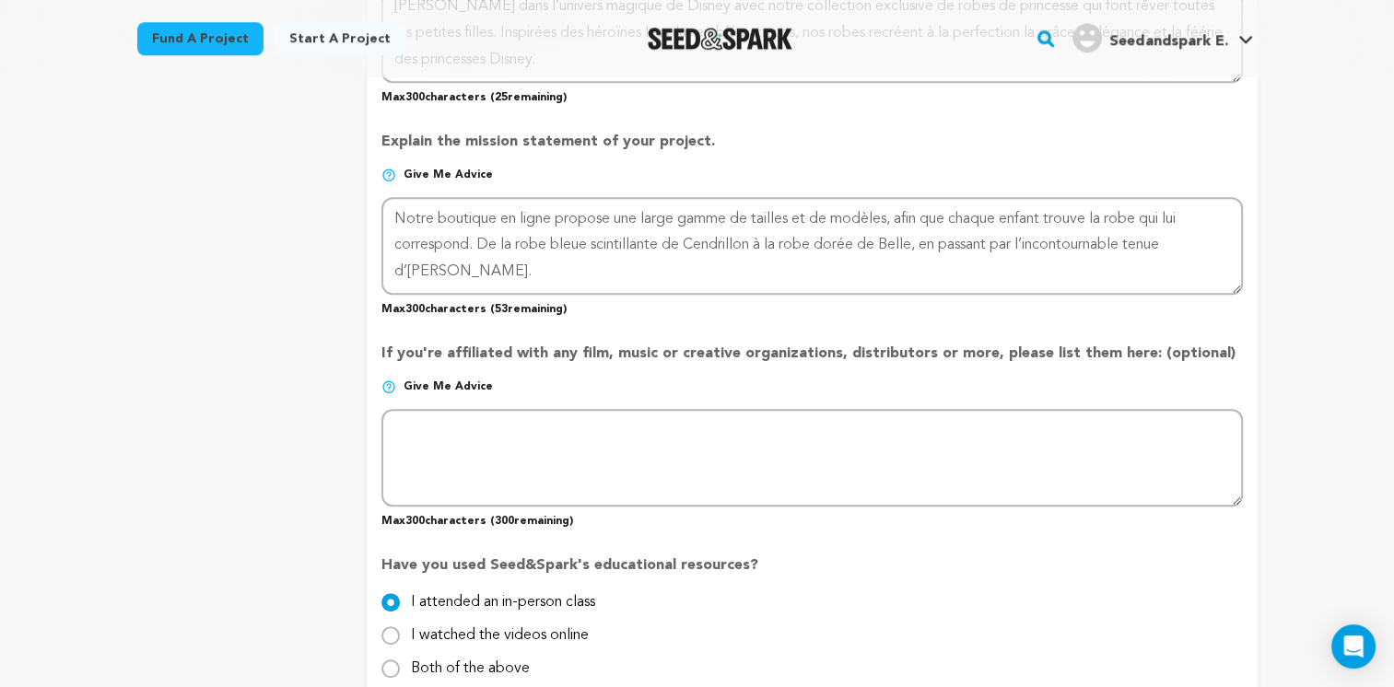
scroll to position [2027, 0]
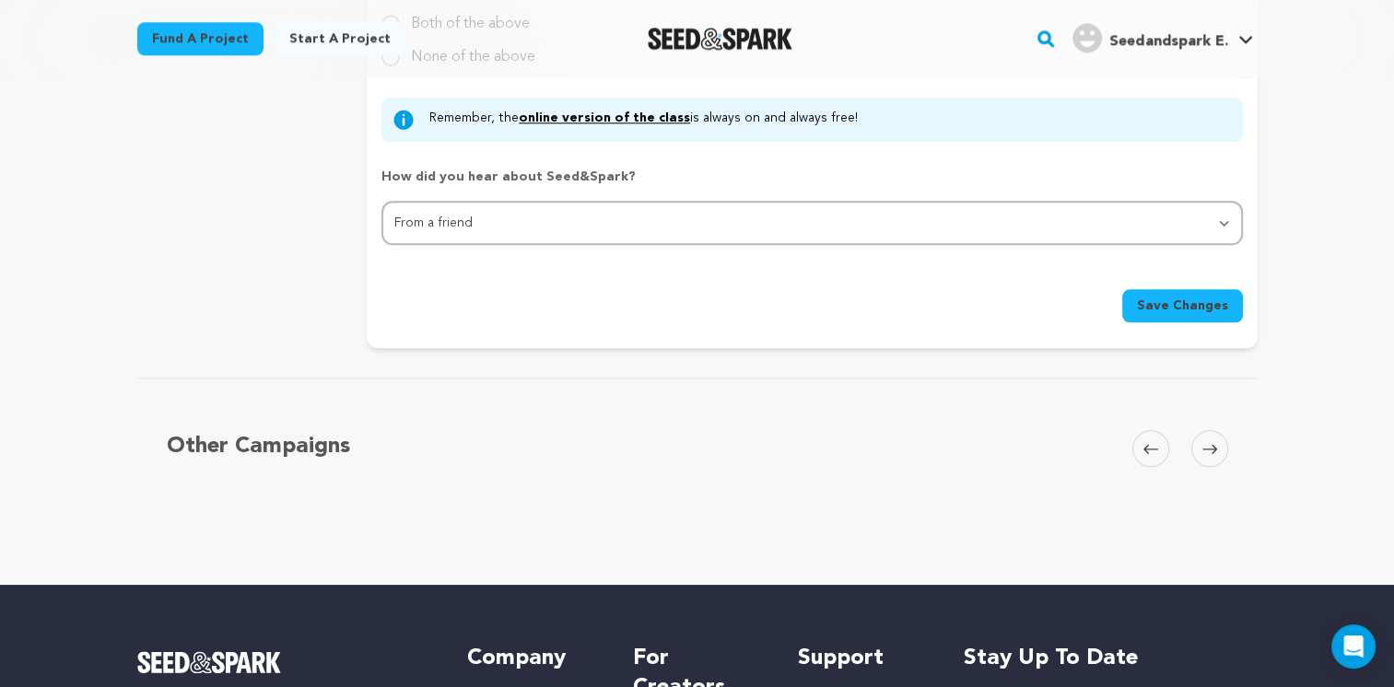
click at [1188, 297] on span "Save Changes" at bounding box center [1182, 306] width 91 height 18
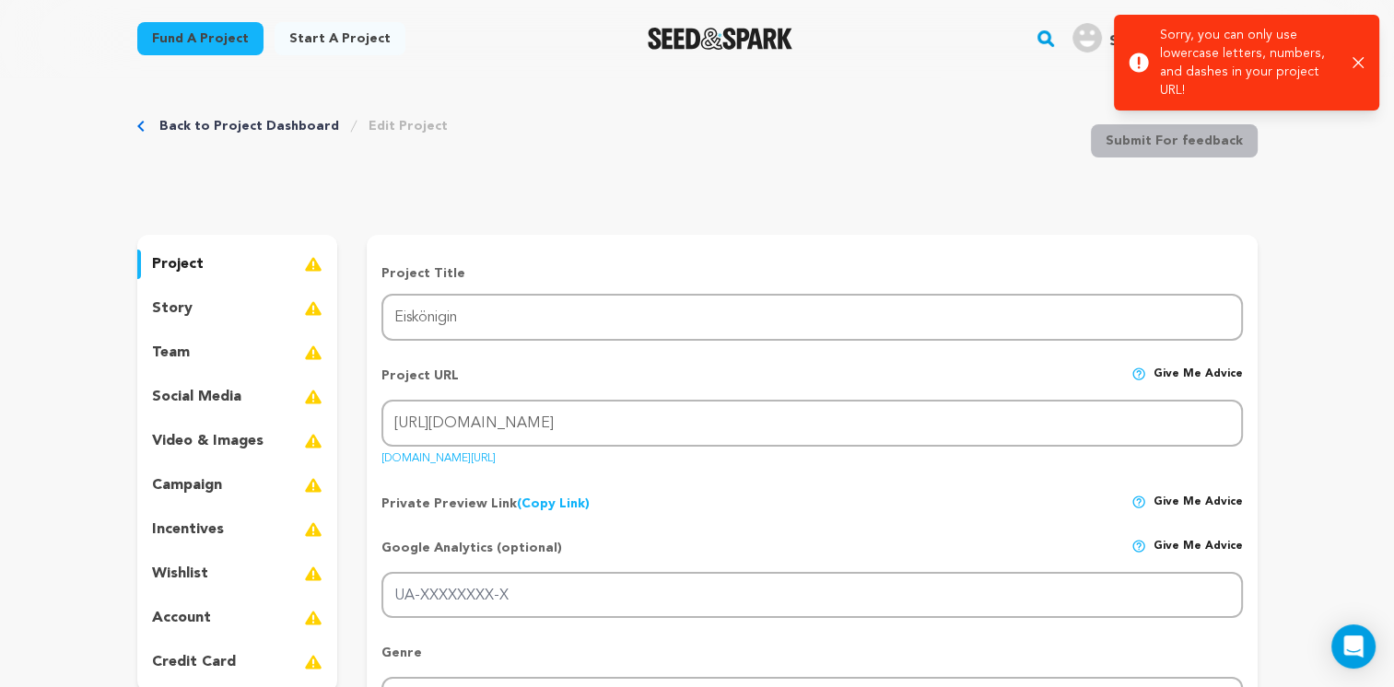
scroll to position [0, 0]
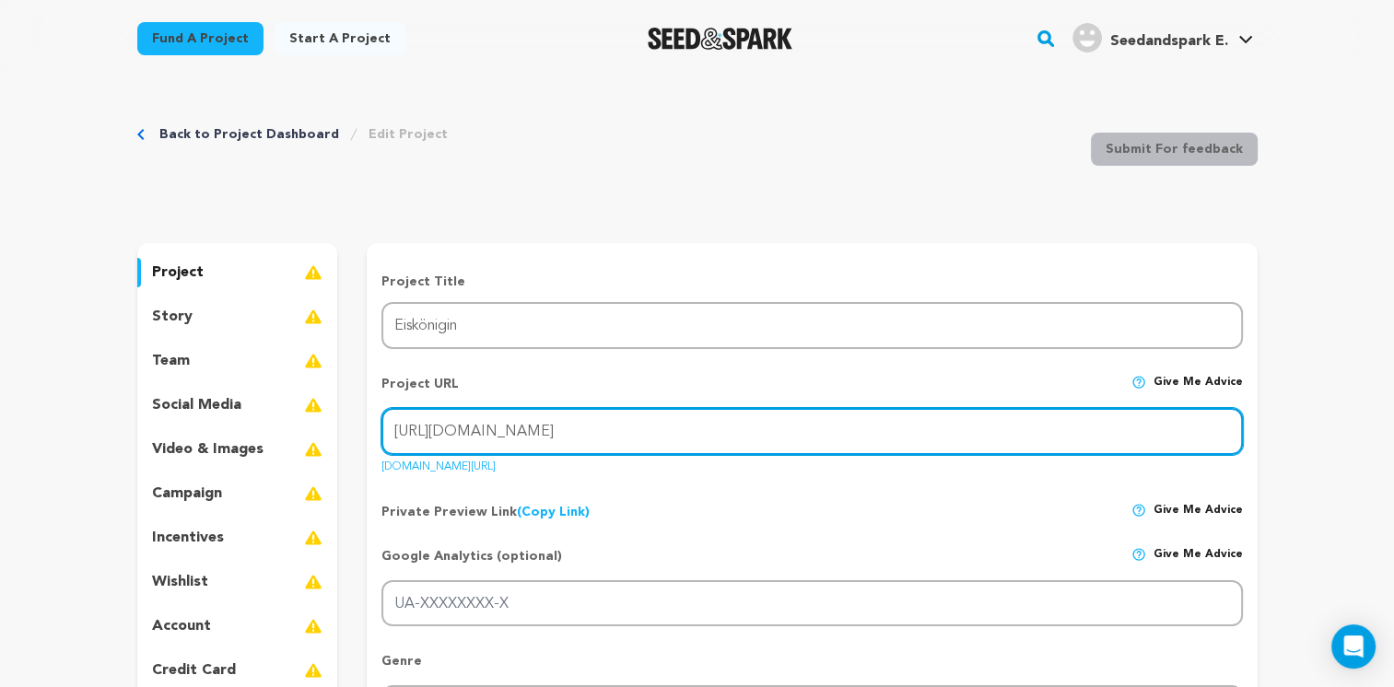
click at [443, 433] on input "https://eiskönigin.com" at bounding box center [811, 431] width 860 height 47
drag, startPoint x: 470, startPoint y: 430, endPoint x: 480, endPoint y: 427, distance: 10.8
click at [480, 427] on input "https://eiskönigin.com" at bounding box center [811, 431] width 860 height 47
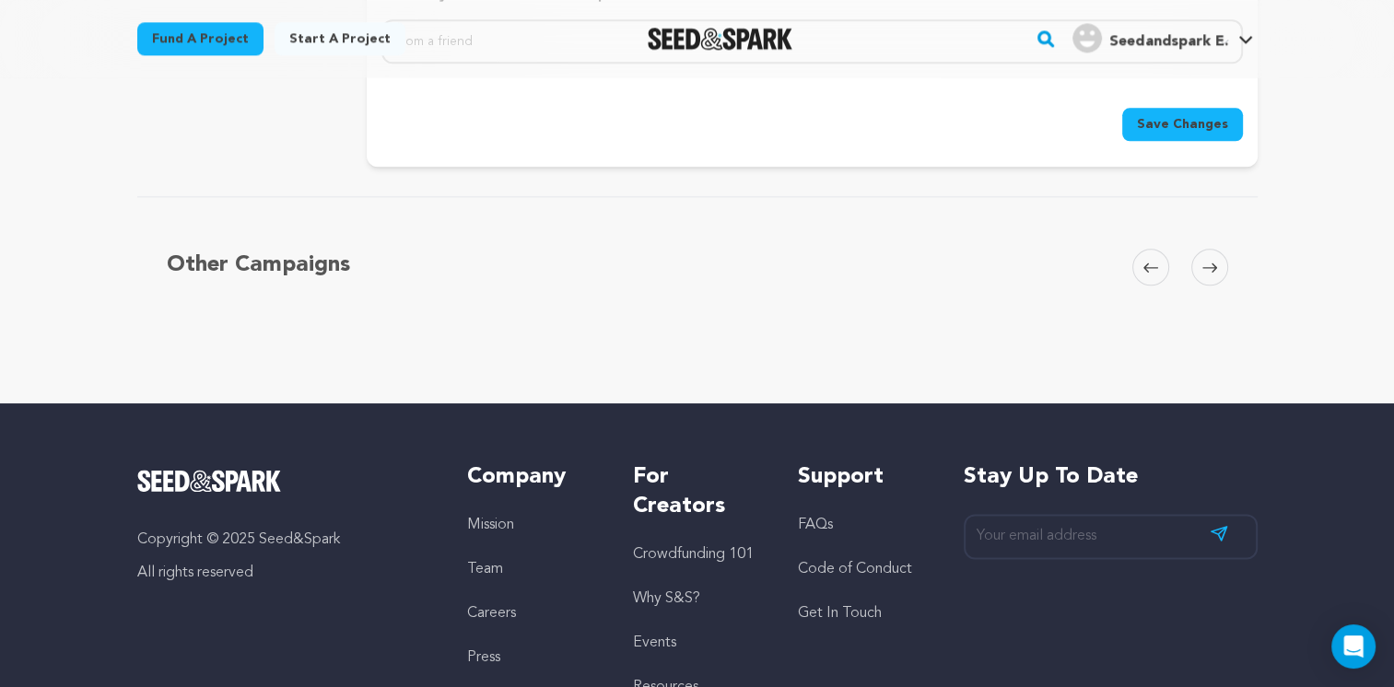
scroll to position [2211, 0]
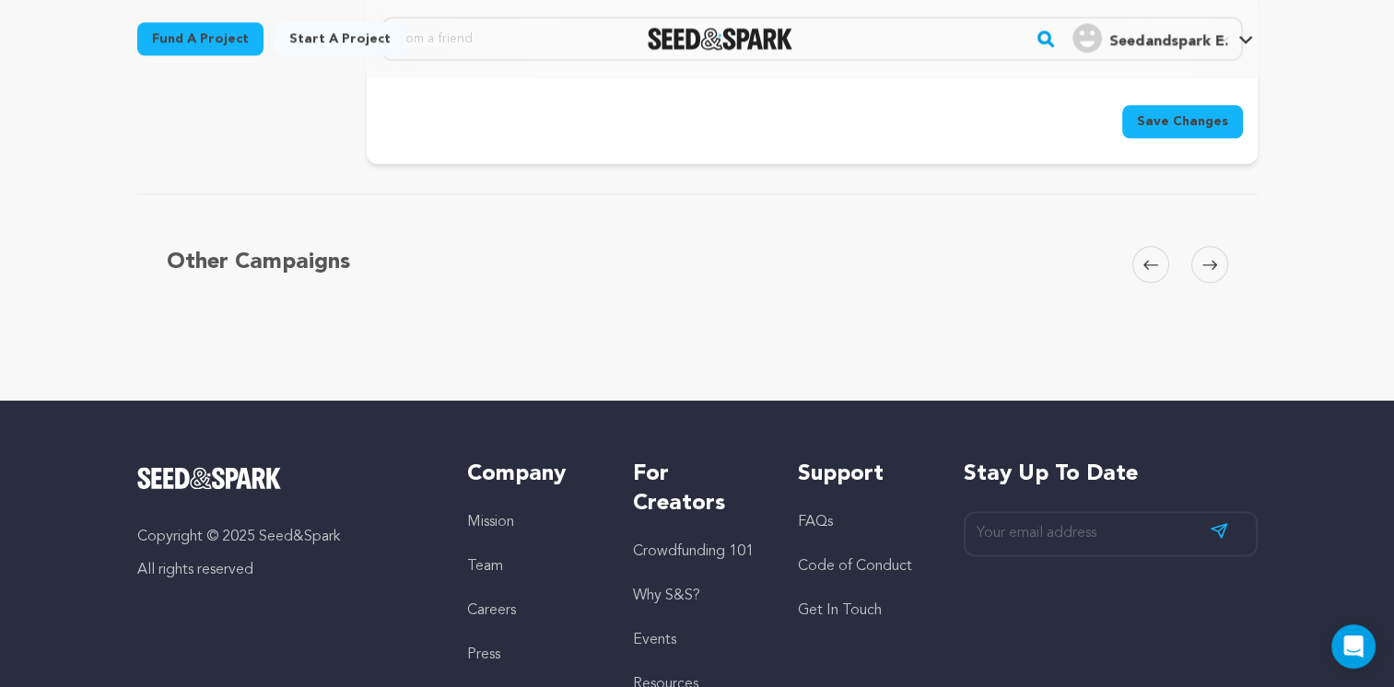
type input "https://eiskonigin.com"
click at [1176, 117] on span "Save Changes" at bounding box center [1182, 121] width 91 height 18
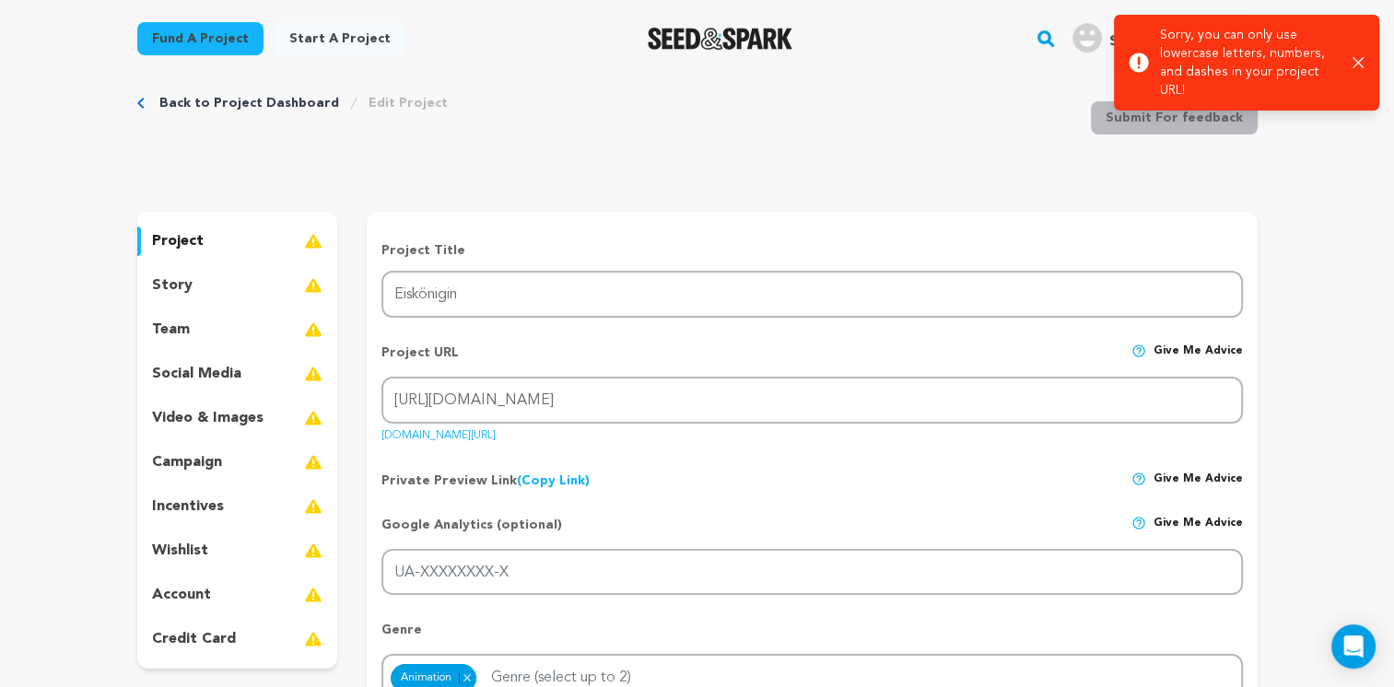
scroll to position [0, 0]
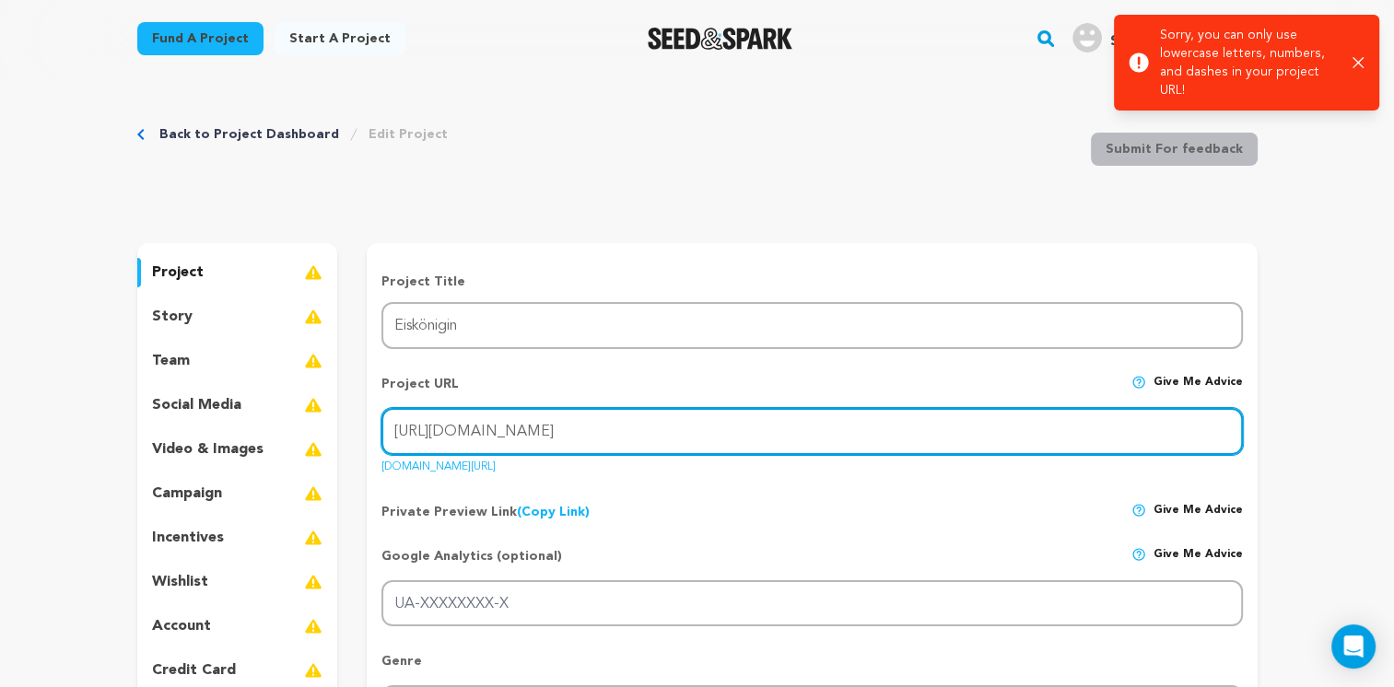
click at [555, 434] on input "https://eiskonigin.com" at bounding box center [811, 431] width 860 height 47
click at [492, 435] on input "https://eiskonigin.com" at bounding box center [811, 431] width 860 height 47
drag, startPoint x: 603, startPoint y: 439, endPoint x: 390, endPoint y: 433, distance: 213.8
click at [387, 436] on input "https://eiskonigin.com" at bounding box center [811, 431] width 860 height 47
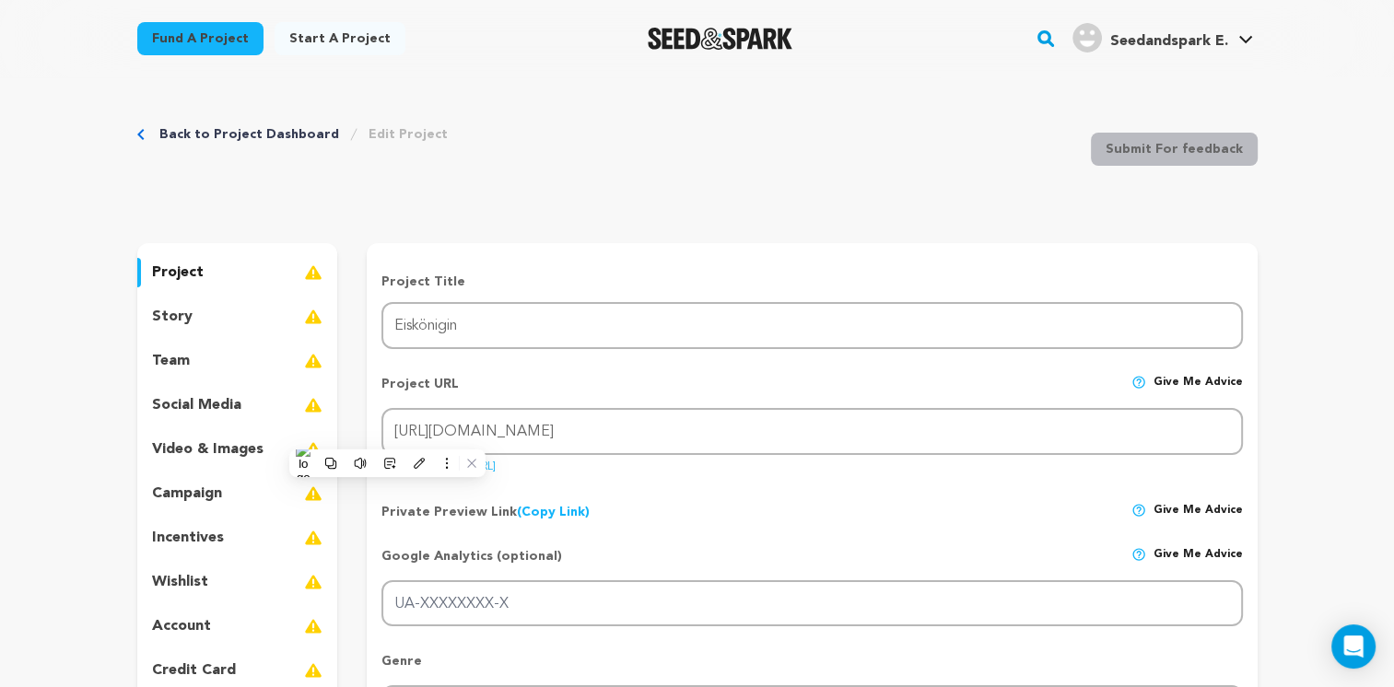
drag, startPoint x: 722, startPoint y: 514, endPoint x: 715, endPoint y: 503, distance: 13.3
